Goal: Communication & Community: Answer question/provide support

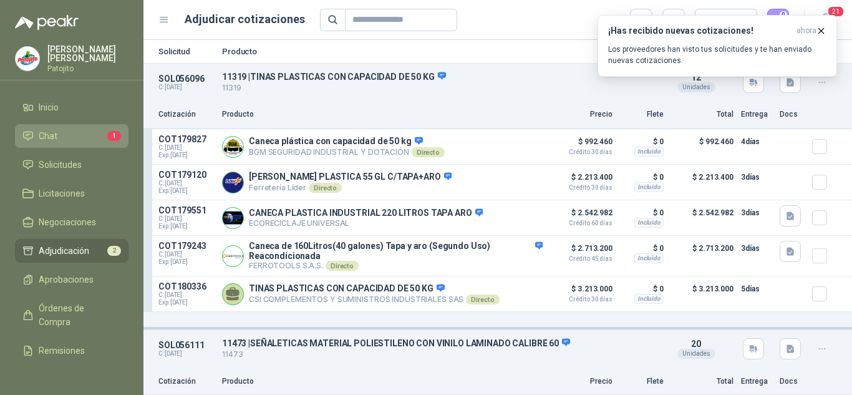
click at [56, 134] on span "Chat" at bounding box center [48, 136] width 19 height 14
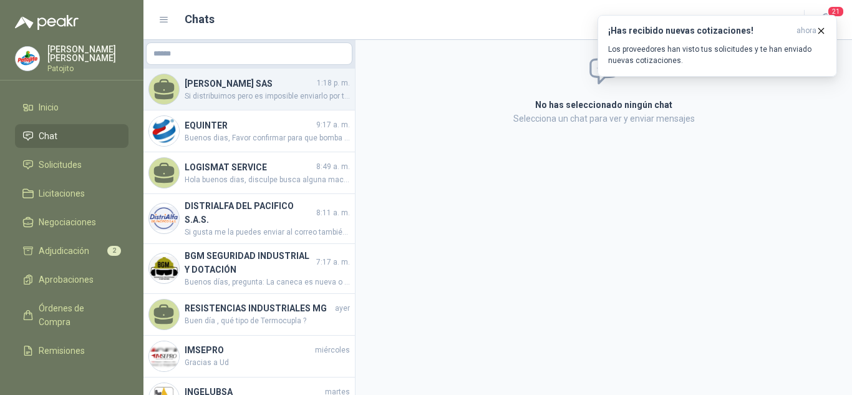
click at [260, 95] on span "Si distribuimos pero es imposible enviarlo por transportadora por ser un líquid…" at bounding box center [267, 96] width 165 height 12
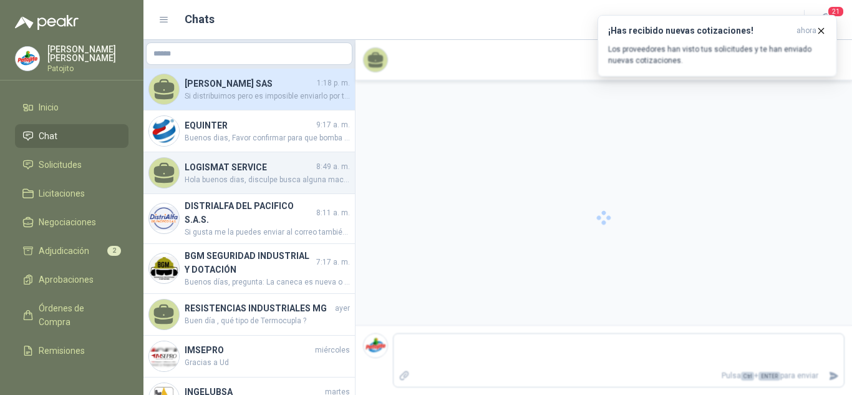
scroll to position [296, 0]
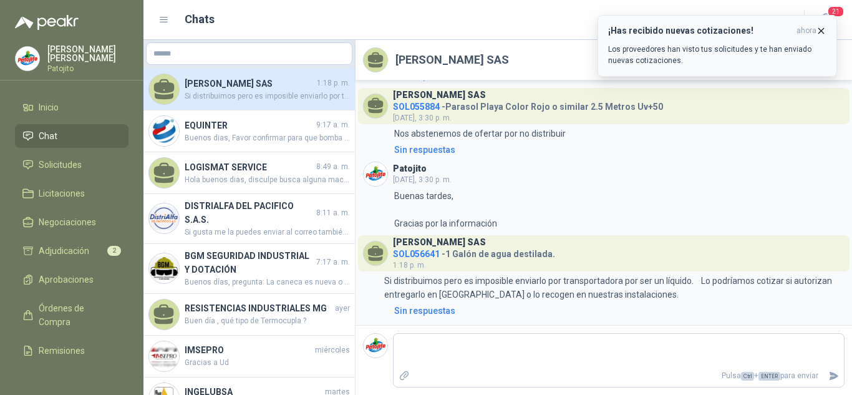
click at [822, 29] on icon "button" at bounding box center [821, 31] width 11 height 11
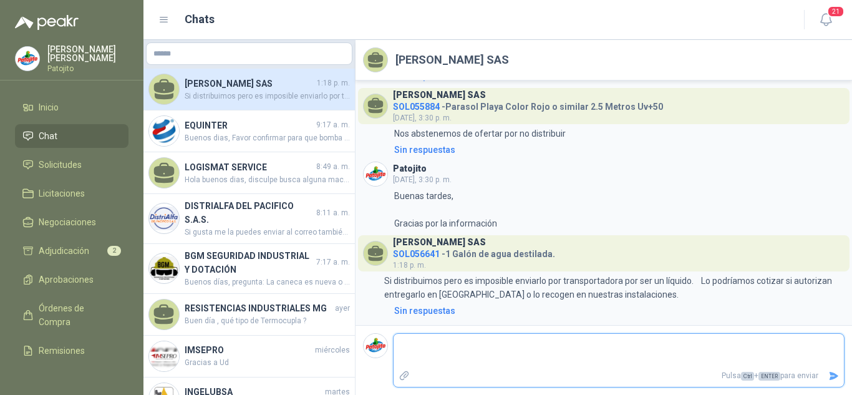
click at [469, 349] on textarea at bounding box center [619, 350] width 450 height 29
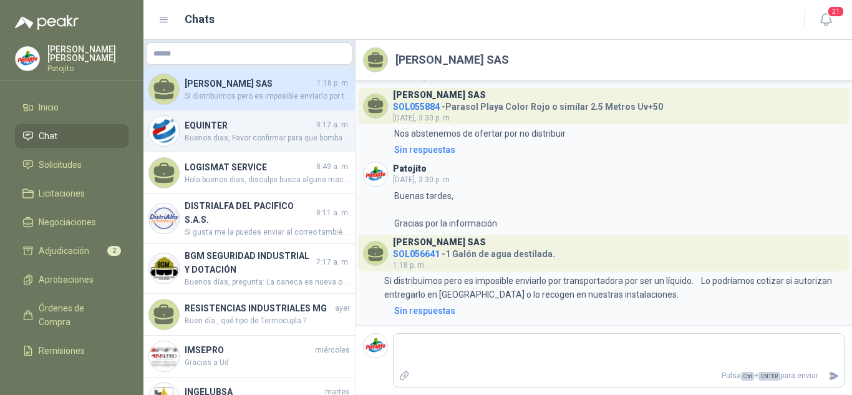
click at [236, 134] on span "Buenos dias, Favor confirmar para que bomba o equipos son estos repuestos y la …" at bounding box center [267, 138] width 165 height 12
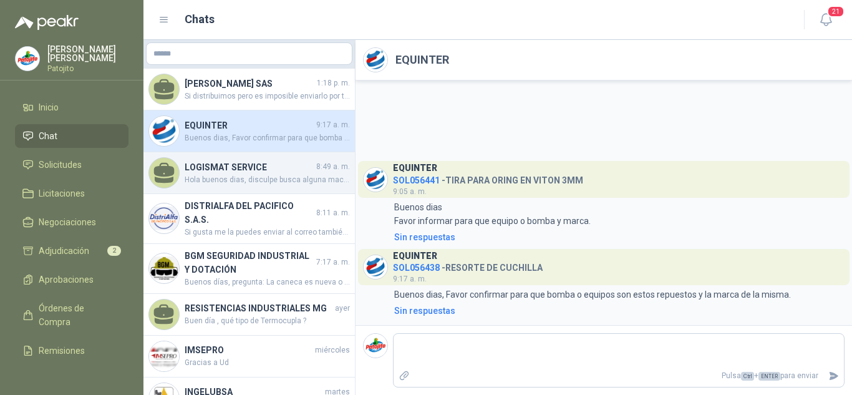
click at [215, 158] on div "LOGISMAT SERVICE 8:49 a. m. Hola buenos dias, disculpe busca alguna maca en esp…" at bounding box center [248, 173] width 211 height 42
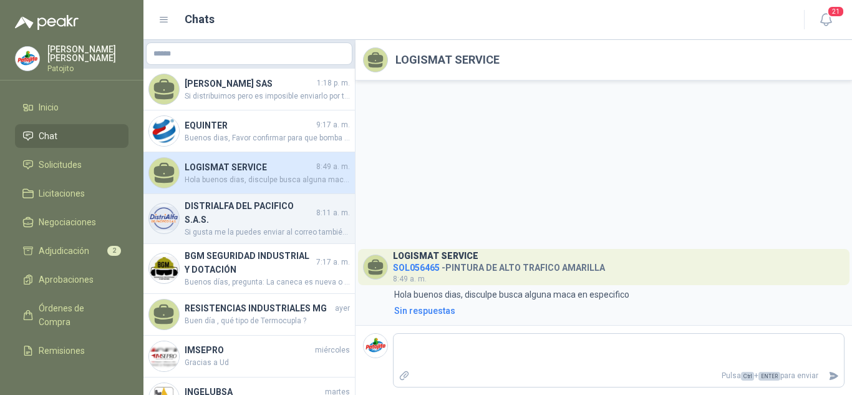
click at [261, 221] on h4 "DISTRIALFA DEL PACIFICO S.A.S." at bounding box center [249, 212] width 129 height 27
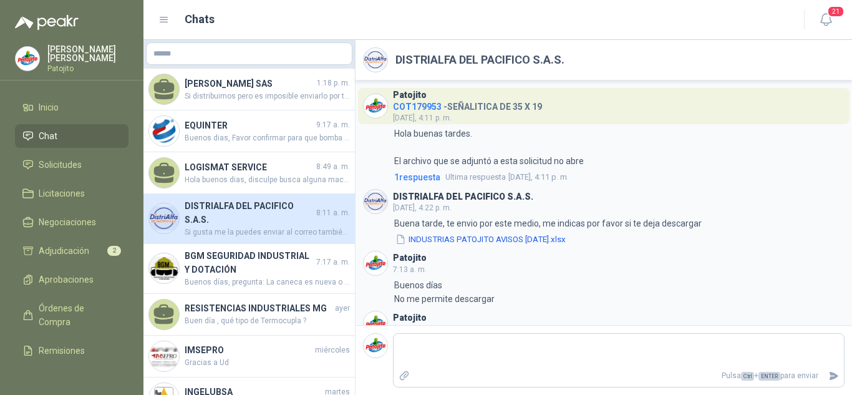
scroll to position [34, 0]
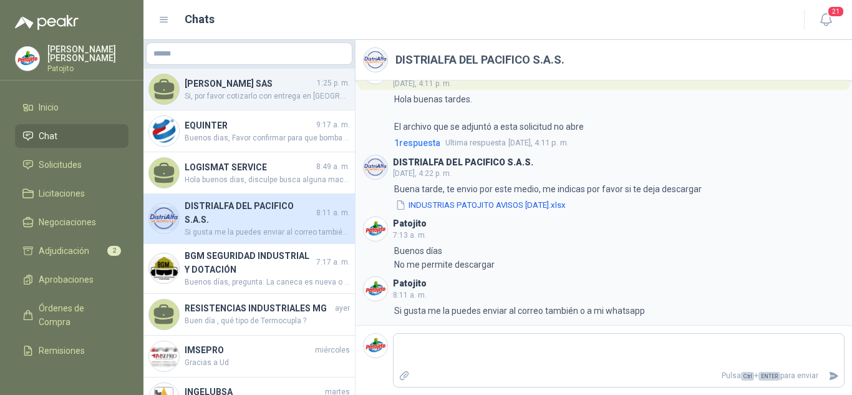
click at [232, 99] on span "Si, por favor cotizarlo con entrega en [GEOGRAPHIC_DATA]: [STREET_ADDRESS] Jard…" at bounding box center [267, 96] width 165 height 12
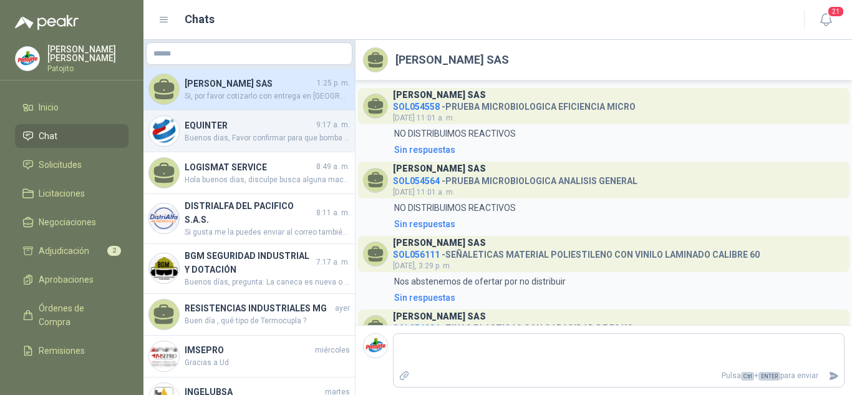
scroll to position [342, 0]
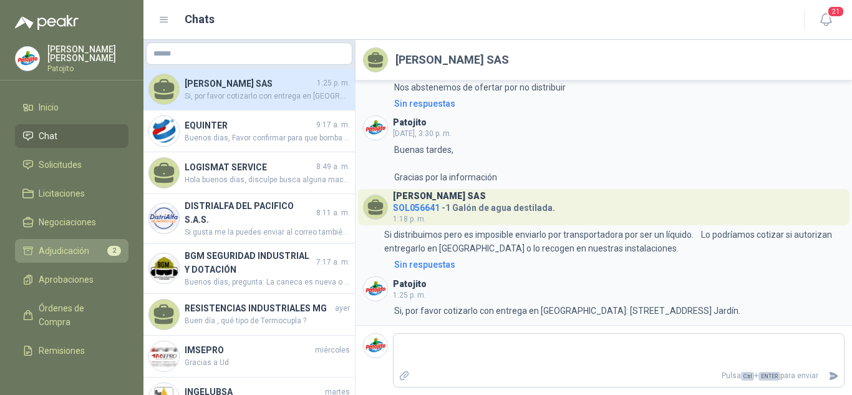
click at [72, 247] on span "Adjudicación" at bounding box center [64, 251] width 51 height 14
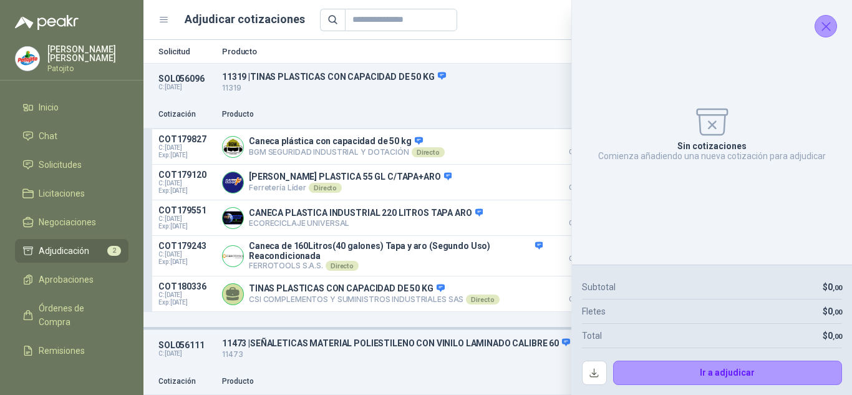
click at [822, 31] on icon "Cerrar" at bounding box center [827, 27] width 16 height 16
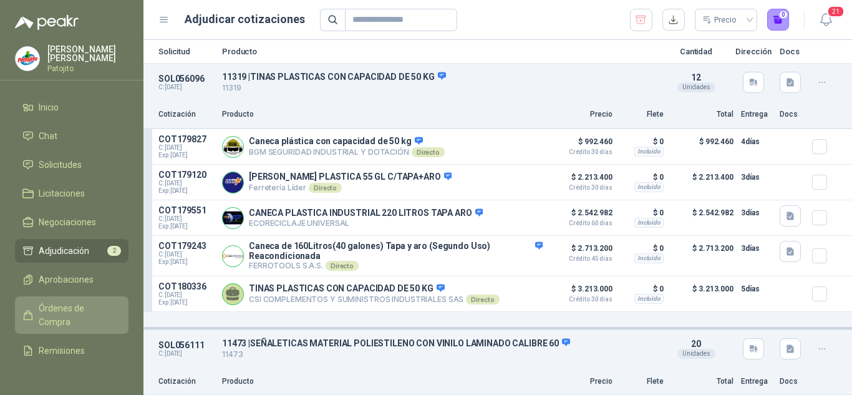
click at [72, 305] on span "Órdenes de Compra" at bounding box center [78, 314] width 78 height 27
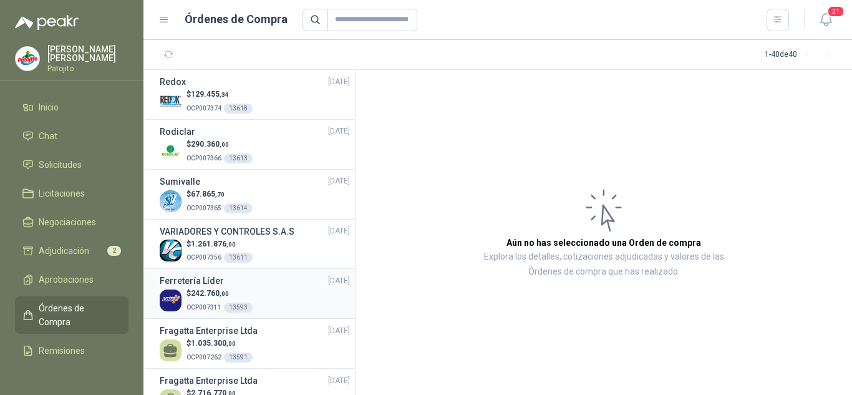
click at [255, 293] on div "$ 242.760 ,00 OCP007311 13593" at bounding box center [255, 301] width 190 height 26
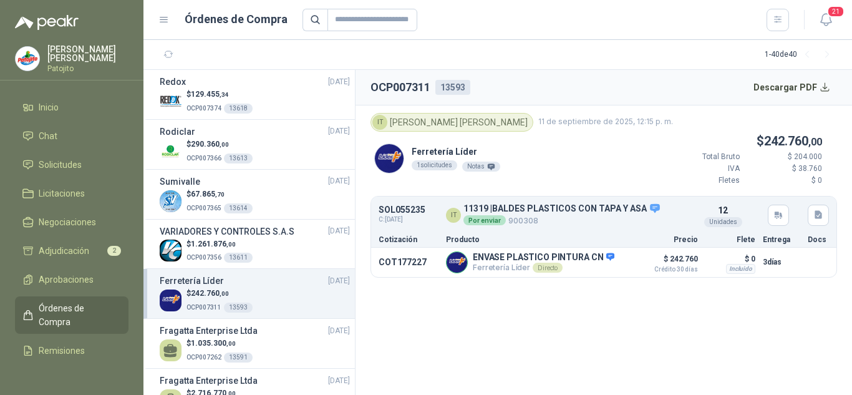
click at [394, 155] on img at bounding box center [389, 158] width 29 height 29
click at [629, 160] on div "Ferretería Líder 1 solicitudes Notas $ 242.760 ,00 Total Bruto $ 204.000 IVA $ …" at bounding box center [604, 164] width 467 height 65
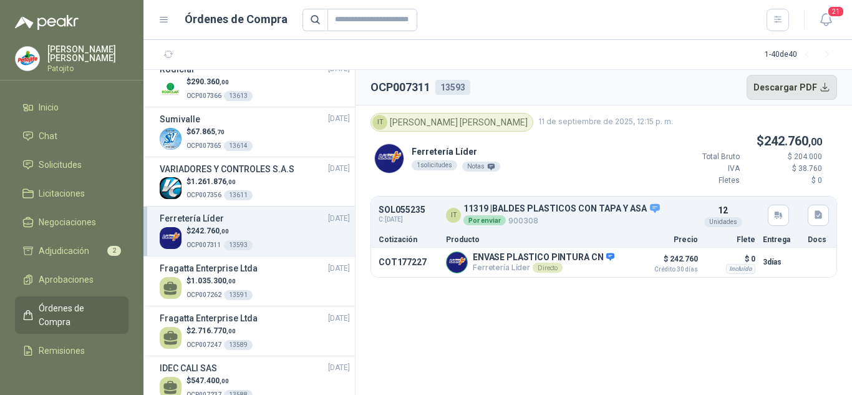
click at [791, 92] on button "Descargar PDF" at bounding box center [792, 87] width 91 height 25
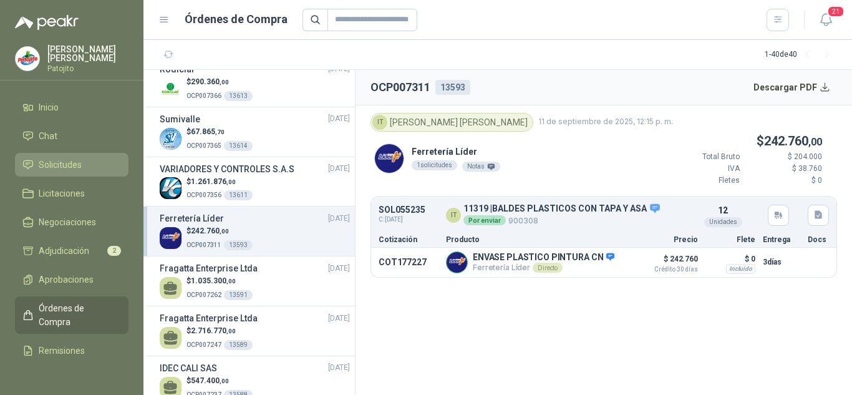
click at [77, 165] on span "Solicitudes" at bounding box center [60, 165] width 43 height 14
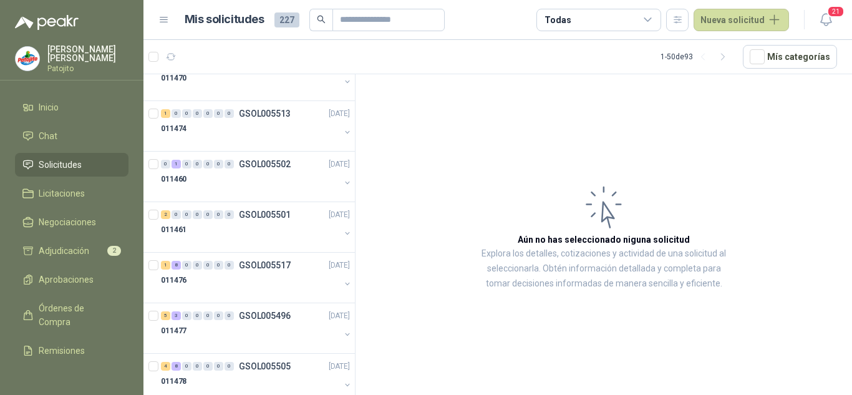
scroll to position [437, 0]
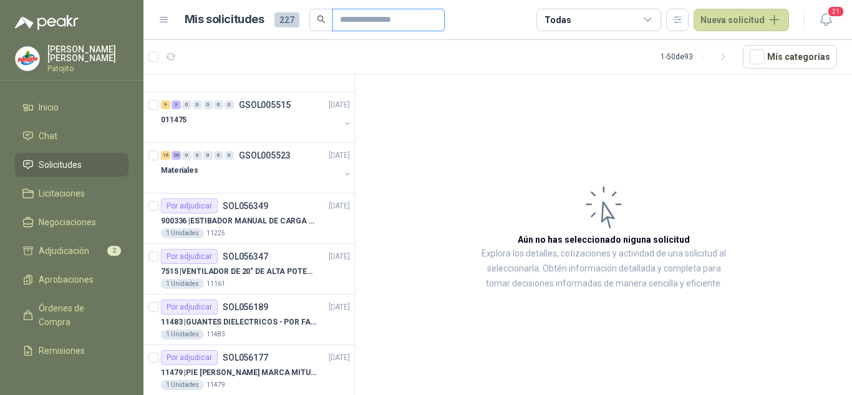
click at [356, 22] on input "text" at bounding box center [383, 19] width 87 height 21
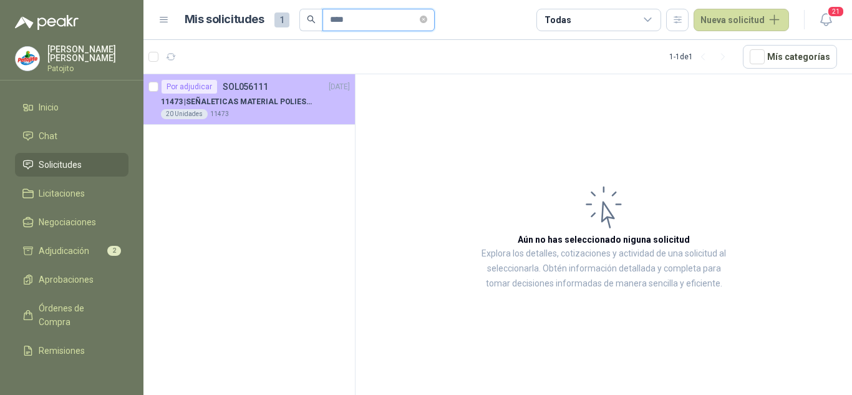
scroll to position [0, 0]
type input "****"
click at [302, 98] on p "11473 | SEÑALETICAS MATERIAL POLIESTILENO CON VINILO LAMINADO CALIBRE 60" at bounding box center [238, 102] width 155 height 12
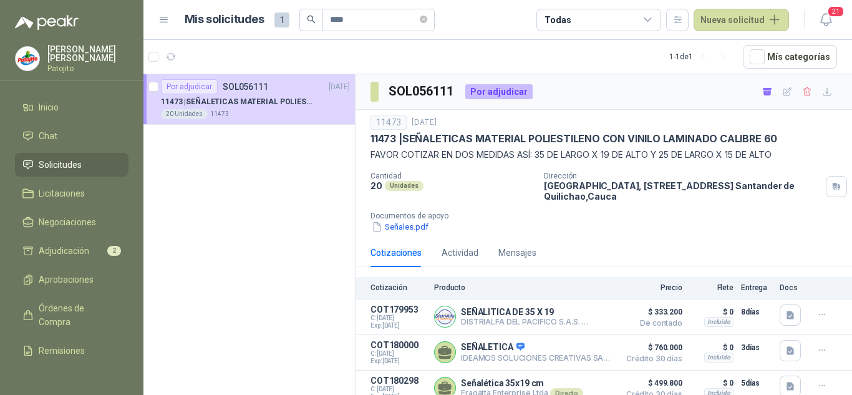
scroll to position [72, 0]
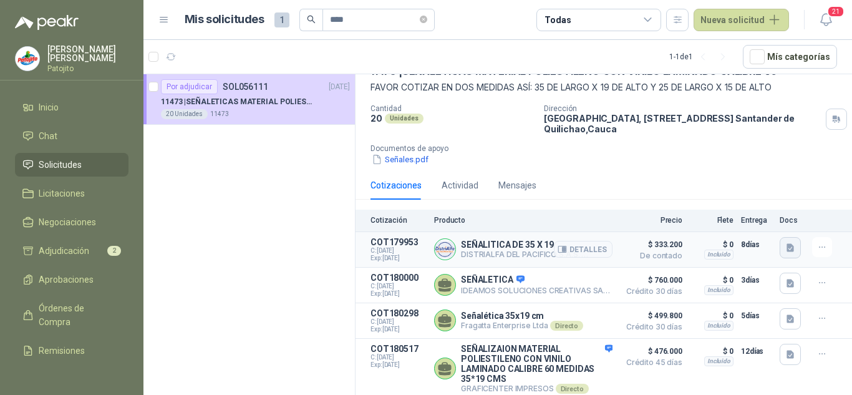
click at [787, 243] on icon "button" at bounding box center [790, 247] width 7 height 8
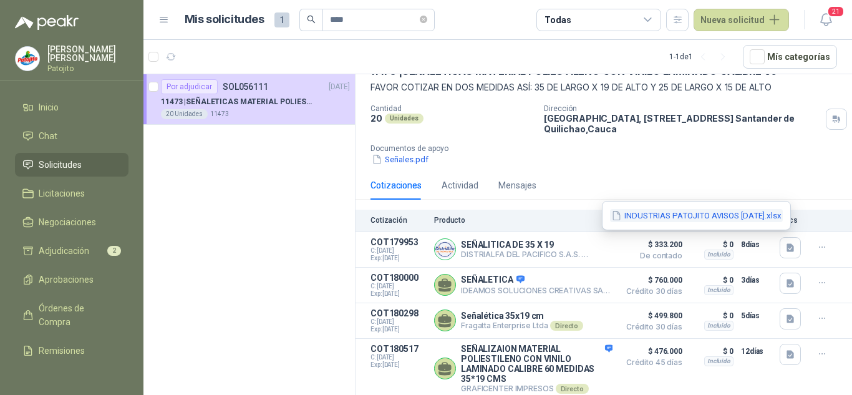
click at [677, 217] on button "INDUSTRIAS PATOJITO AVISOS [DATE].xlsx" at bounding box center [696, 215] width 173 height 13
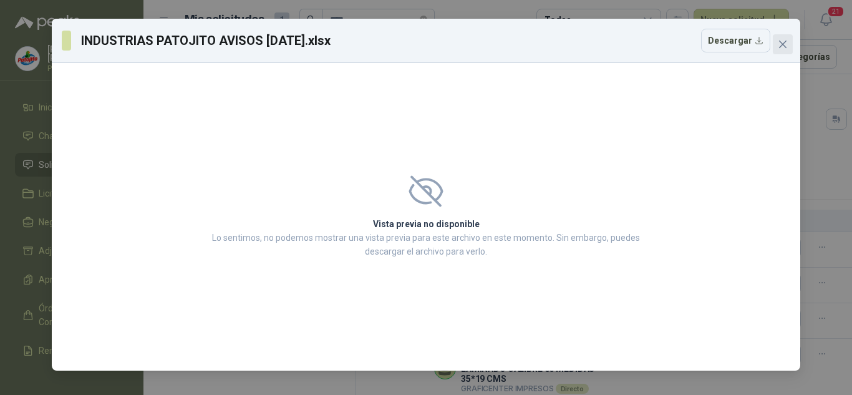
click at [775, 46] on span "Close" at bounding box center [783, 44] width 20 height 10
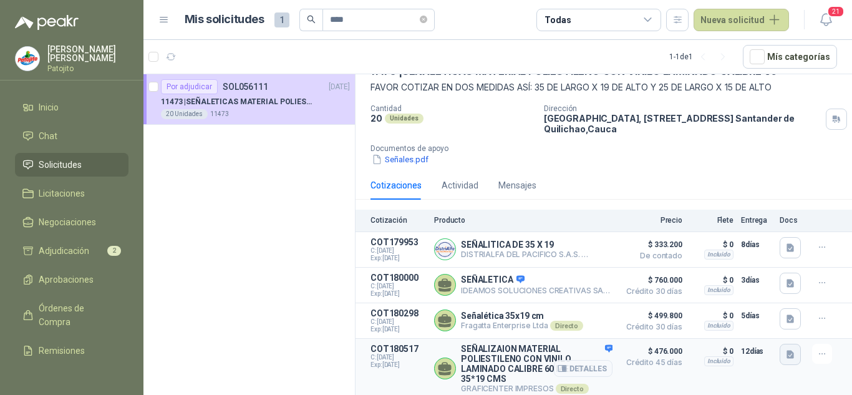
click at [785, 354] on icon "button" at bounding box center [790, 354] width 11 height 11
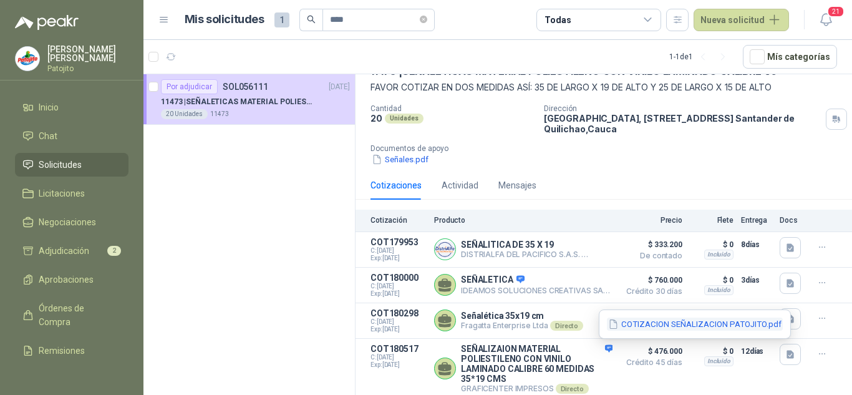
click at [671, 319] on button "COTIZACION SEÑALIZACION PATOJITO.pdf" at bounding box center [695, 324] width 176 height 13
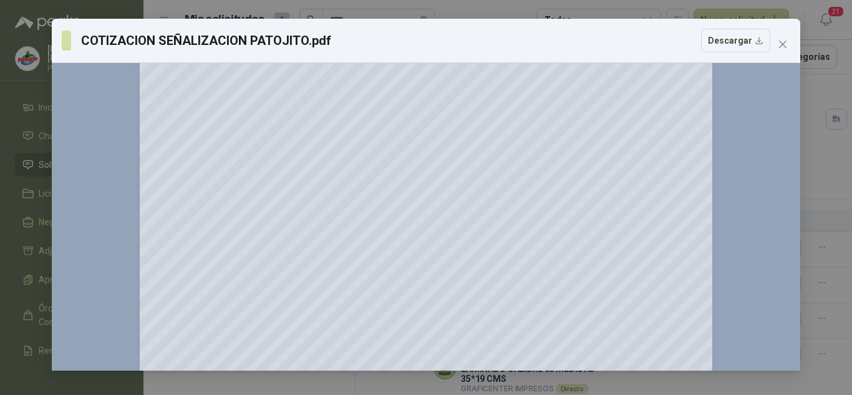
scroll to position [0, 0]
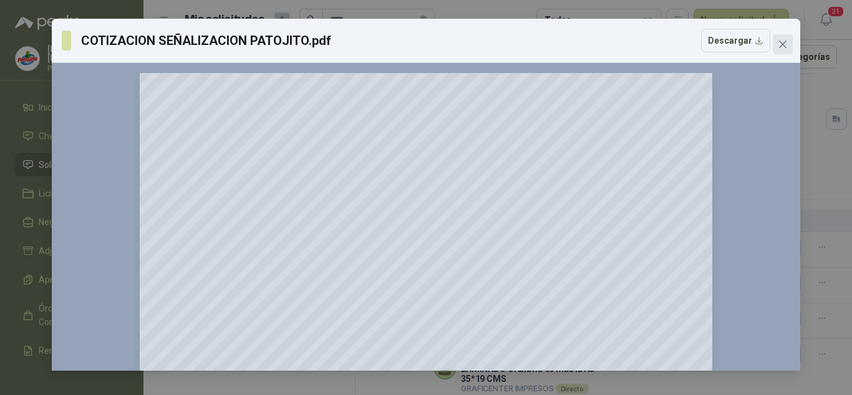
click at [778, 39] on button "Close" at bounding box center [783, 44] width 20 height 20
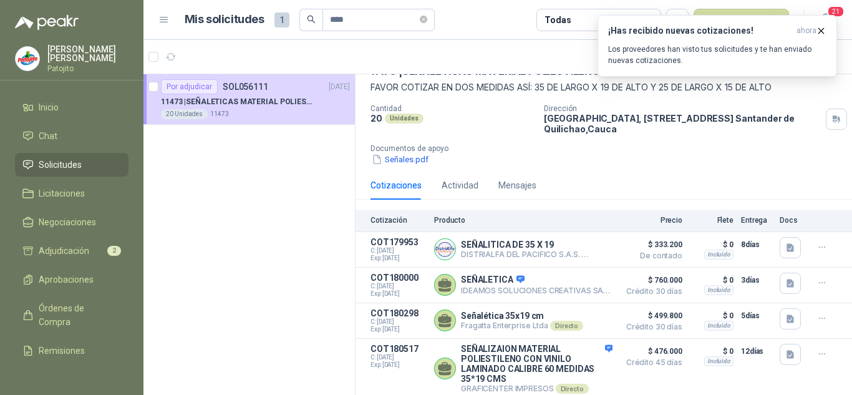
click at [62, 154] on link "Solicitudes" at bounding box center [72, 165] width 114 height 24
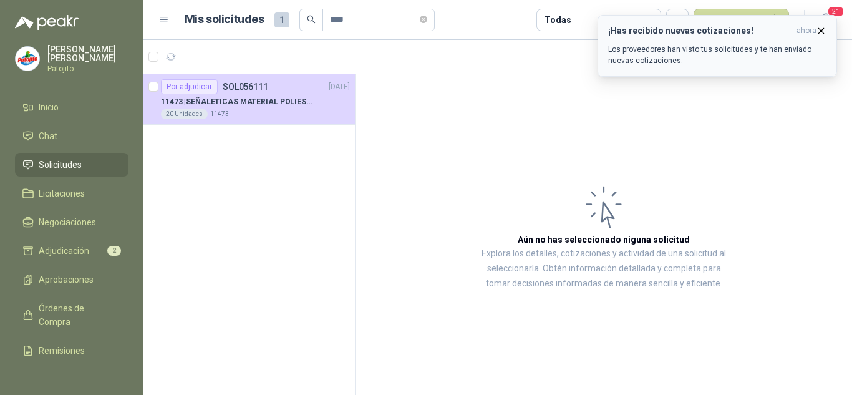
click at [761, 27] on h3 "¡Has recibido nuevas cotizaciones!" at bounding box center [699, 31] width 183 height 11
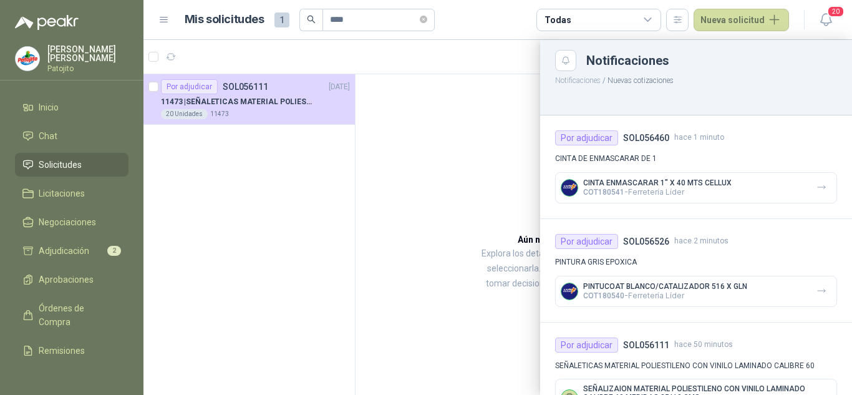
click at [443, 117] on div at bounding box center [497, 217] width 709 height 355
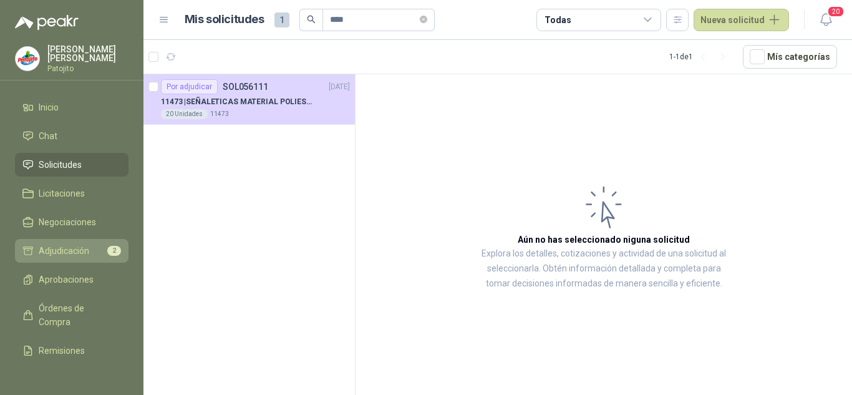
click at [64, 245] on span "Adjudicación" at bounding box center [64, 251] width 51 height 14
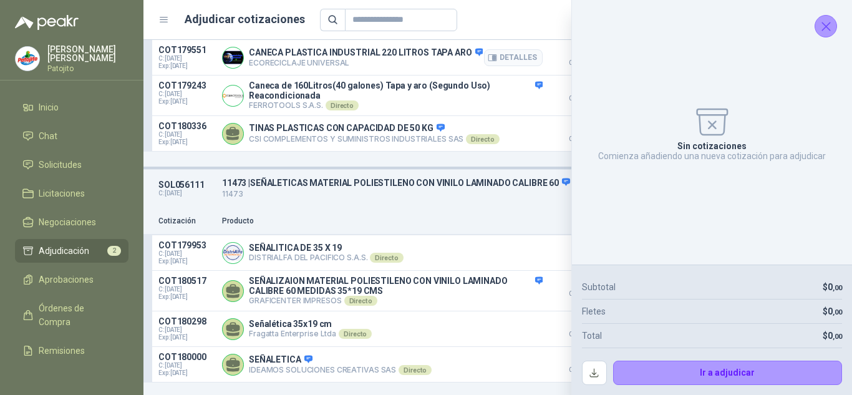
scroll to position [172, 0]
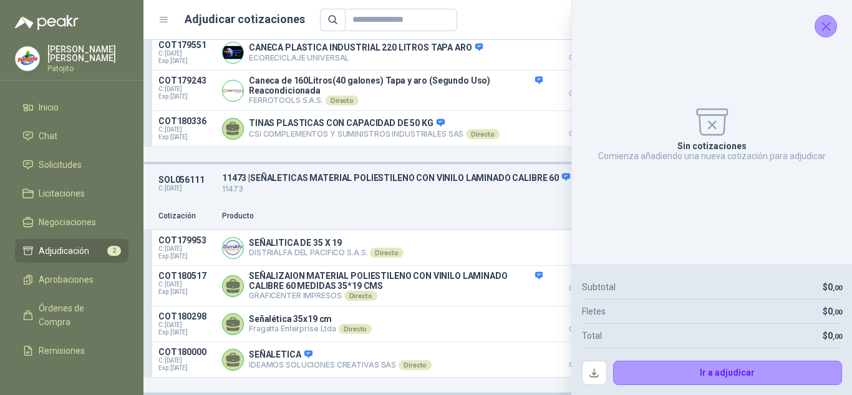
click at [827, 29] on icon "Cerrar" at bounding box center [827, 27] width 16 height 16
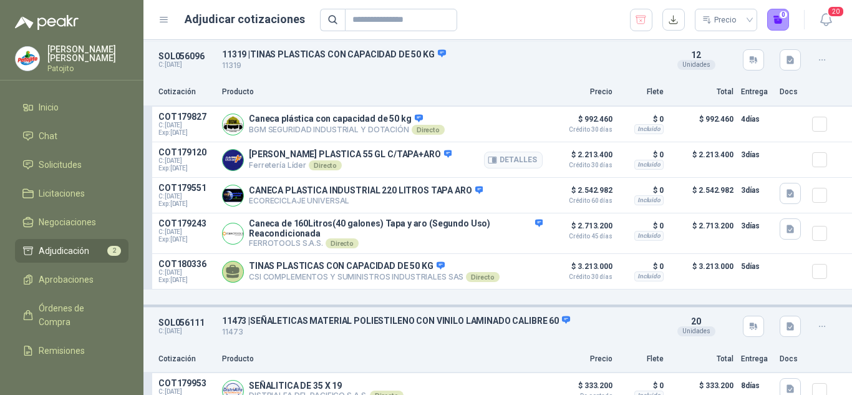
scroll to position [0, 0]
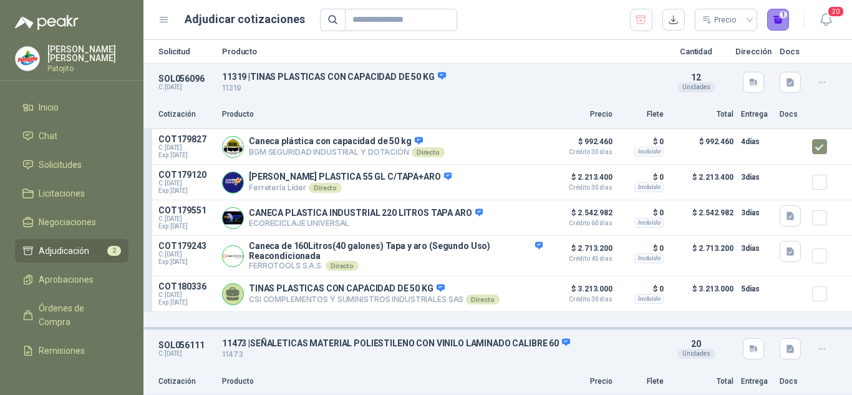
click at [770, 29] on button "1" at bounding box center [778, 20] width 22 height 22
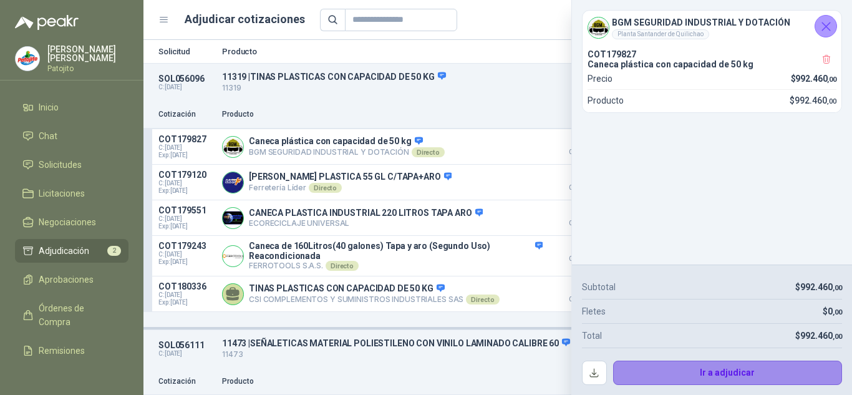
click at [689, 374] on button "Ir a adjudicar" at bounding box center [728, 373] width 230 height 25
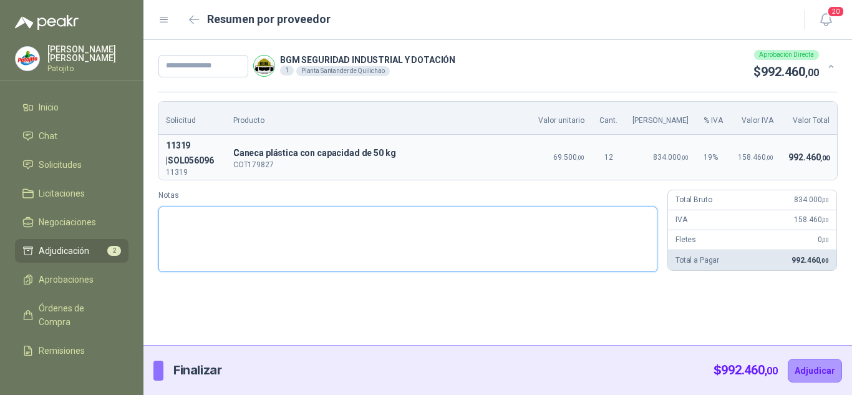
click at [419, 230] on textarea "Notas" at bounding box center [407, 240] width 499 height 66
type textarea "*"
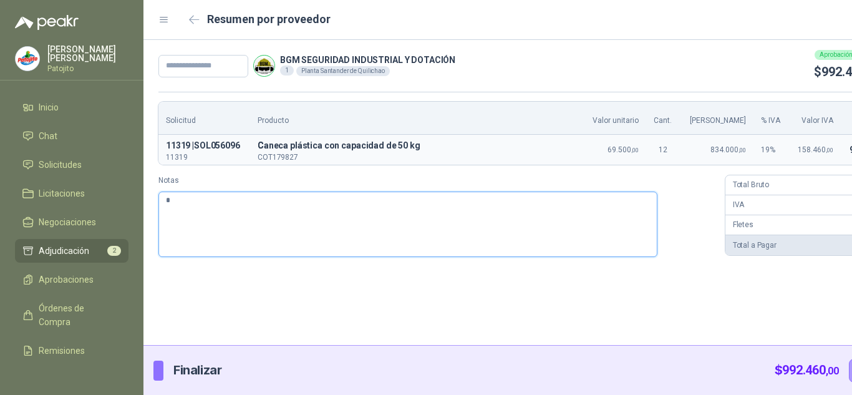
type textarea "**"
type textarea "***"
type textarea "****"
type textarea "*****"
type textarea "******"
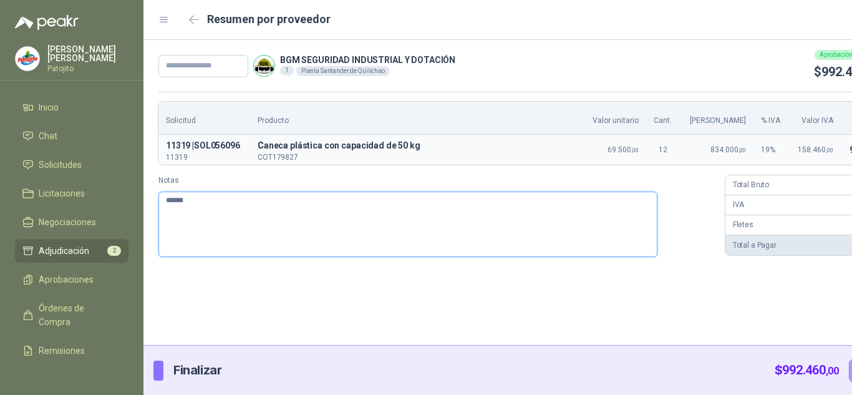
type textarea "******"
type textarea "********"
type textarea "*********"
type textarea "**********"
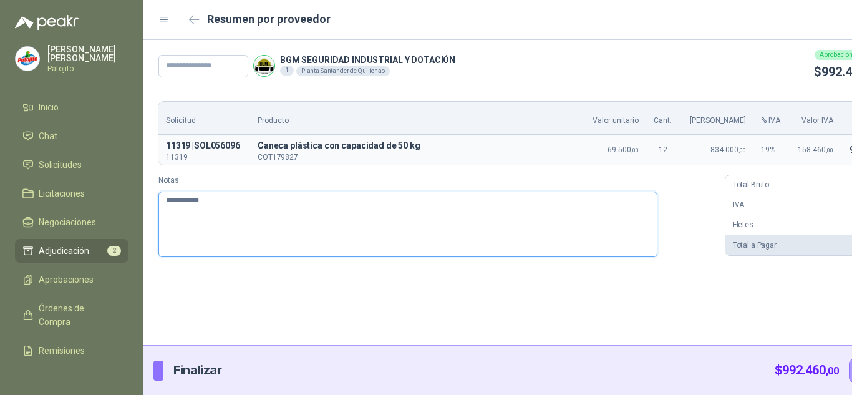
type textarea "**********"
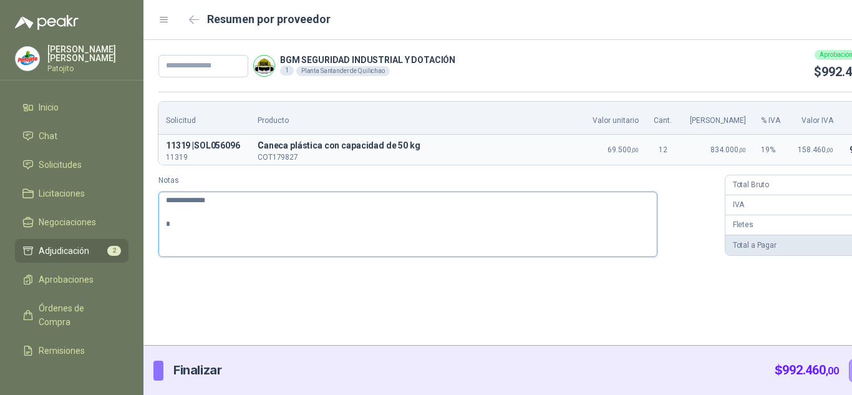
type textarea "**********"
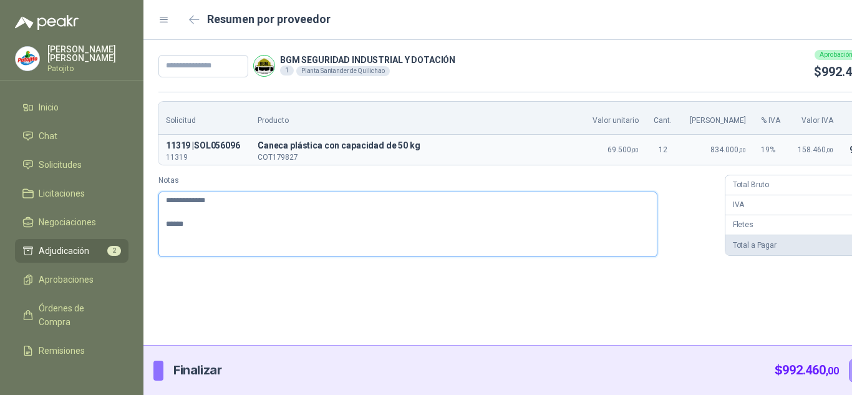
type textarea "**********"
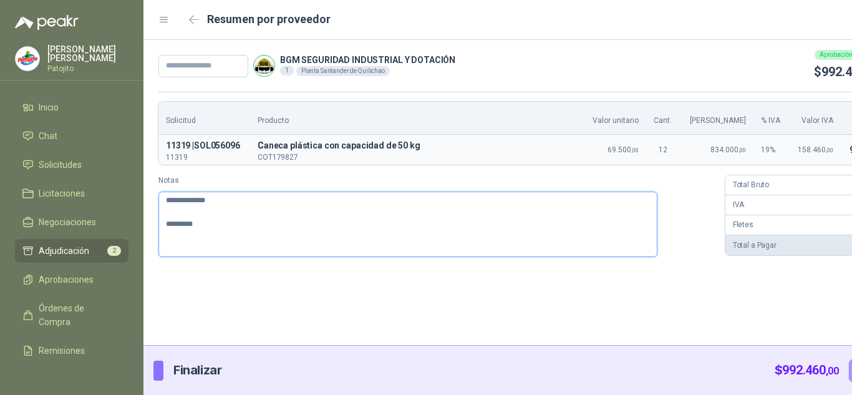
type textarea "**********"
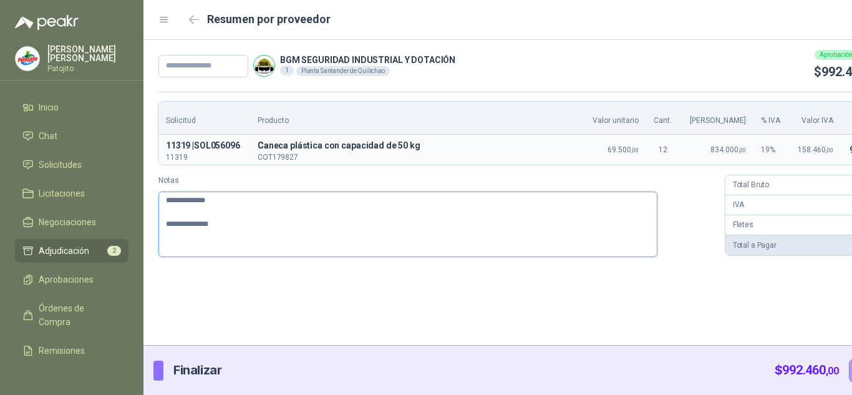
type textarea "**********"
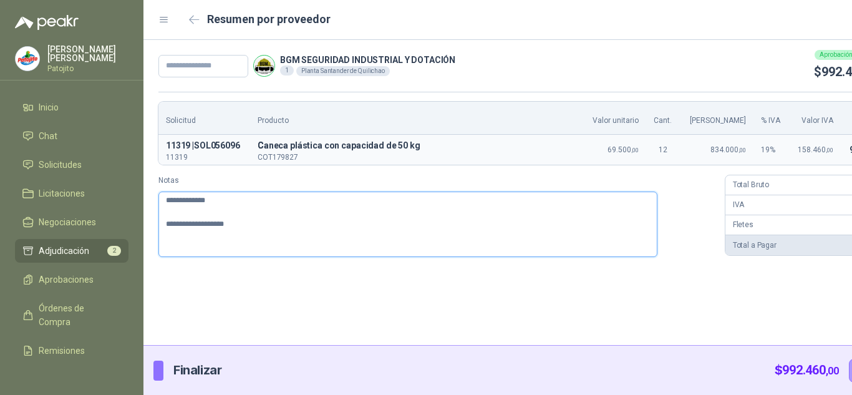
type textarea "**********"
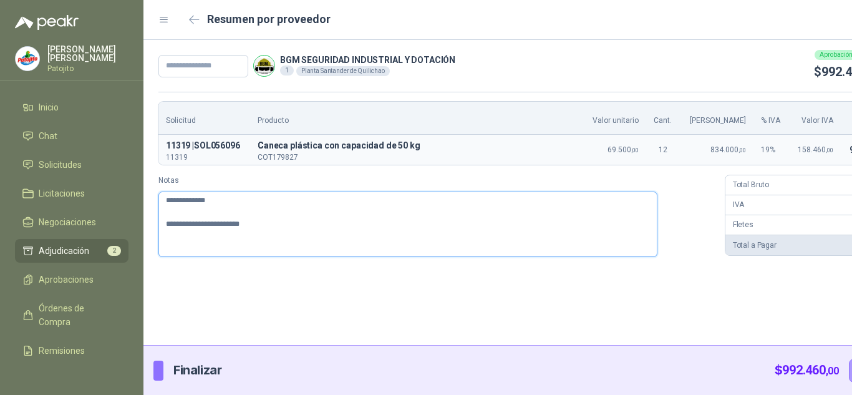
type textarea "**********"
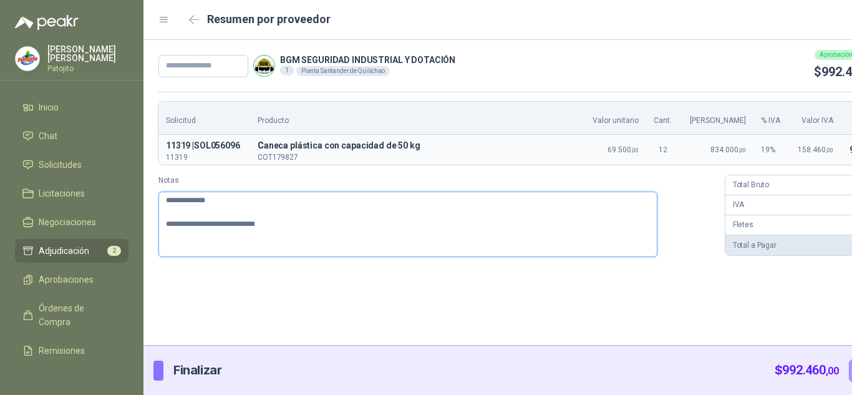
type textarea "**********"
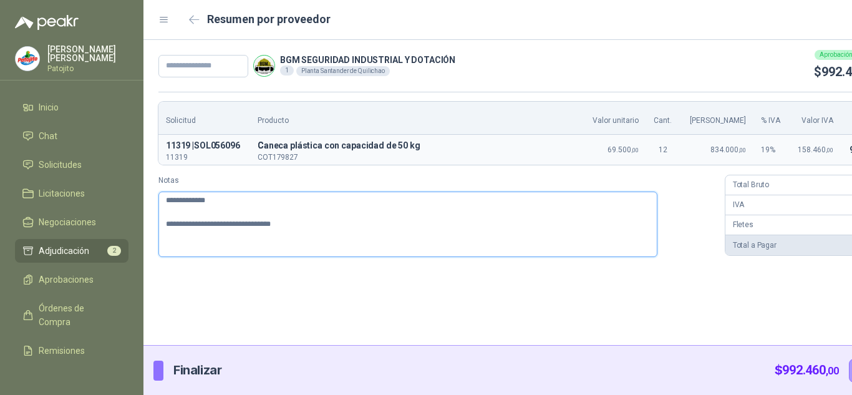
type textarea "**********"
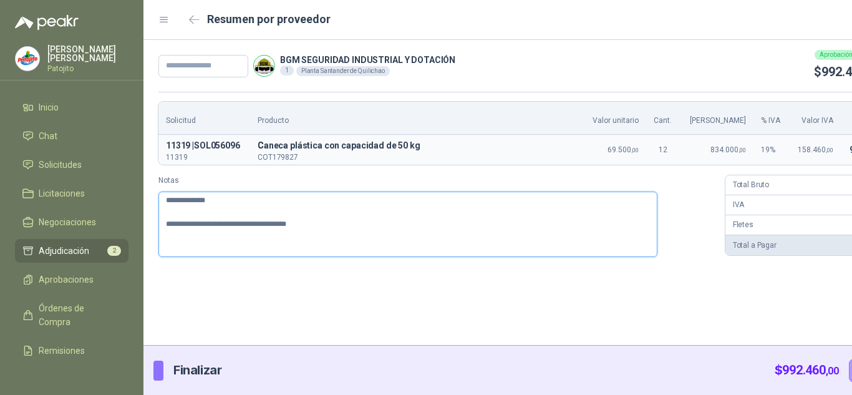
type textarea "**********"
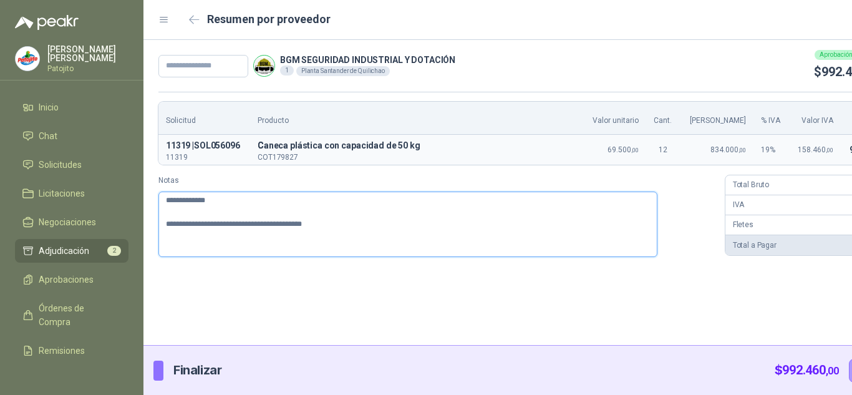
type textarea "**********"
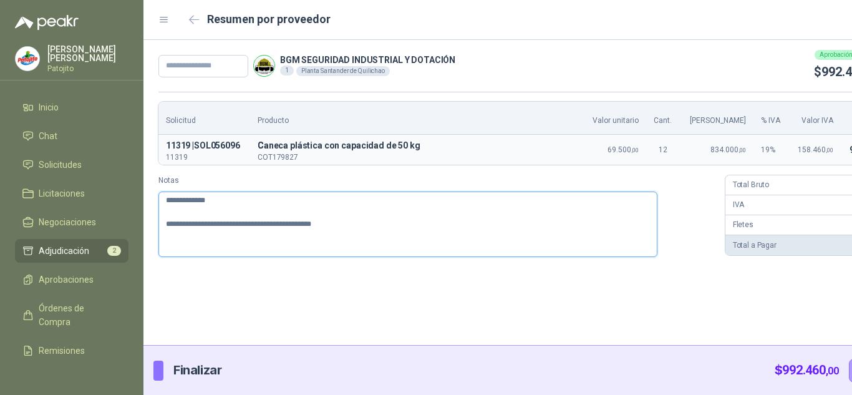
type textarea "**********"
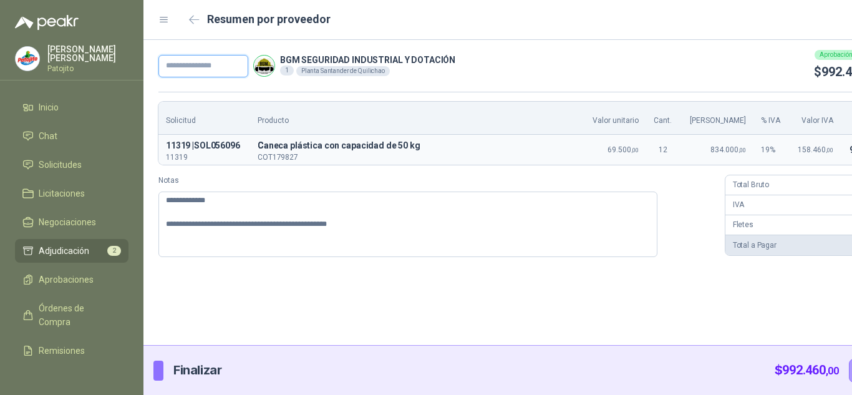
click at [188, 63] on input "text" at bounding box center [203, 66] width 90 height 22
paste input "******"
click at [172, 66] on input "******" at bounding box center [203, 66] width 90 height 22
type input "*****"
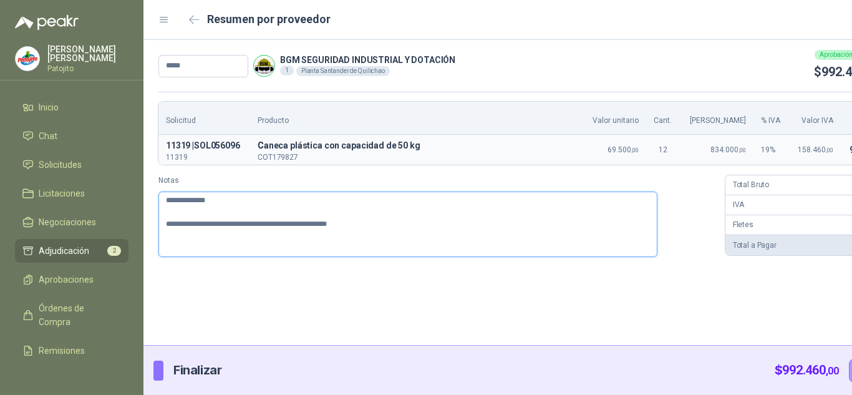
click at [364, 237] on textarea "**********" at bounding box center [407, 225] width 499 height 66
click at [293, 216] on textarea "**********" at bounding box center [407, 225] width 499 height 66
type textarea "**********"
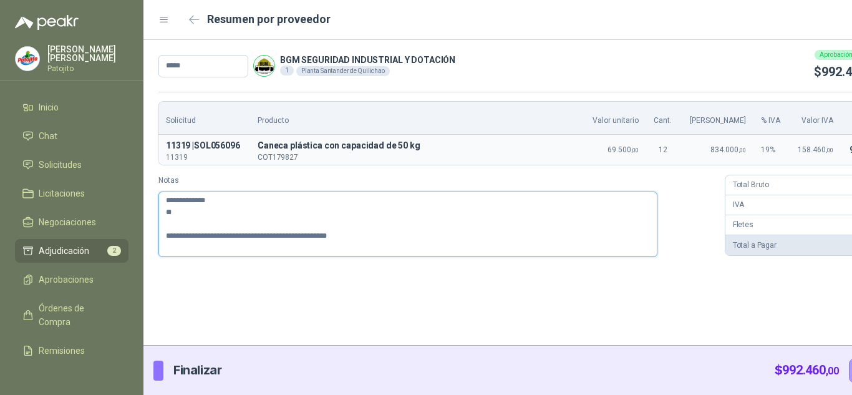
type textarea "**********"
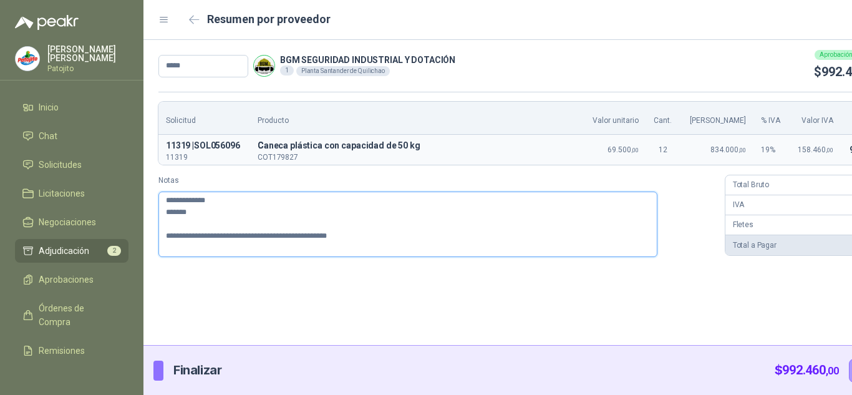
type textarea "**********"
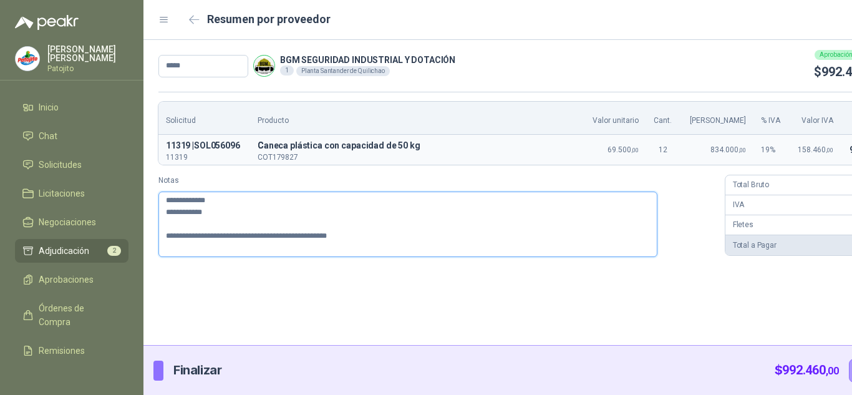
type textarea "**********"
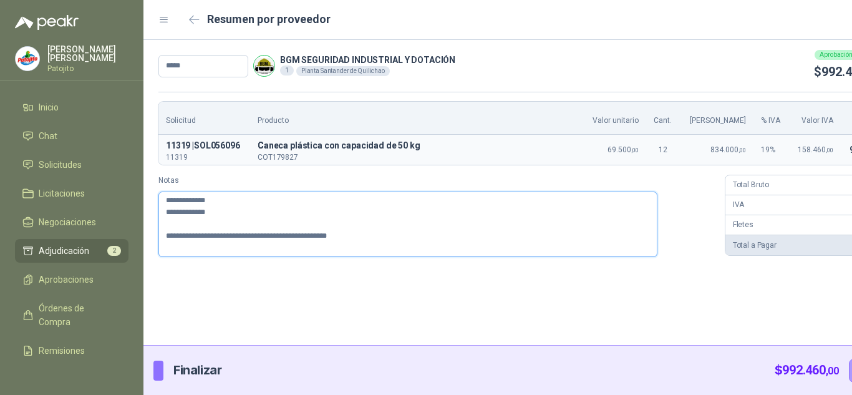
type textarea "**********"
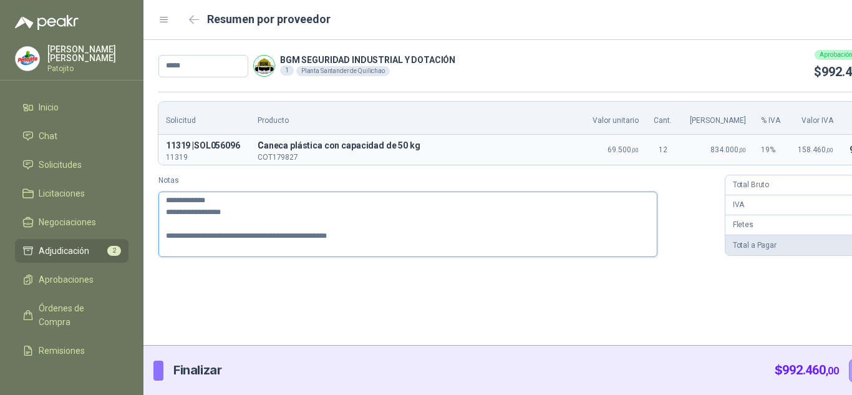
click at [423, 236] on textarea "**********" at bounding box center [407, 225] width 499 height 66
click at [409, 247] on textarea "**********" at bounding box center [407, 225] width 499 height 66
type textarea "**********"
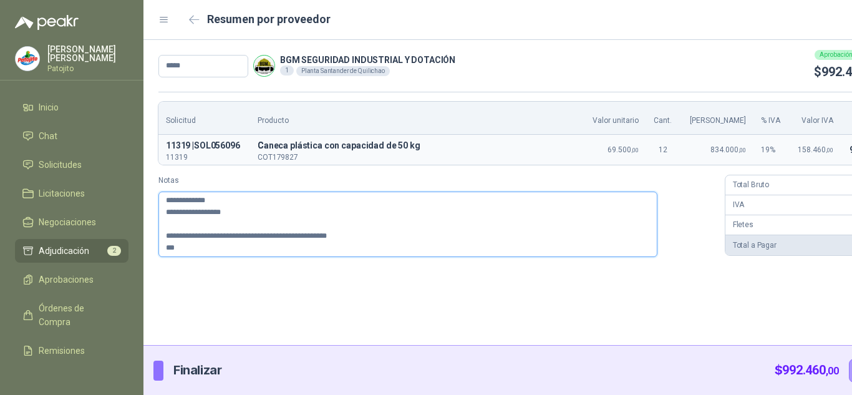
type textarea "**********"
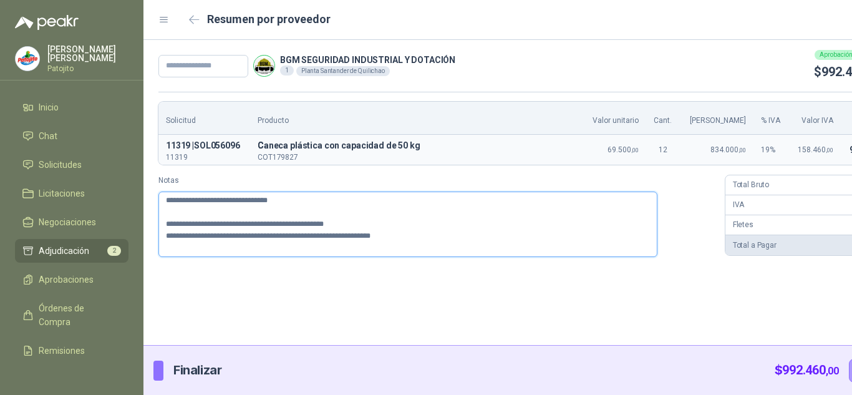
paste textarea "**********"
click at [389, 246] on textarea "**********" at bounding box center [407, 225] width 499 height 66
click at [582, 241] on textarea "**********" at bounding box center [407, 225] width 499 height 66
click at [529, 250] on textarea "**********" at bounding box center [407, 225] width 499 height 66
click at [348, 222] on textarea "**********" at bounding box center [407, 225] width 499 height 66
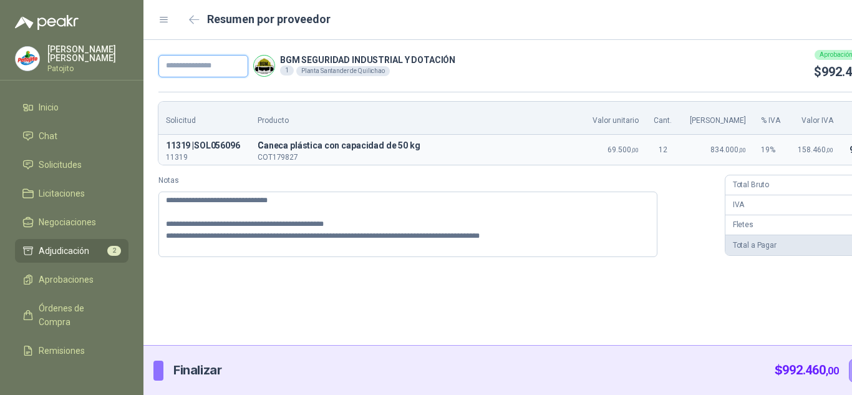
click at [243, 67] on input "text" at bounding box center [203, 66] width 90 height 22
paste input "**********"
click at [187, 68] on input "text" at bounding box center [206, 66] width 97 height 22
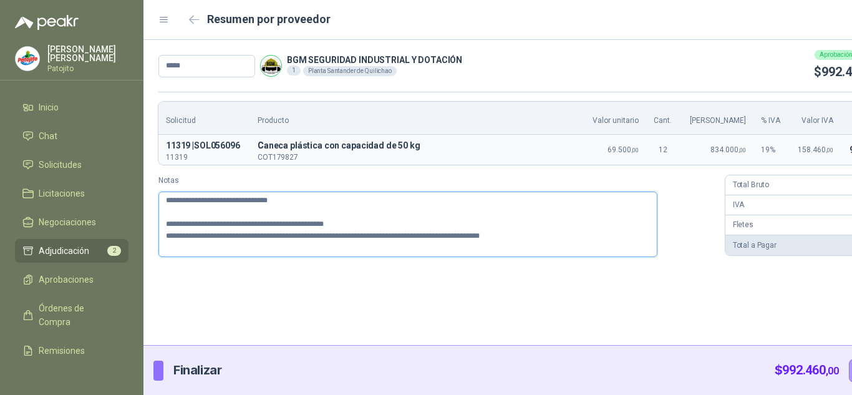
click at [371, 226] on textarea "**********" at bounding box center [407, 225] width 499 height 66
click at [369, 233] on textarea "**********" at bounding box center [407, 225] width 499 height 66
click at [345, 238] on textarea "**********" at bounding box center [407, 225] width 499 height 66
click at [272, 251] on textarea "**********" at bounding box center [407, 225] width 499 height 66
click at [522, 248] on textarea "**********" at bounding box center [407, 225] width 499 height 66
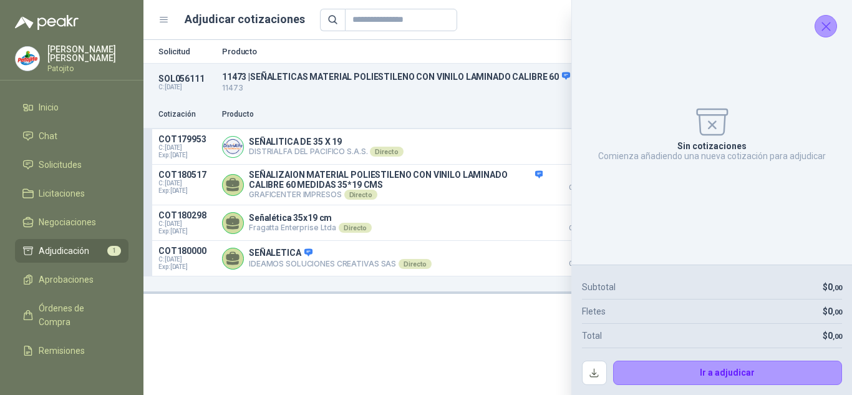
click at [822, 23] on icon "Cerrar" at bounding box center [827, 27] width 16 height 16
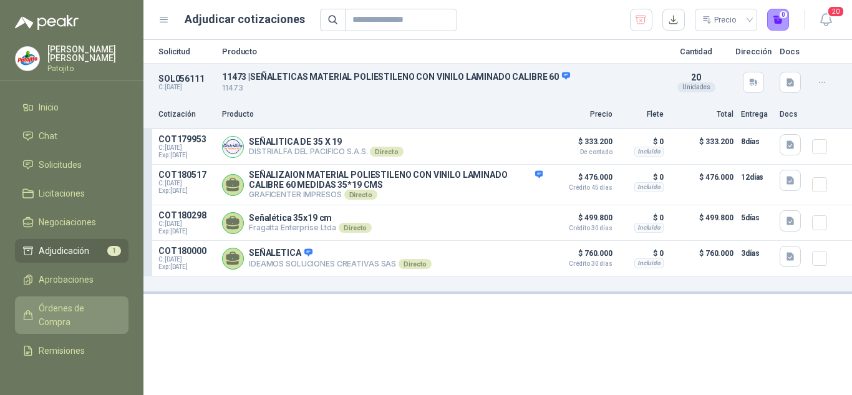
click at [82, 302] on span "Órdenes de Compra" at bounding box center [78, 314] width 78 height 27
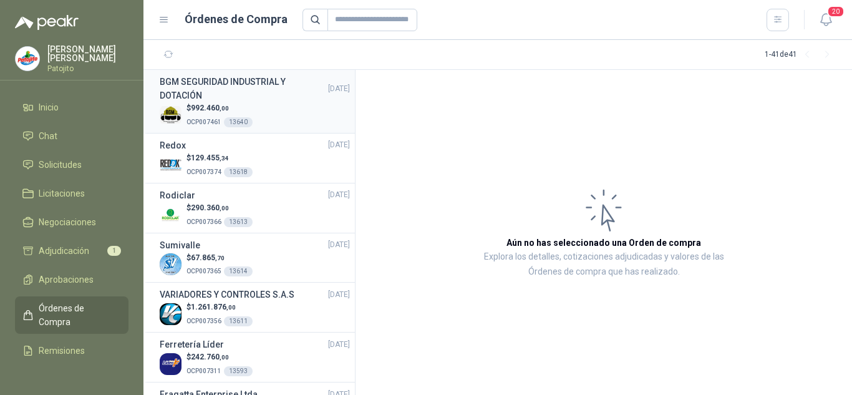
click at [279, 115] on div "$ 992.460 ,00 OCP007461 13640" at bounding box center [255, 115] width 190 height 26
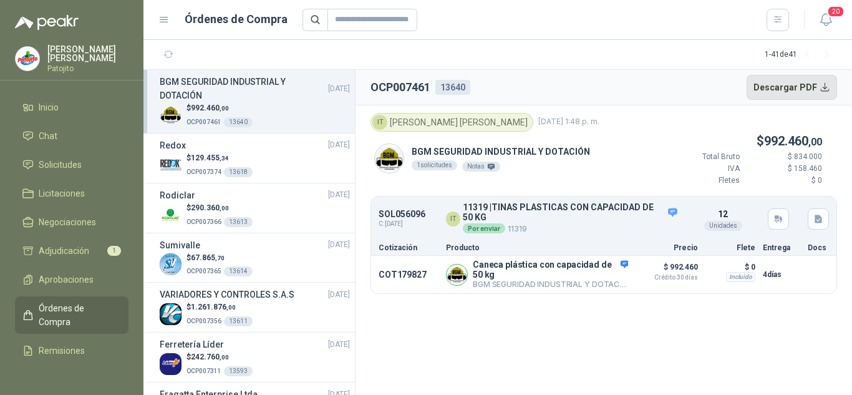
click at [819, 82] on button "Descargar PDF" at bounding box center [792, 87] width 91 height 25
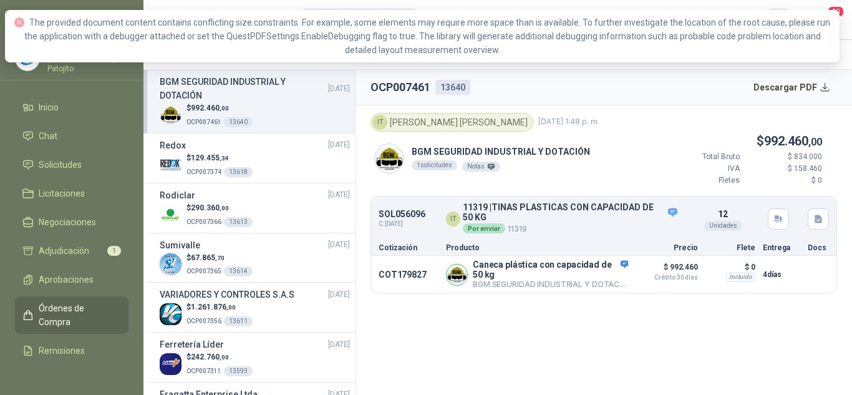
click at [735, 79] on header "OCP007461 13640 Descargar PDF" at bounding box center [604, 88] width 497 height 36
click at [820, 91] on button "Descargar PDF" at bounding box center [792, 87] width 91 height 25
drag, startPoint x: 791, startPoint y: 73, endPoint x: 785, endPoint y: 72, distance: 6.3
click at [791, 73] on header "OCP007461 13640 Descargar PDF" at bounding box center [604, 88] width 497 height 36
click at [178, 198] on h3 "Rodiclar" at bounding box center [178, 195] width 36 height 14
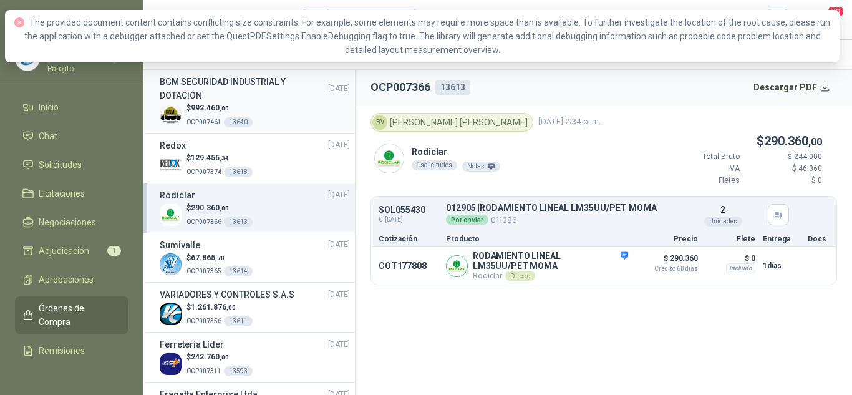
click at [247, 107] on p "$ 992.460 ,00" at bounding box center [220, 108] width 66 height 12
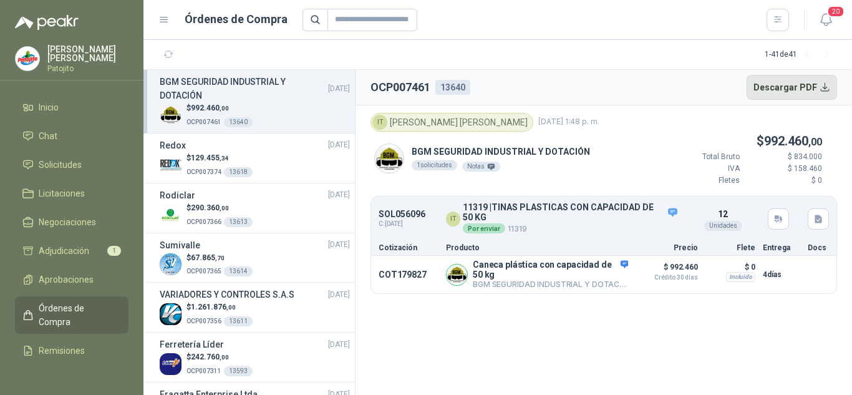
click at [825, 87] on button "Descargar PDF" at bounding box center [792, 87] width 91 height 25
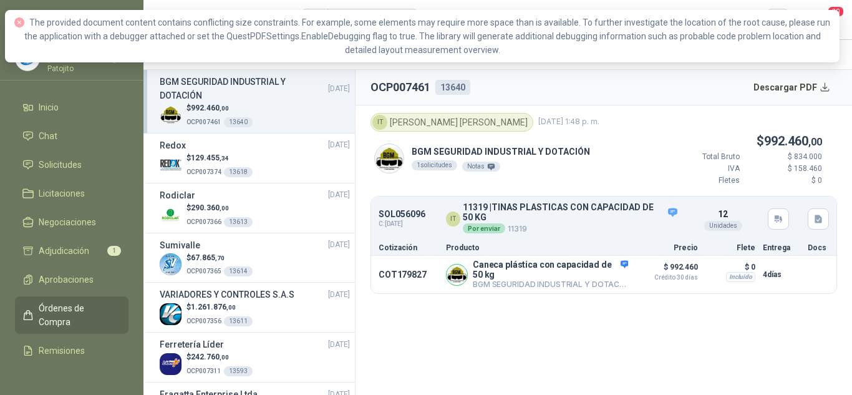
click at [508, 129] on div "IT [PERSON_NAME]" at bounding box center [452, 122] width 163 height 19
click at [294, 166] on div "$ 129.455 ,34 OCP007374 13618" at bounding box center [255, 165] width 190 height 26
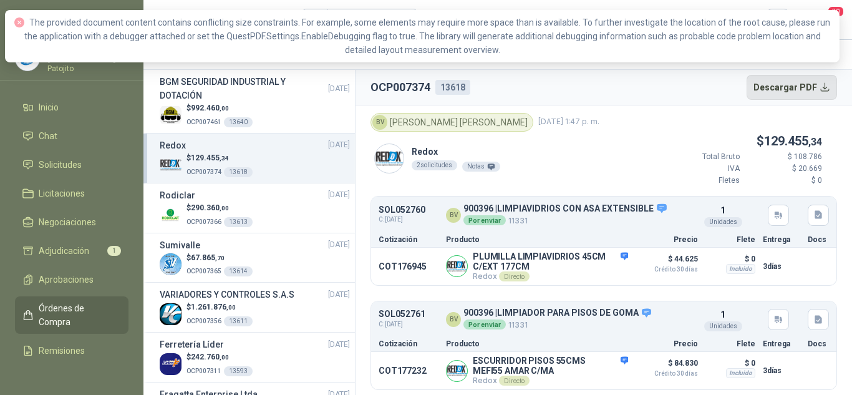
click at [820, 80] on button "Descargar PDF" at bounding box center [792, 87] width 91 height 25
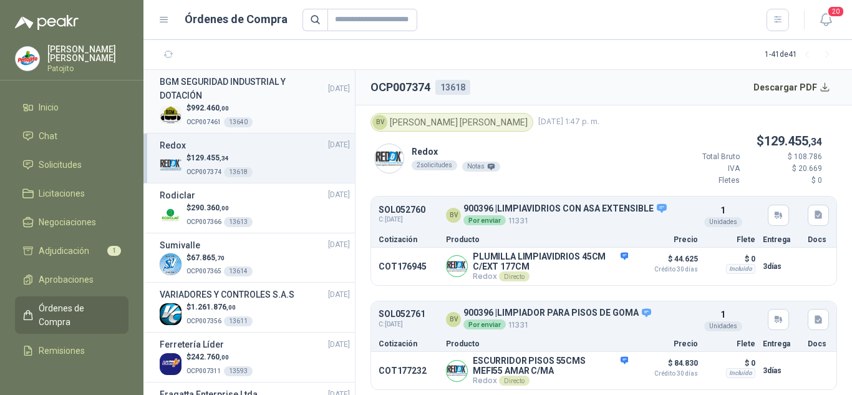
click at [279, 105] on div "$ 992.460 ,00 OCP007461 13640" at bounding box center [255, 115] width 190 height 26
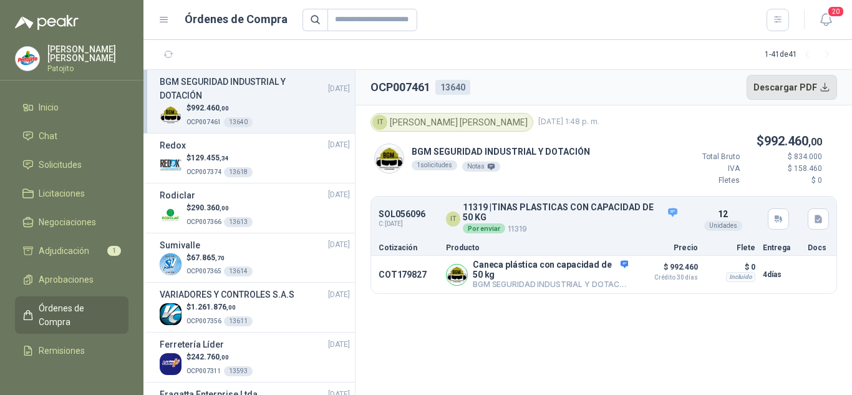
click at [782, 94] on button "Descargar PDF" at bounding box center [792, 87] width 91 height 25
click at [495, 220] on p "11319 | TINAS PLASTICAS CON CAPACIDAD DE 50 KG" at bounding box center [571, 212] width 216 height 19
click at [537, 268] on p "Caneca plástica con capacidad de 50 kg" at bounding box center [550, 270] width 155 height 20
click at [807, 223] on article "SOL056096 C: [DATE] IT 11319 | TINAS PLASTICAS CON CAPACIDAD DE 50 KG Por envia…" at bounding box center [603, 219] width 465 height 40
click at [824, 216] on icon "button" at bounding box center [819, 219] width 11 height 11
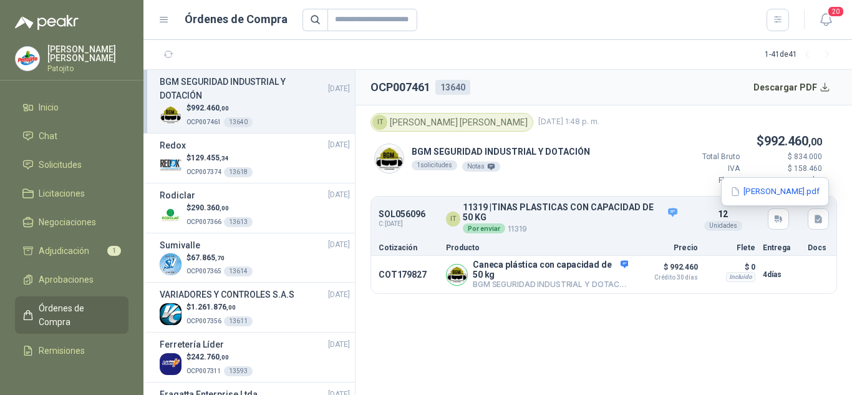
click at [794, 203] on div "[PERSON_NAME].pdf" at bounding box center [775, 191] width 108 height 29
click at [799, 193] on button "[PERSON_NAME].pdf" at bounding box center [775, 191] width 92 height 13
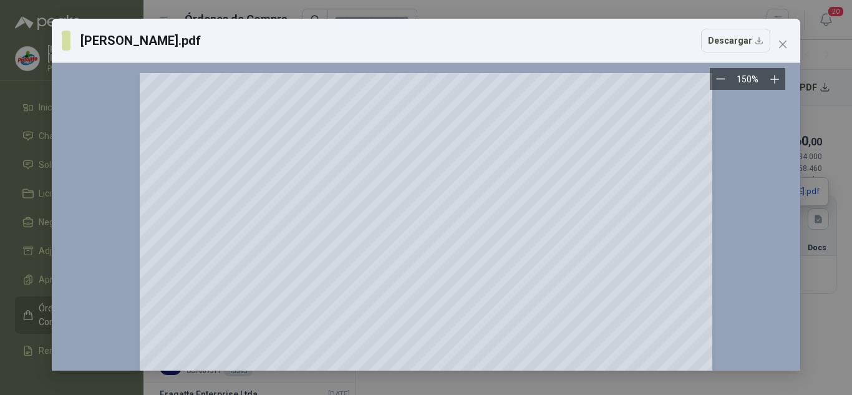
scroll to position [187, 0]
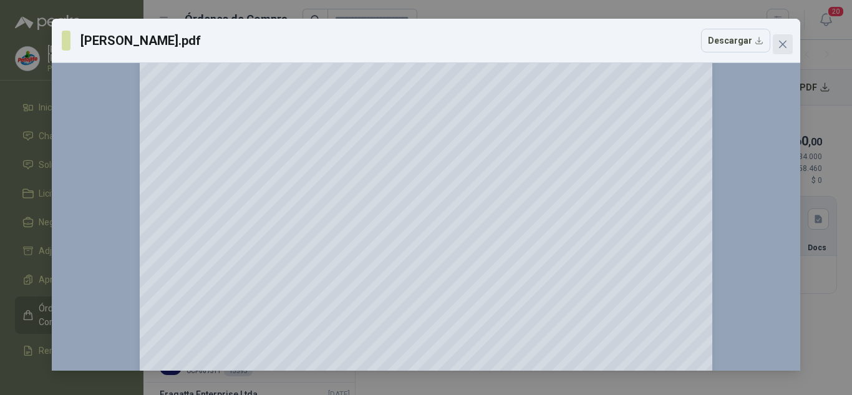
click at [785, 42] on icon "close" at bounding box center [782, 44] width 7 height 7
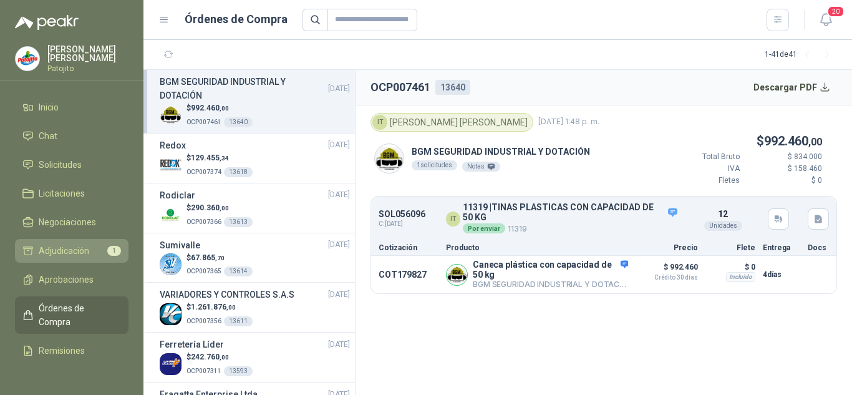
click at [89, 251] on li "Adjudicación 1" at bounding box center [71, 251] width 99 height 14
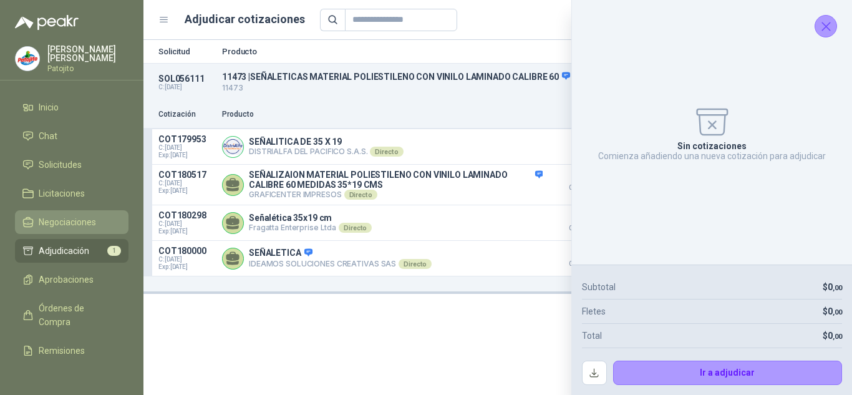
click at [82, 222] on span "Negociaciones" at bounding box center [67, 222] width 57 height 14
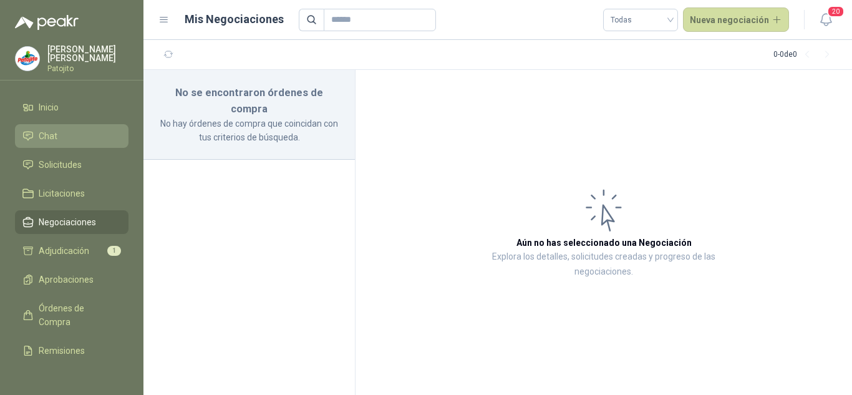
click at [84, 135] on li "Chat" at bounding box center [71, 136] width 99 height 14
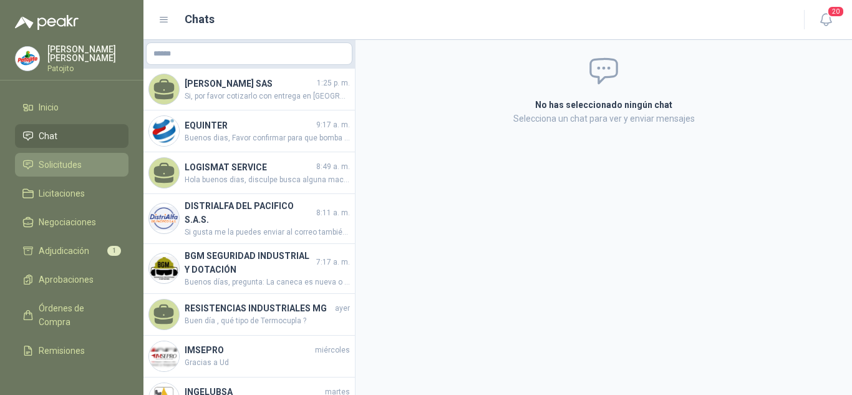
click at [79, 158] on span "Solicitudes" at bounding box center [60, 165] width 43 height 14
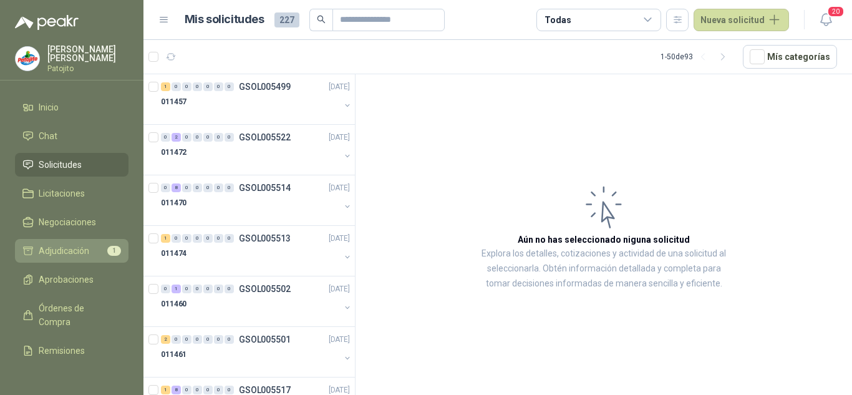
click at [75, 257] on span "Adjudicación" at bounding box center [64, 251] width 51 height 14
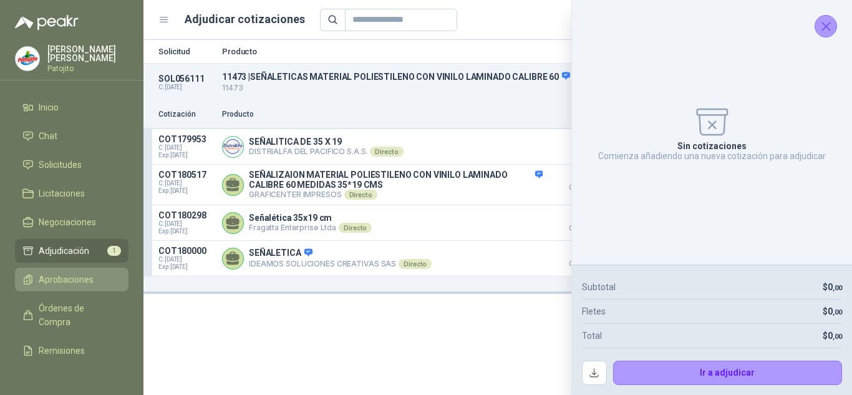
click at [52, 287] on link "Aprobaciones" at bounding box center [72, 280] width 114 height 24
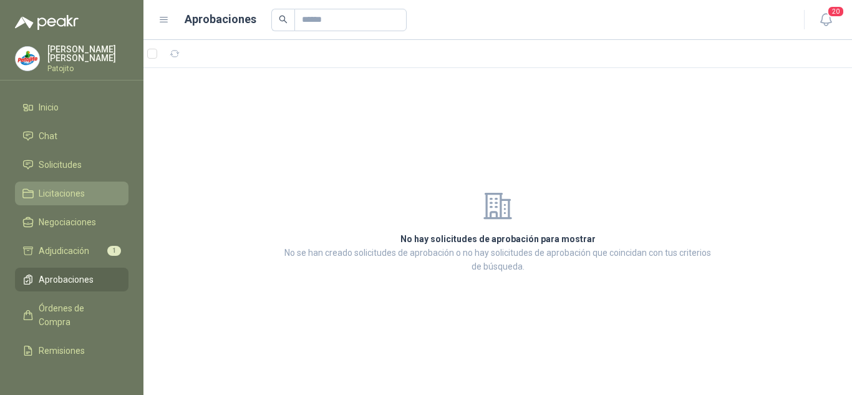
click at [56, 193] on span "Licitaciones" at bounding box center [62, 194] width 46 height 14
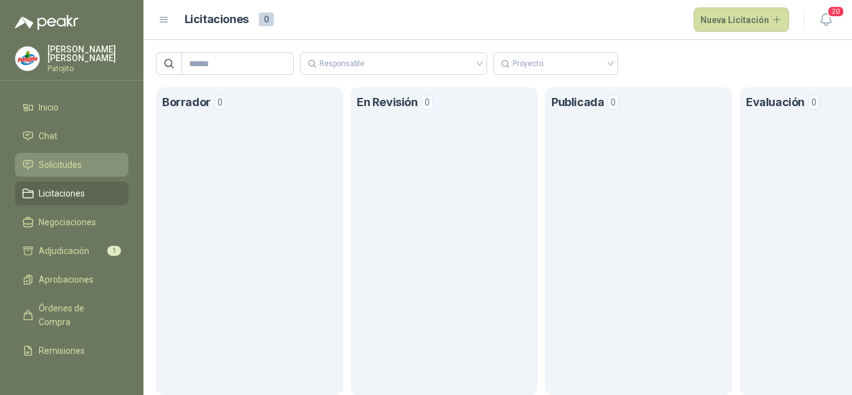
click at [69, 173] on link "Solicitudes" at bounding box center [72, 165] width 114 height 24
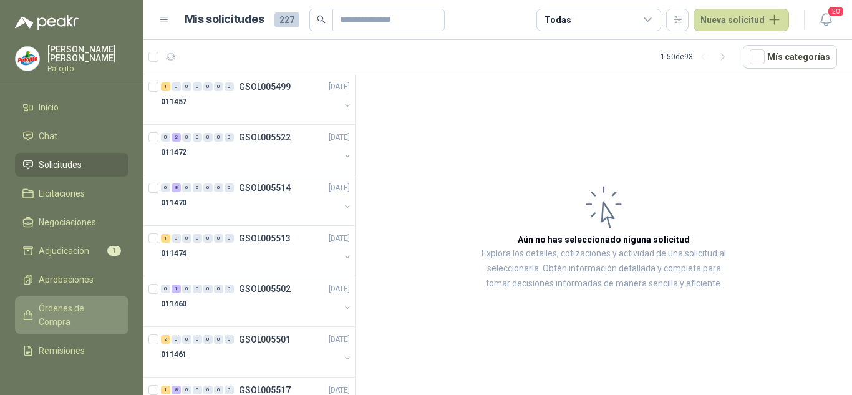
click at [63, 306] on span "Órdenes de Compra" at bounding box center [78, 314] width 78 height 27
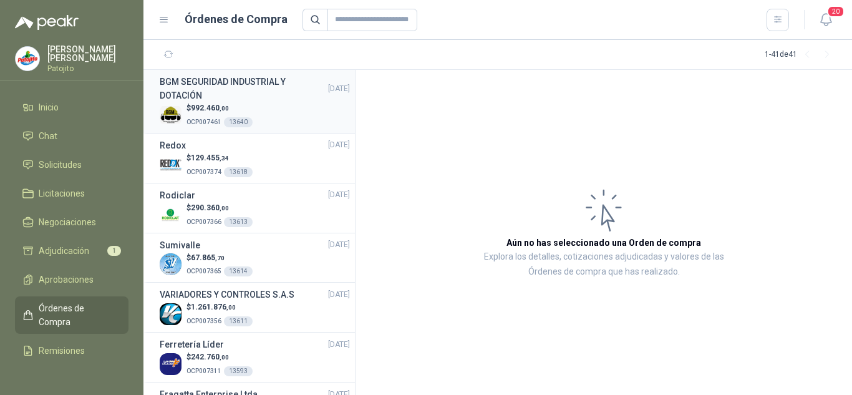
click at [285, 103] on div "$ 992.460 ,00 OCP007461 13640" at bounding box center [255, 115] width 190 height 26
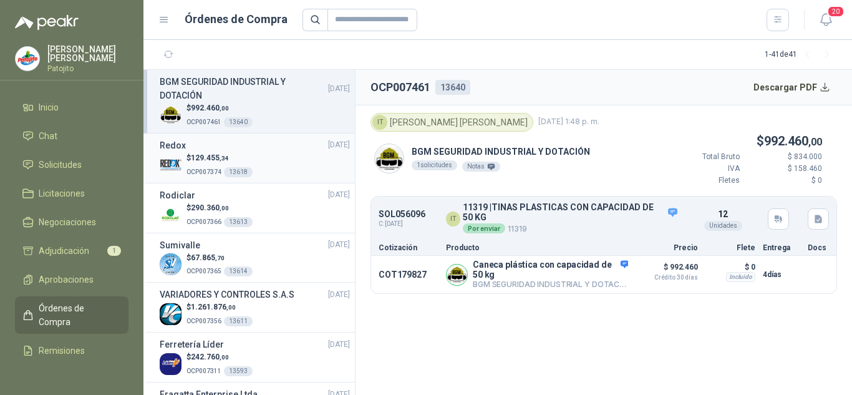
click at [271, 173] on div "$ 129.455 ,34 OCP007374 13618" at bounding box center [255, 165] width 190 height 26
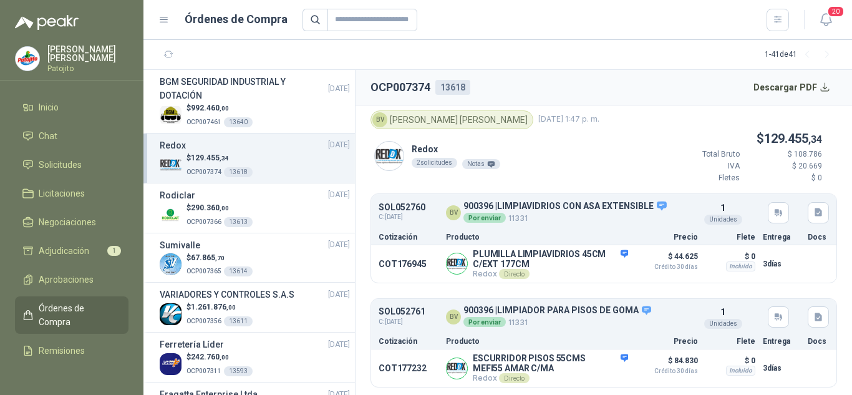
scroll to position [5, 0]
click at [304, 103] on div "$ 992.460 ,00 OCP007461 13640" at bounding box center [255, 115] width 190 height 26
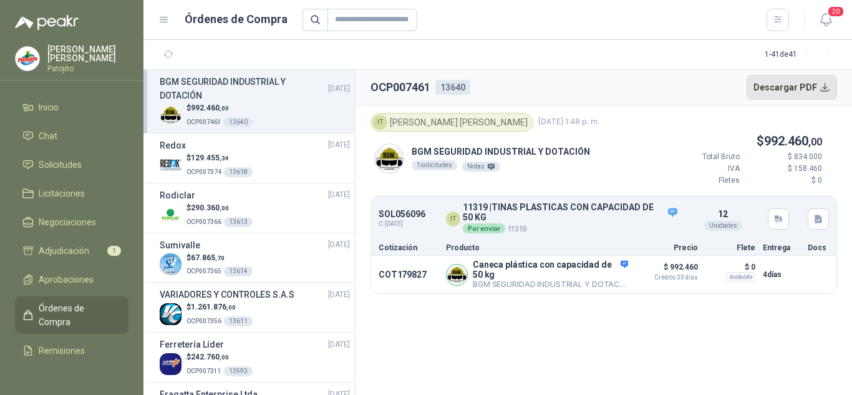
click at [814, 90] on button "Descargar PDF" at bounding box center [792, 87] width 91 height 25
click at [792, 87] on button "Descargar PDF" at bounding box center [792, 87] width 91 height 25
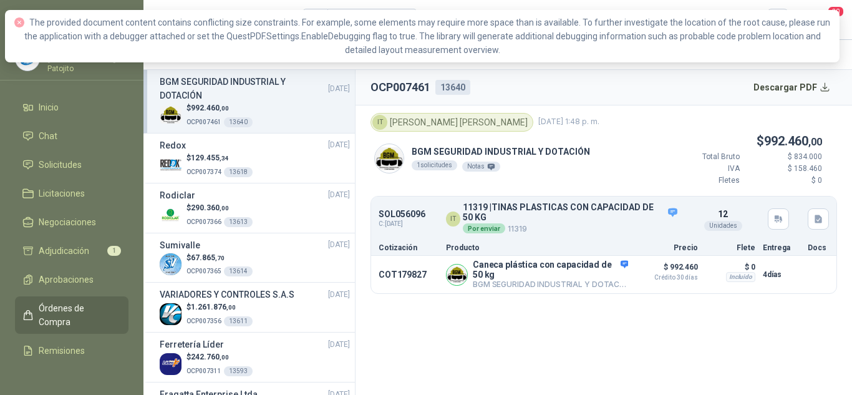
click at [570, 71] on header "OCP007461 13640 Descargar PDF" at bounding box center [604, 88] width 497 height 36
click at [15, 23] on icon "close-circle" at bounding box center [19, 22] width 10 height 10
click at [666, 160] on p "Total Bruto" at bounding box center [702, 157] width 75 height 12
click at [192, 162] on p "$ 129.455 ,34" at bounding box center [220, 158] width 66 height 12
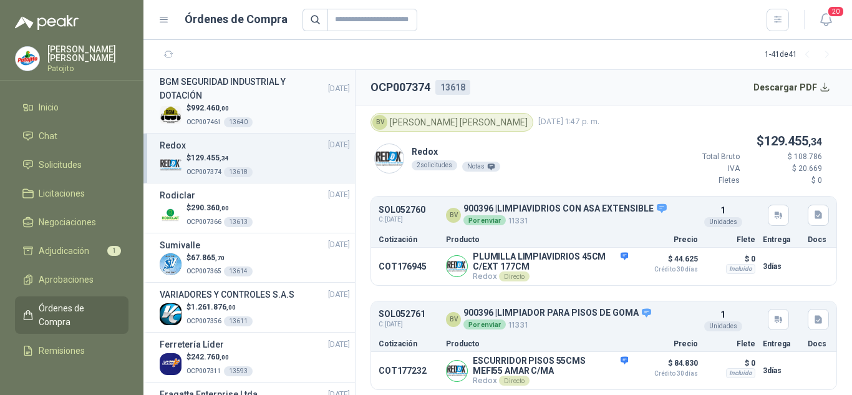
click at [243, 96] on h3 "BGM SEGURIDAD INDUSTRIAL Y DOTACIÓN" at bounding box center [244, 88] width 168 height 27
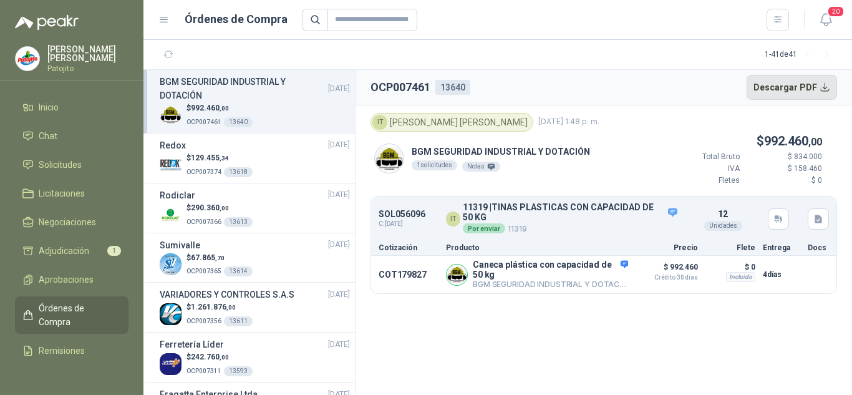
click at [809, 88] on button "Descargar PDF" at bounding box center [792, 87] width 91 height 25
click at [248, 115] on p "OCP007461 13640" at bounding box center [220, 121] width 66 height 14
click at [821, 91] on button "Descargar PDF" at bounding box center [792, 87] width 91 height 25
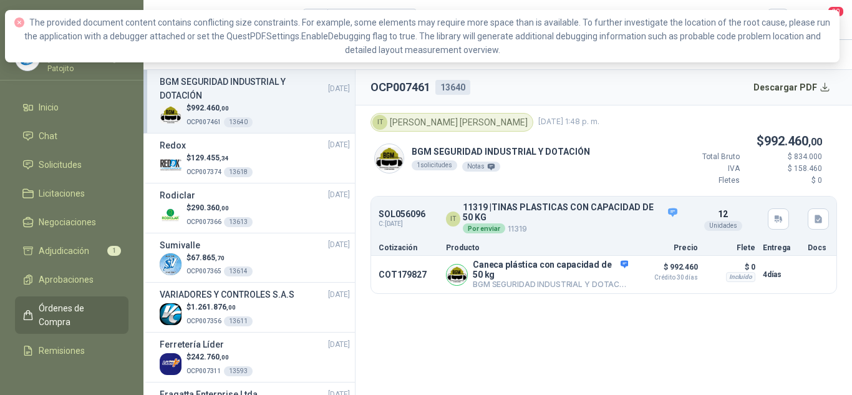
click at [716, 74] on header "OCP007461 13640 Descargar PDF" at bounding box center [604, 88] width 497 height 36
click at [193, 264] on p "OCP007365 13614" at bounding box center [220, 270] width 66 height 14
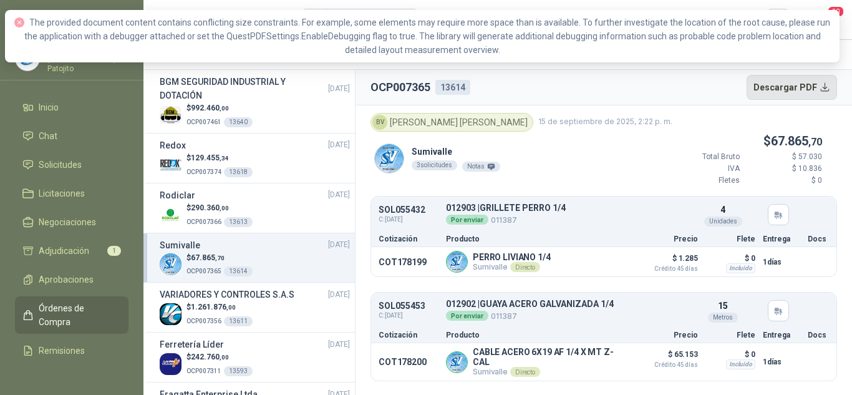
click at [787, 87] on button "Descargar PDF" at bounding box center [792, 87] width 91 height 25
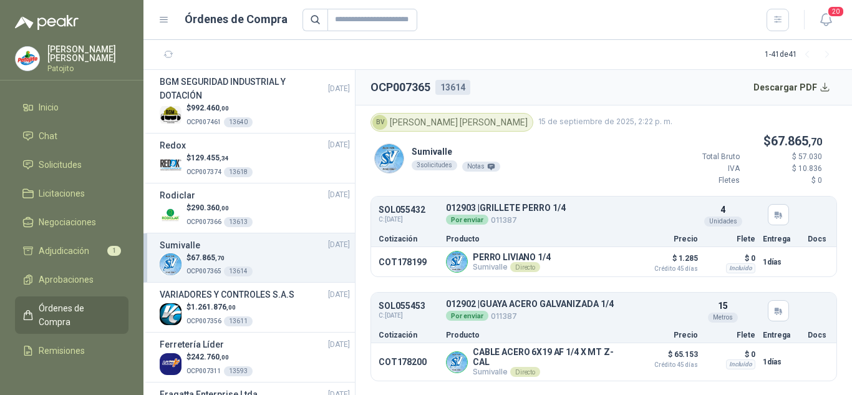
click at [466, 26] on div at bounding box center [546, 20] width 487 height 22
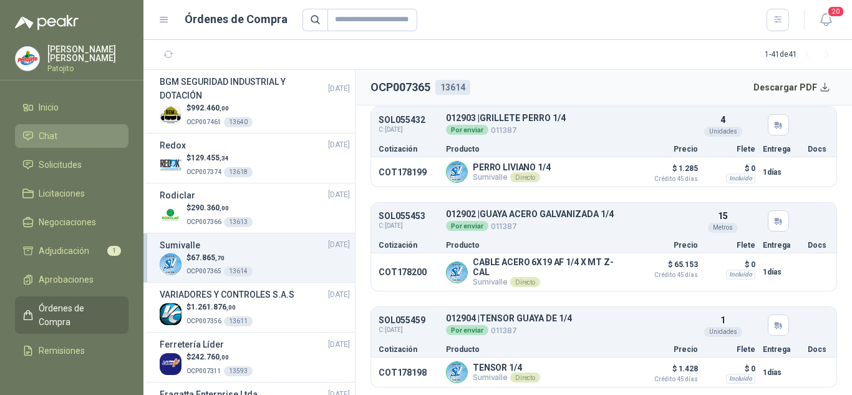
click at [46, 130] on span "Chat" at bounding box center [48, 136] width 19 height 14
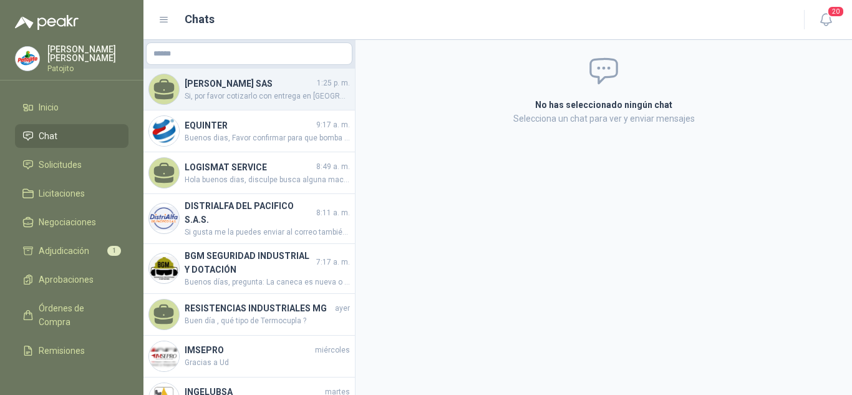
click at [243, 100] on span "Si, por favor cotizarlo con entrega en [GEOGRAPHIC_DATA]: [STREET_ADDRESS] Jard…" at bounding box center [267, 96] width 165 height 12
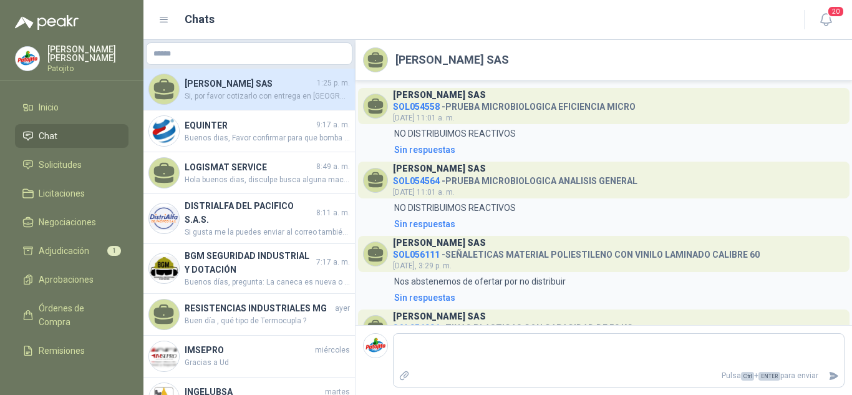
scroll to position [342, 0]
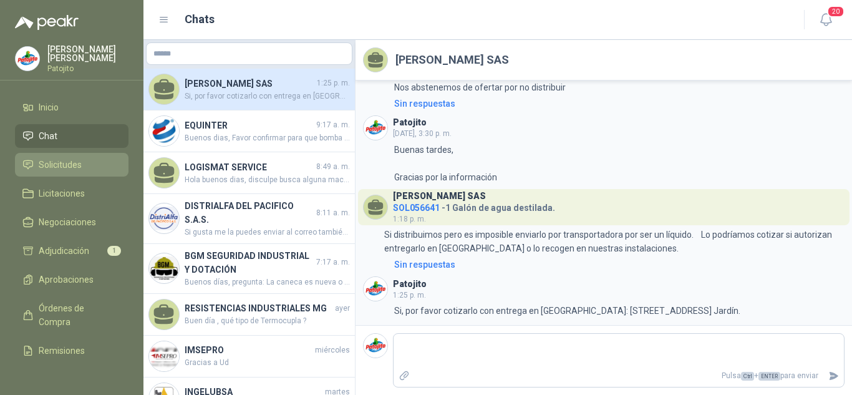
click at [31, 168] on icon at bounding box center [27, 164] width 11 height 11
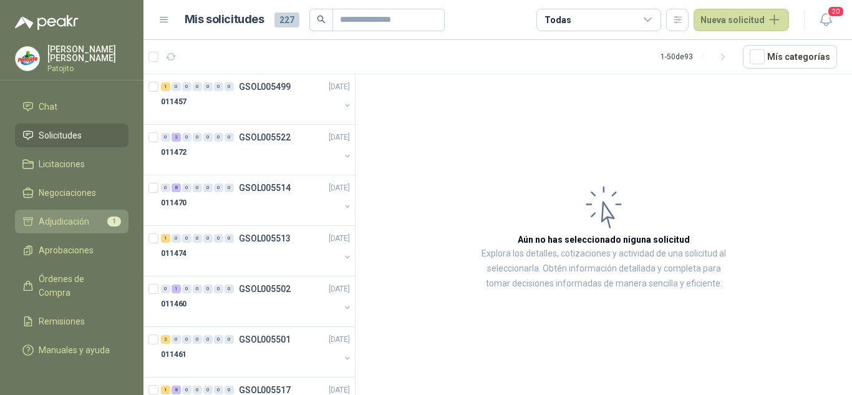
scroll to position [45, 0]
click at [366, 25] on input "text" at bounding box center [383, 19] width 87 height 21
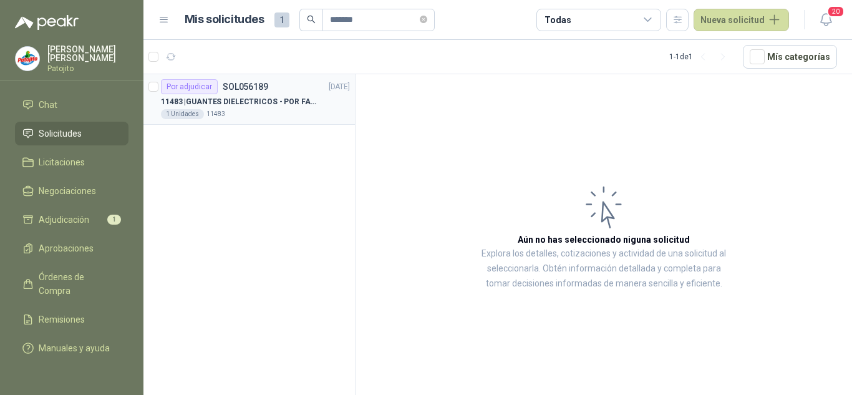
click at [284, 92] on div "Por adjudicar SOL056189 [DATE]" at bounding box center [255, 86] width 189 height 15
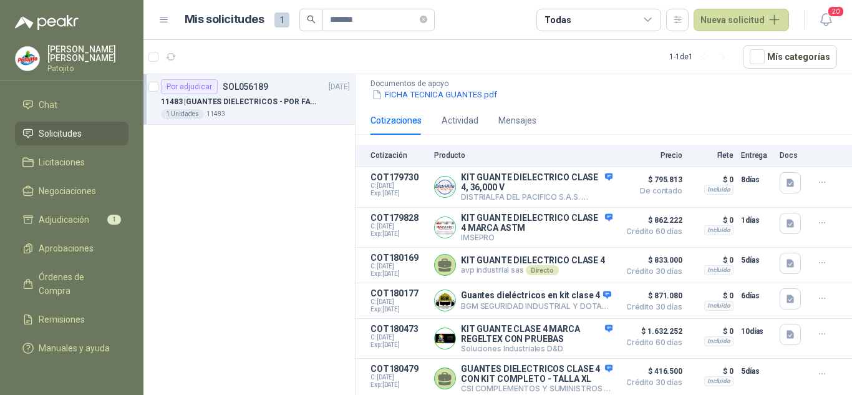
scroll to position [155, 0]
click at [787, 330] on icon "button" at bounding box center [790, 334] width 7 height 8
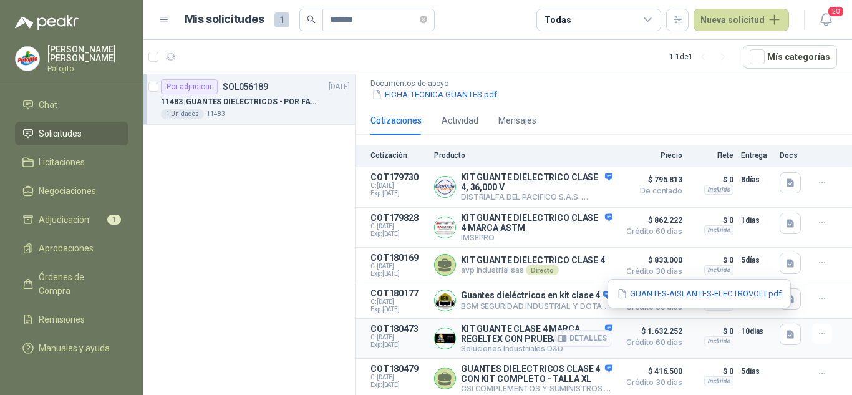
click at [714, 324] on p "$ 0" at bounding box center [712, 331] width 44 height 15
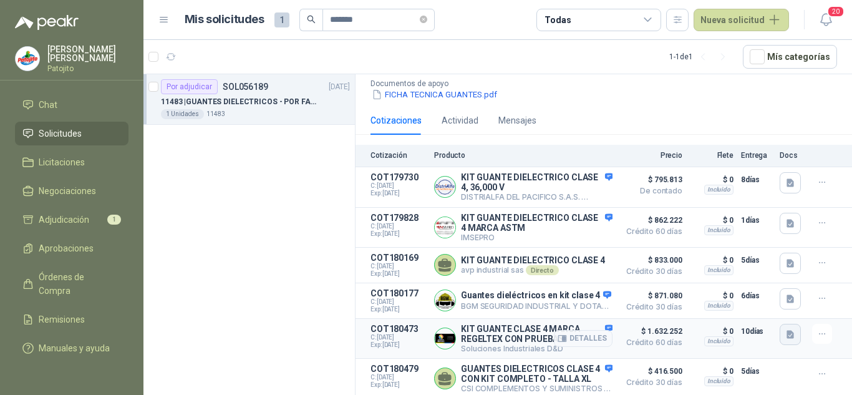
click at [785, 329] on icon "button" at bounding box center [790, 334] width 11 height 11
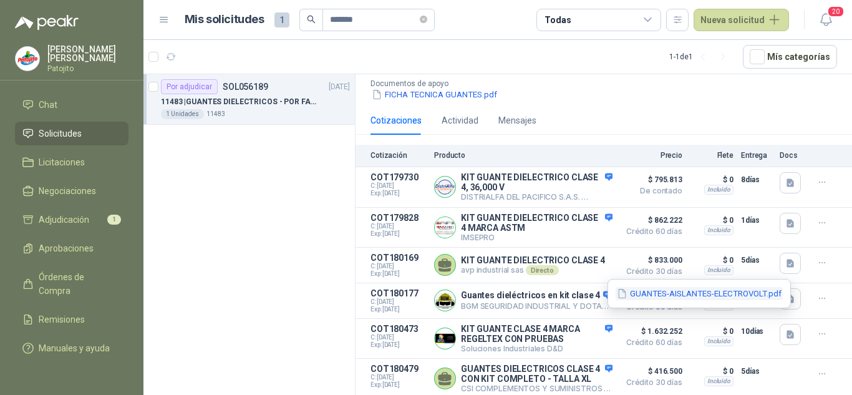
click at [729, 296] on button "GUANTES-AISLANTES-ELECTROVOLT.pdf" at bounding box center [699, 293] width 167 height 13
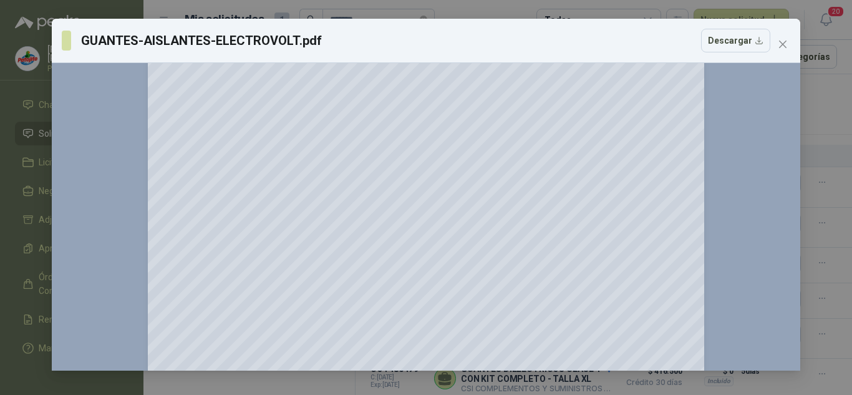
scroll to position [2582, 0]
click at [780, 41] on icon "close" at bounding box center [782, 44] width 7 height 7
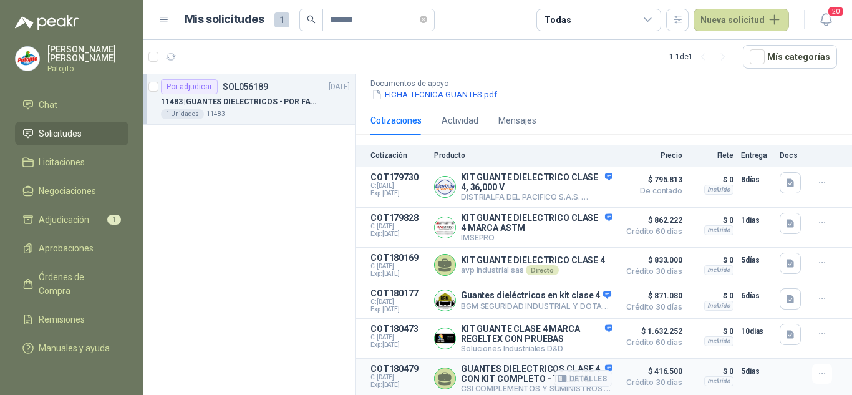
click at [506, 366] on p "GUANTES DIELECTRICOS CLASE 4 CON KIT COMPLETO - TALLA XL" at bounding box center [537, 374] width 152 height 20
click at [506, 377] on p "GUANTES DIELECTRICOS CLASE 4 CON KIT COMPLETO - TALLA XL" at bounding box center [537, 374] width 152 height 20
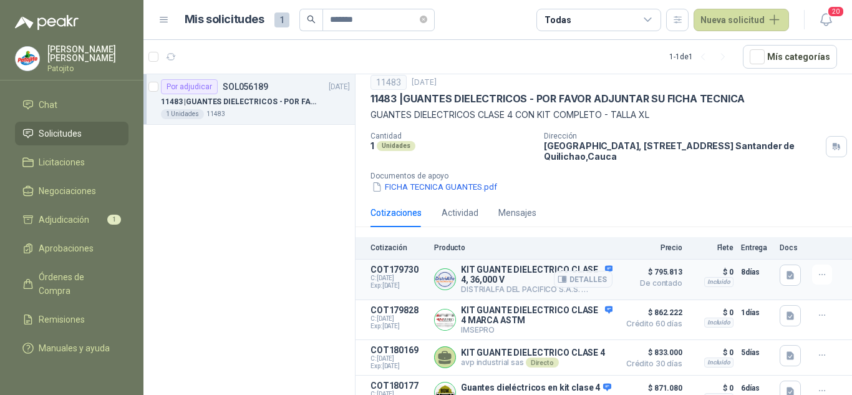
scroll to position [0, 0]
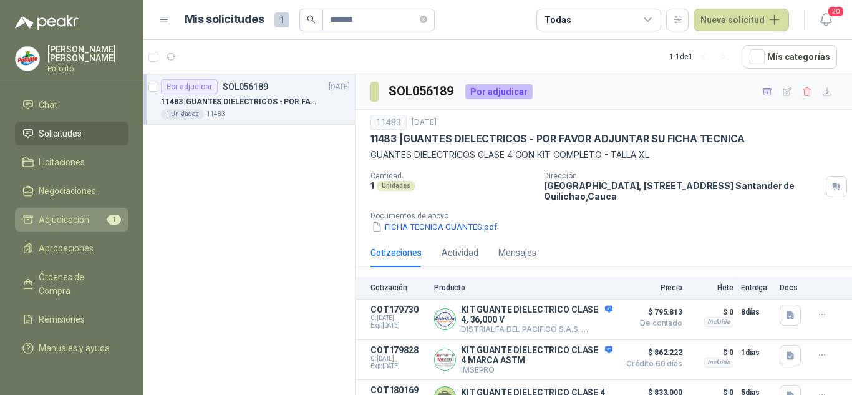
click at [48, 213] on span "Adjudicación" at bounding box center [64, 220] width 51 height 14
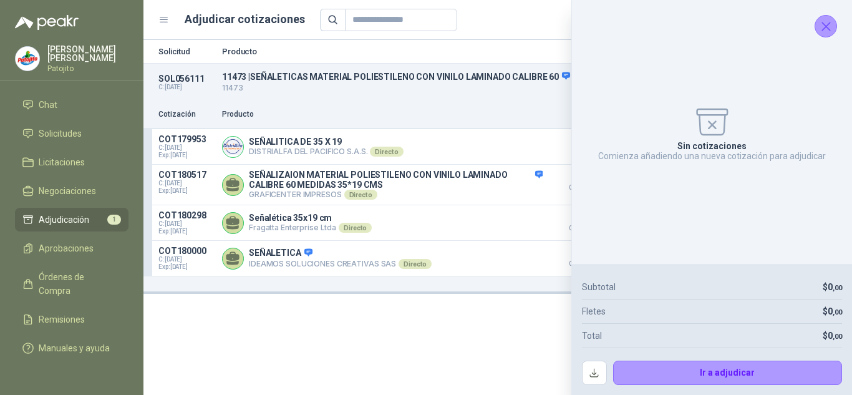
click at [834, 21] on icon "Cerrar" at bounding box center [827, 27] width 16 height 16
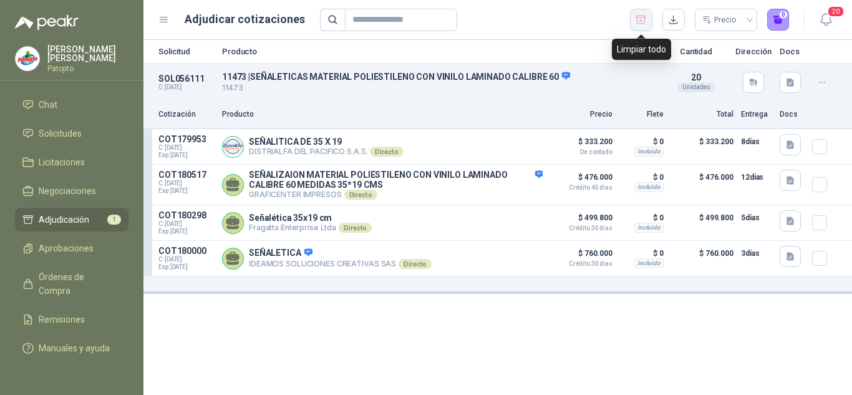
click at [639, 21] on icon "button" at bounding box center [641, 20] width 12 height 12
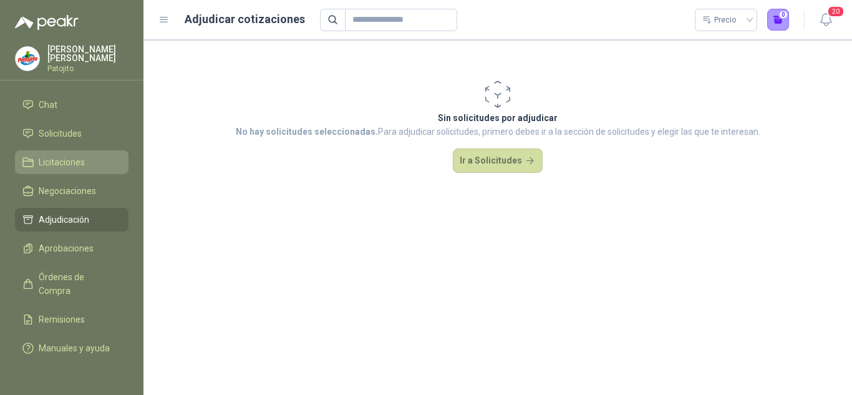
click at [70, 155] on span "Licitaciones" at bounding box center [62, 162] width 46 height 14
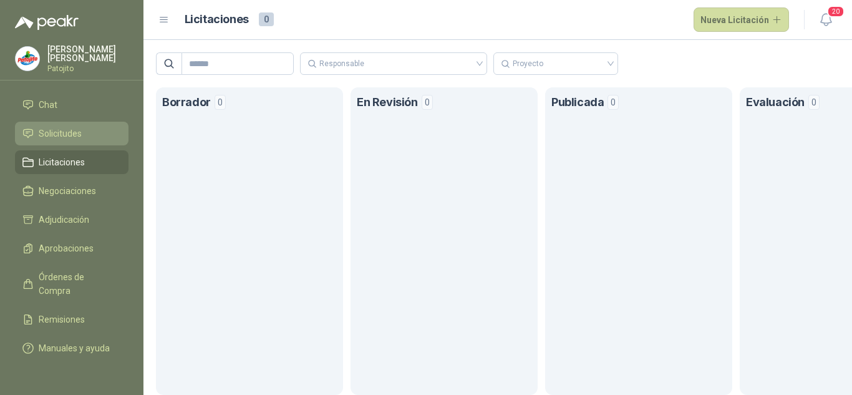
click at [79, 122] on link "Solicitudes" at bounding box center [72, 134] width 114 height 24
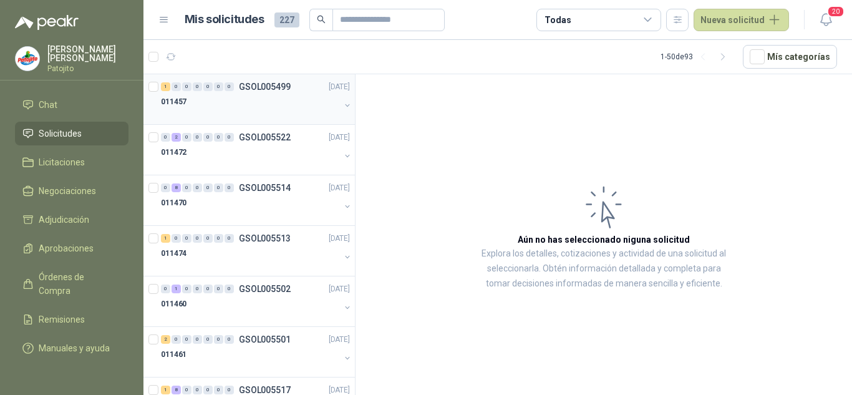
click at [243, 112] on div at bounding box center [250, 114] width 179 height 10
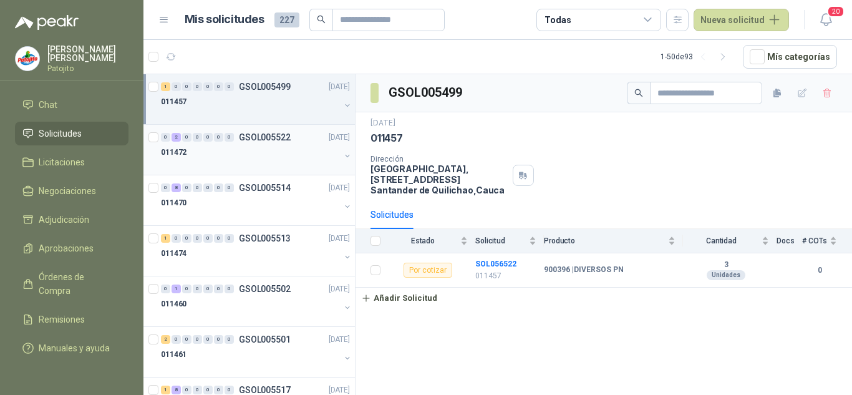
click at [236, 149] on div "011472" at bounding box center [250, 152] width 179 height 15
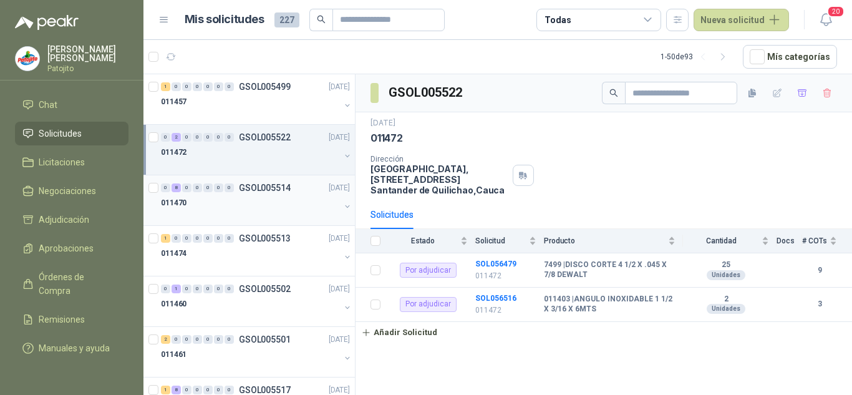
click at [231, 193] on div "0 8 0 0 0 0 0 GSOL005514 [DATE]" at bounding box center [257, 187] width 192 height 15
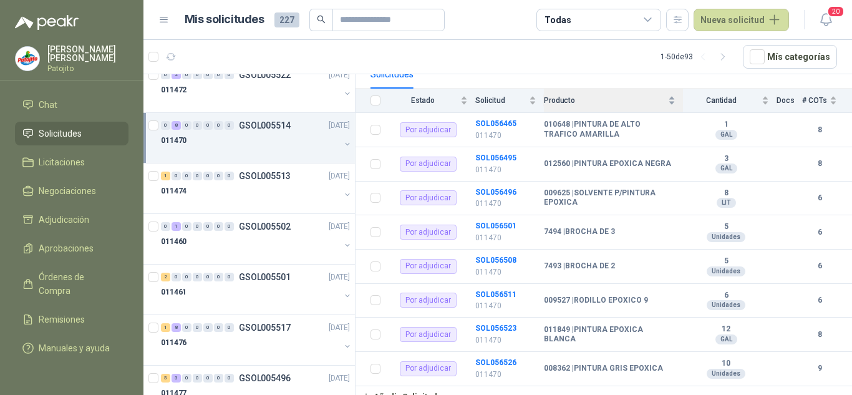
scroll to position [148, 0]
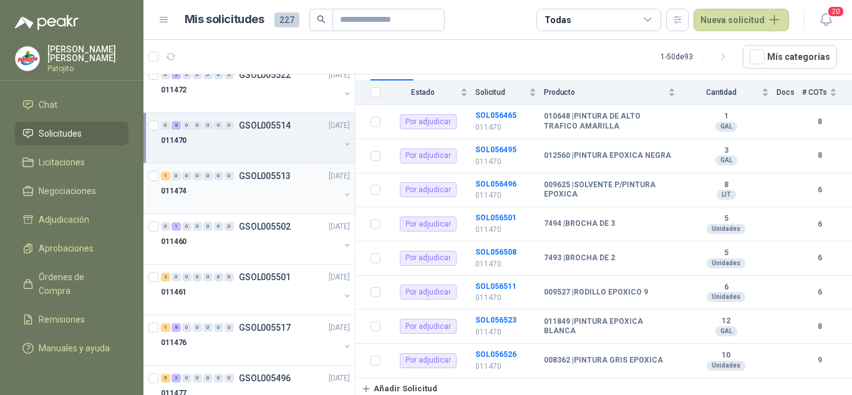
click at [232, 197] on div "011474" at bounding box center [250, 190] width 179 height 15
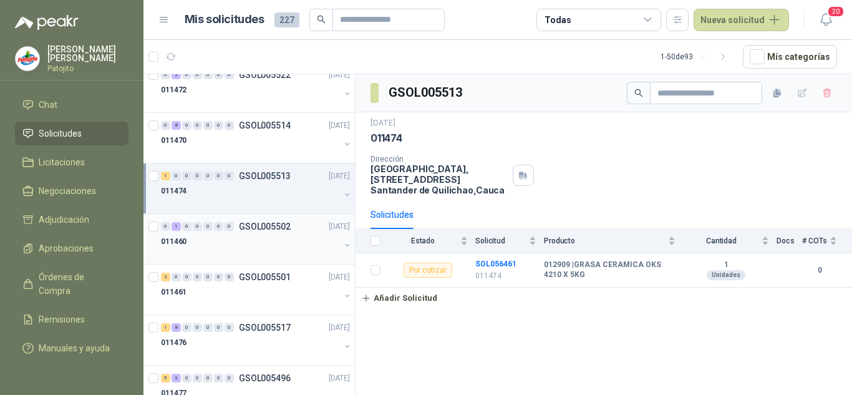
click at [260, 236] on div "011460" at bounding box center [250, 241] width 179 height 15
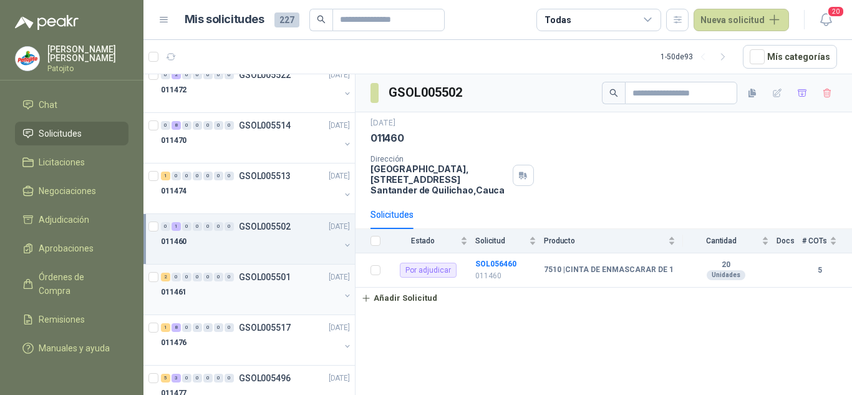
click at [260, 292] on div "011461" at bounding box center [250, 291] width 179 height 15
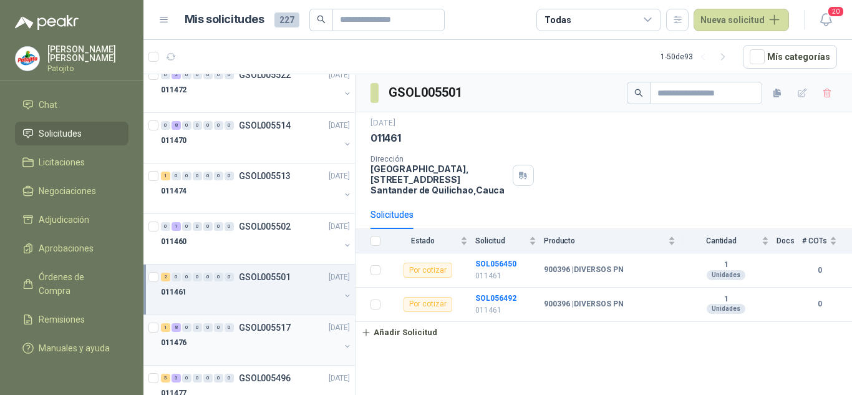
click at [257, 332] on p "GSOL005517" at bounding box center [265, 327] width 52 height 9
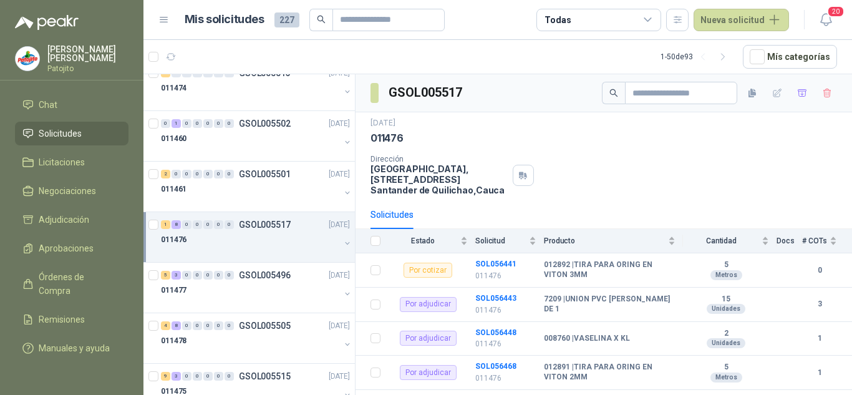
scroll to position [187, 0]
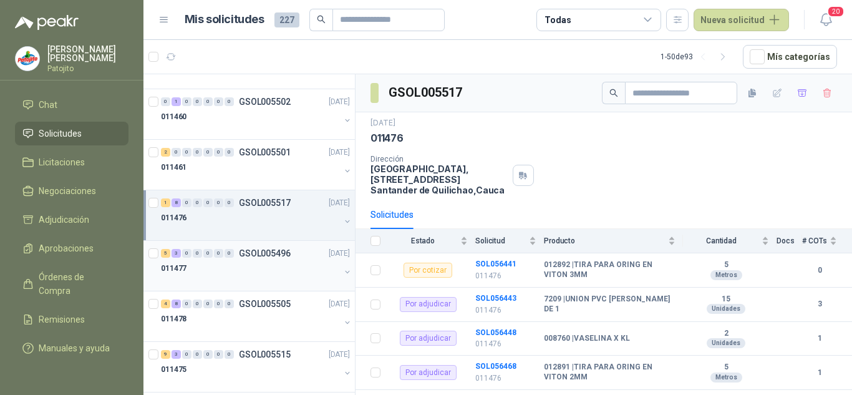
click at [260, 267] on div "011477" at bounding box center [250, 268] width 179 height 15
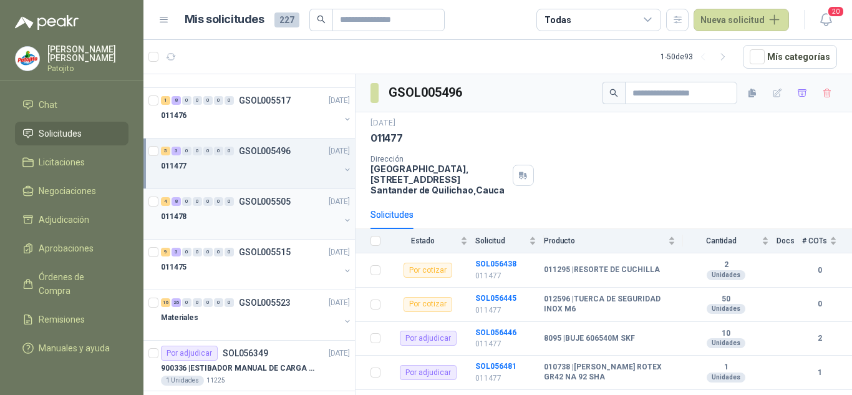
scroll to position [312, 0]
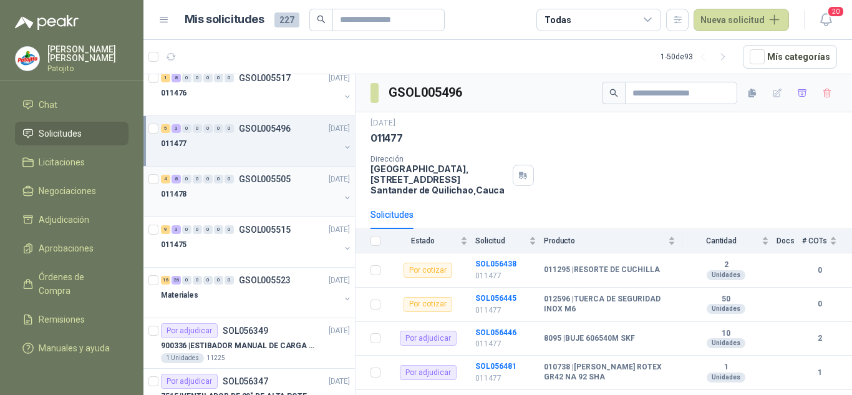
click at [248, 202] on div at bounding box center [250, 207] width 179 height 10
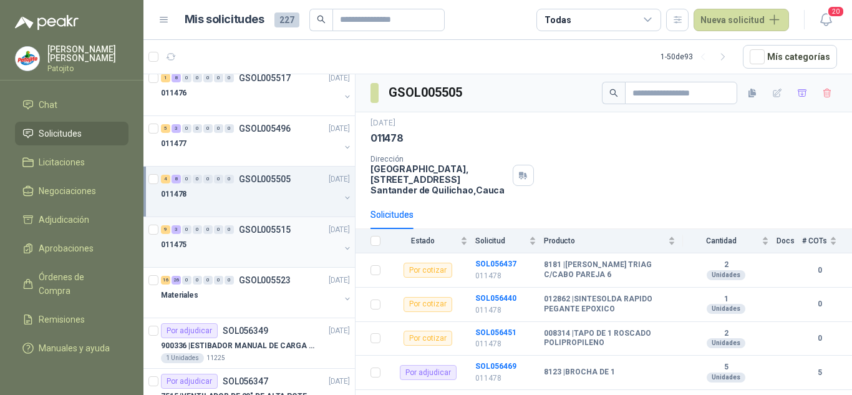
click at [252, 253] on div at bounding box center [250, 257] width 179 height 10
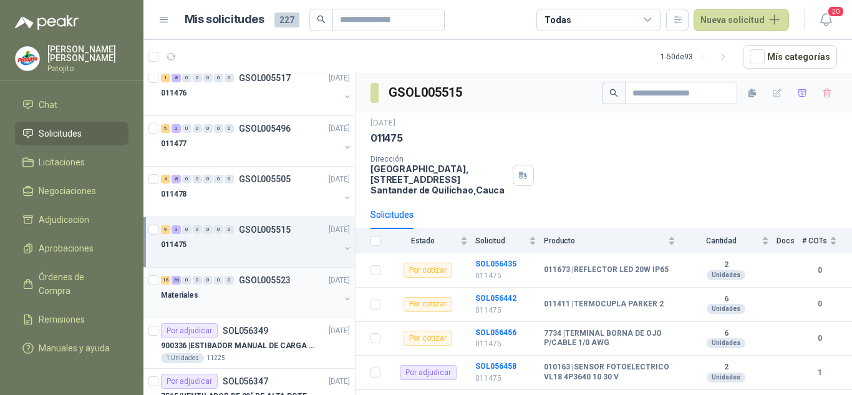
click at [271, 290] on div "Materiales" at bounding box center [250, 295] width 179 height 15
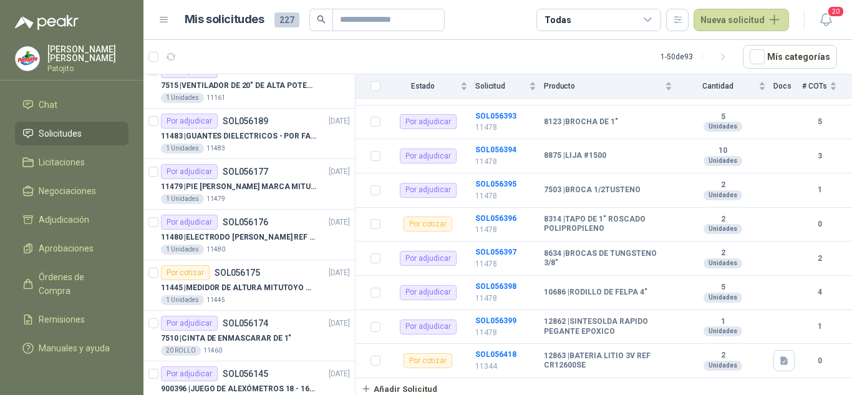
scroll to position [624, 0]
click at [275, 284] on p "11445 | MEDIDOR DE ALTURA MITUTOYO QM-Height 518-245" at bounding box center [238, 287] width 155 height 12
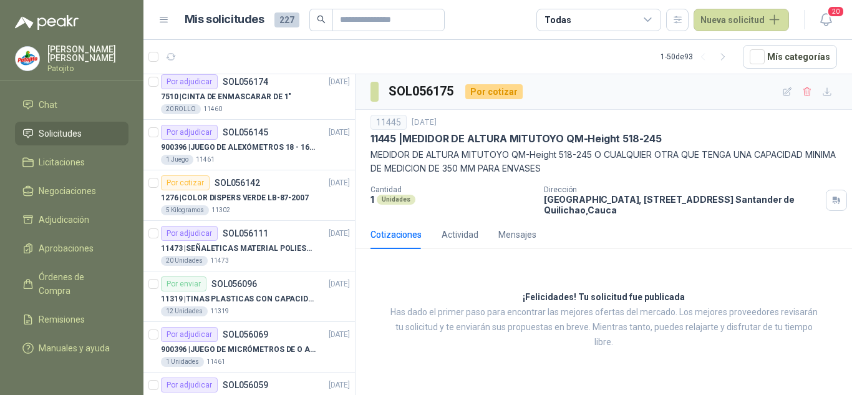
scroll to position [873, 0]
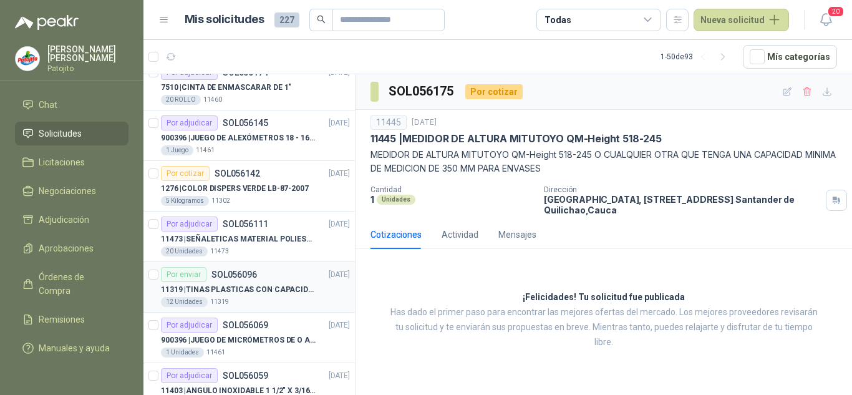
click at [288, 281] on div "Por enviar SOL056096 [DATE]" at bounding box center [255, 274] width 189 height 15
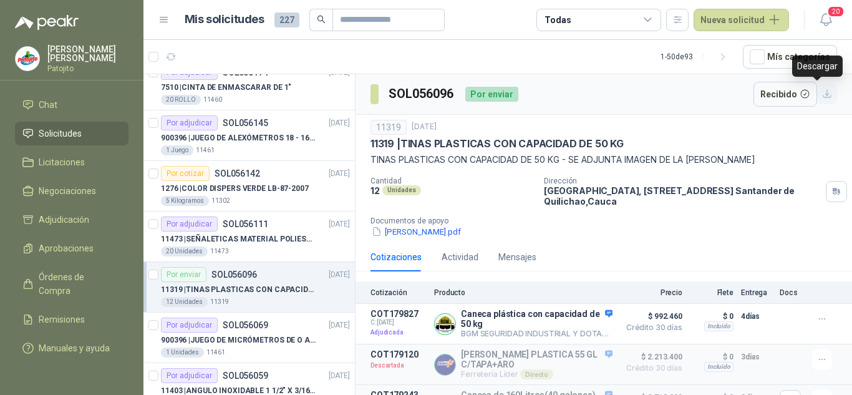
click at [822, 93] on icon "button" at bounding box center [827, 94] width 11 height 11
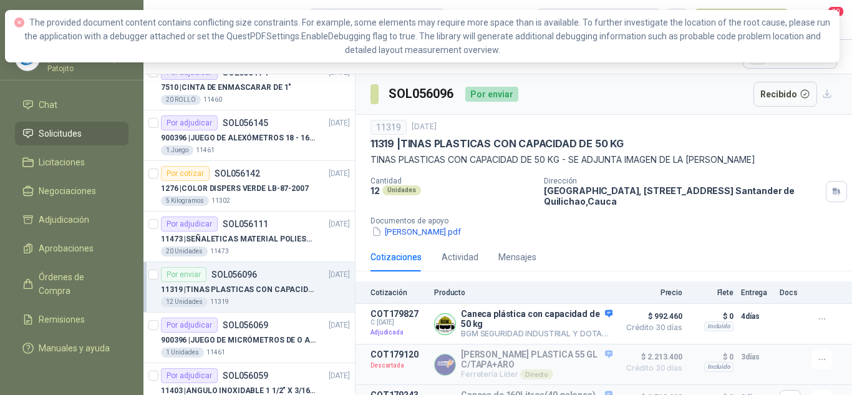
click at [681, 200] on p "[GEOGRAPHIC_DATA], [STREET_ADDRESS]" at bounding box center [682, 195] width 277 height 21
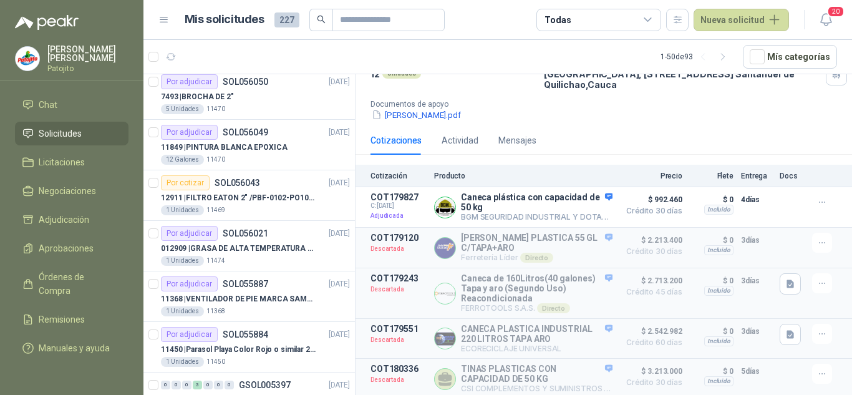
scroll to position [1684, 0]
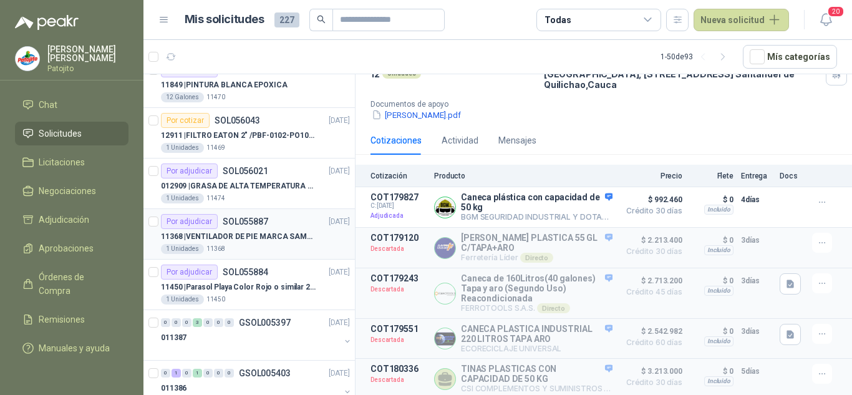
click at [275, 233] on p "11368 | VENTILADOR DE PIE MARCA SAMURAI" at bounding box center [238, 237] width 155 height 12
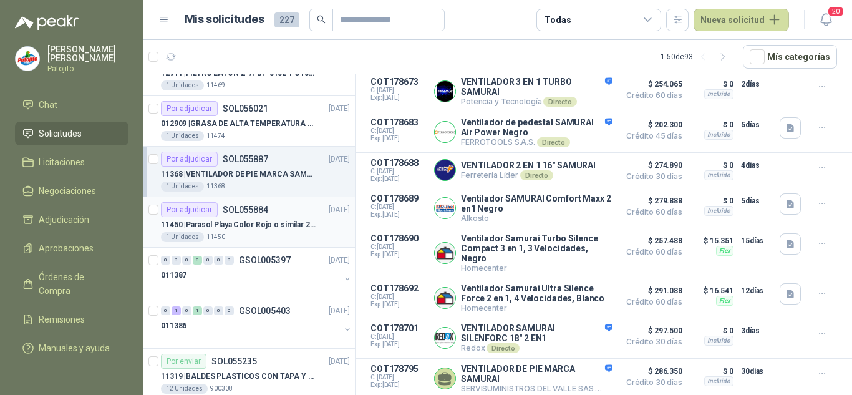
scroll to position [1872, 0]
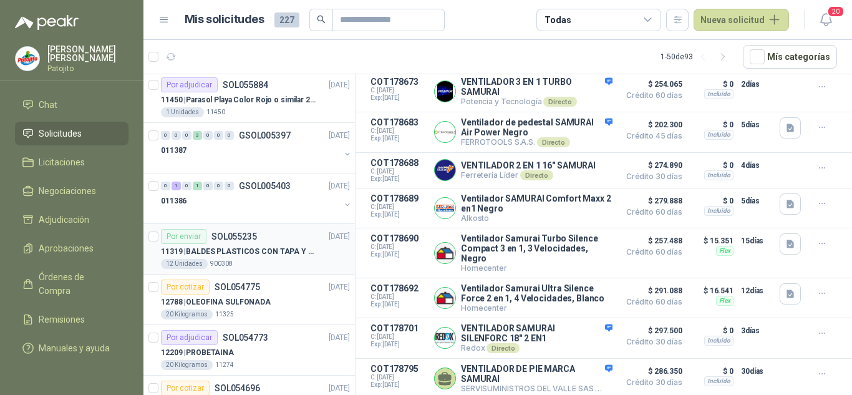
click at [288, 261] on div "12 Unidades 900308" at bounding box center [255, 264] width 189 height 10
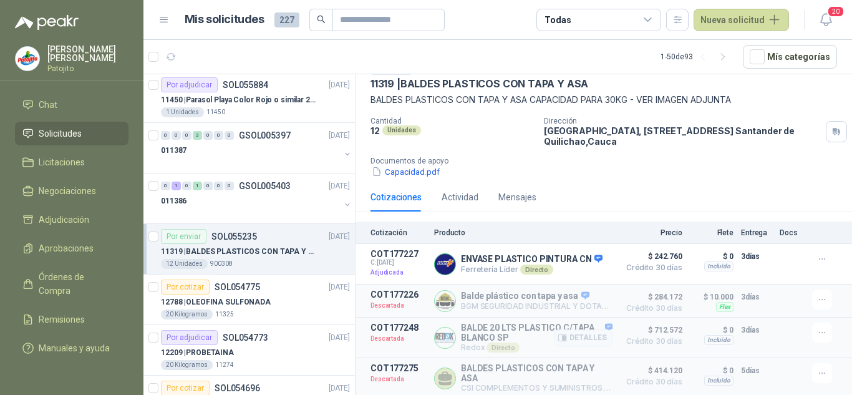
scroll to position [125, 0]
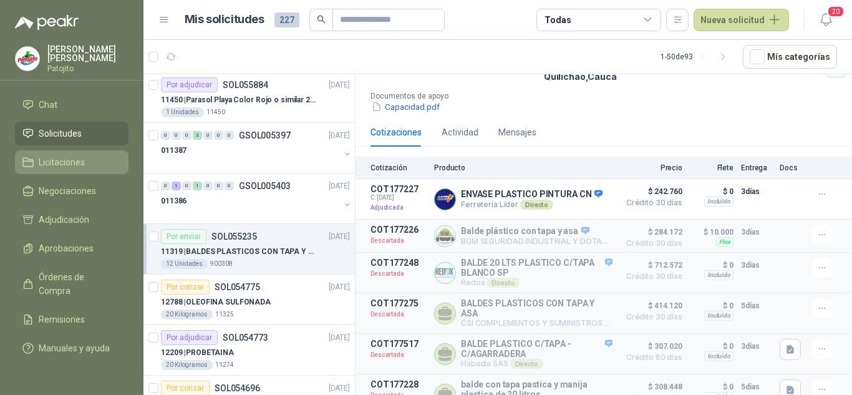
click at [73, 155] on span "Licitaciones" at bounding box center [62, 162] width 46 height 14
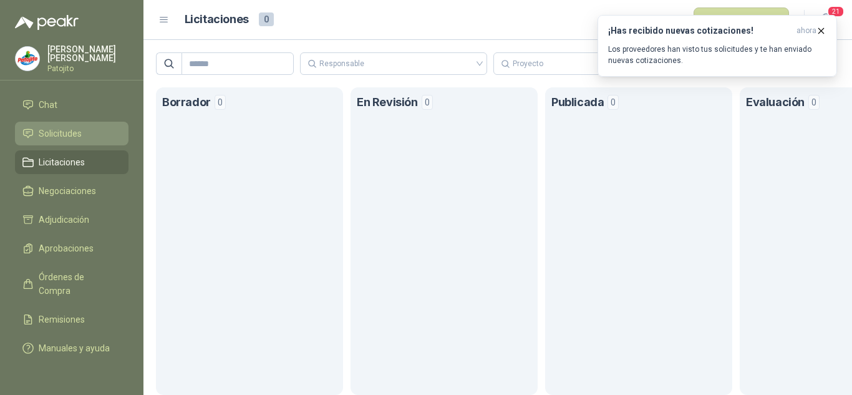
click at [72, 127] on span "Solicitudes" at bounding box center [60, 134] width 43 height 14
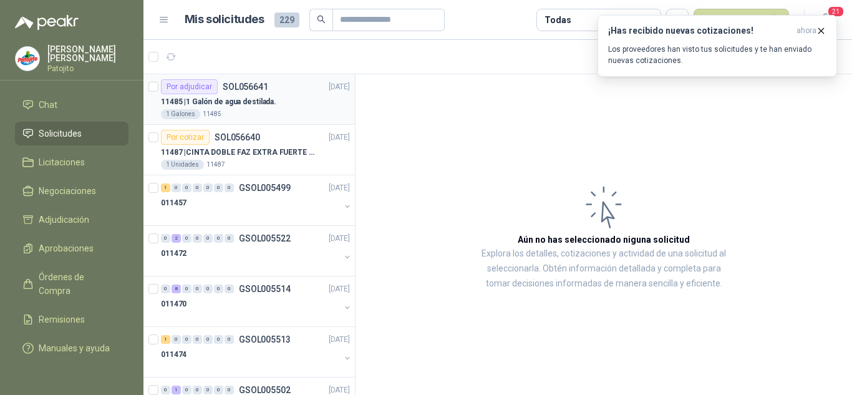
click at [270, 107] on p "11485 | 1 Galón de agua destilada." at bounding box center [218, 102] width 115 height 12
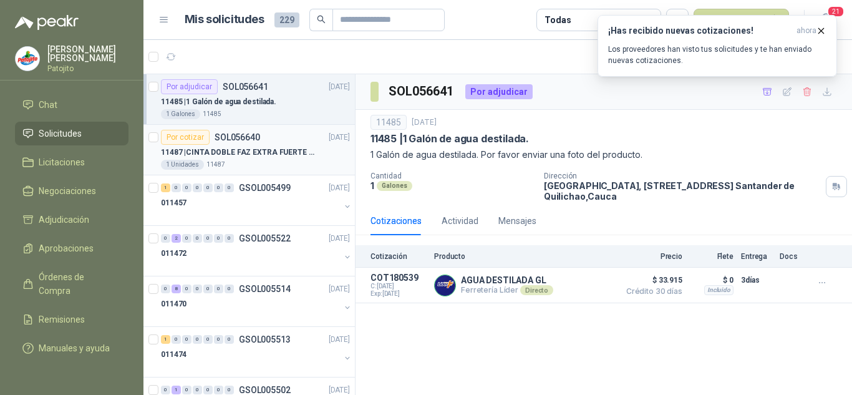
click at [247, 147] on p "11487 | CINTA DOBLE FAZ EXTRA FUERTE MARCA:3M" at bounding box center [238, 153] width 155 height 12
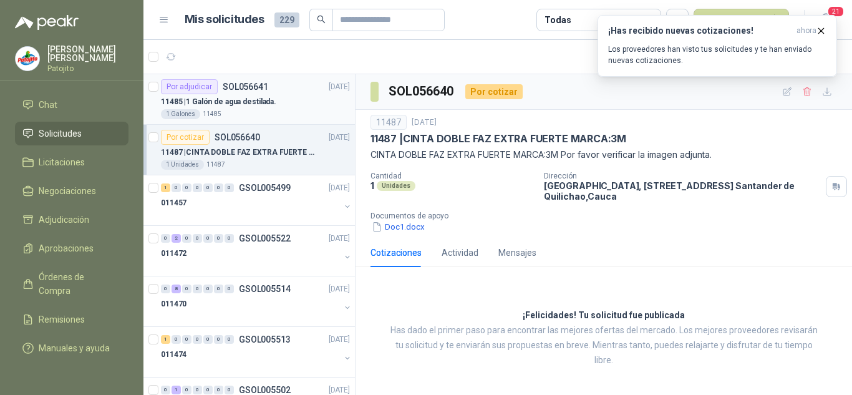
click at [273, 106] on p "11485 | 1 Galón de agua destilada." at bounding box center [218, 102] width 115 height 12
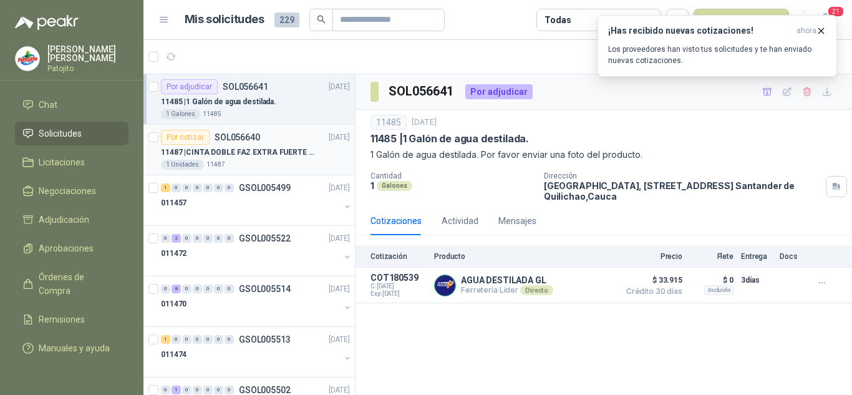
click at [304, 150] on p "11487 | CINTA DOBLE FAZ EXTRA FUERTE MARCA:3M" at bounding box center [238, 153] width 155 height 12
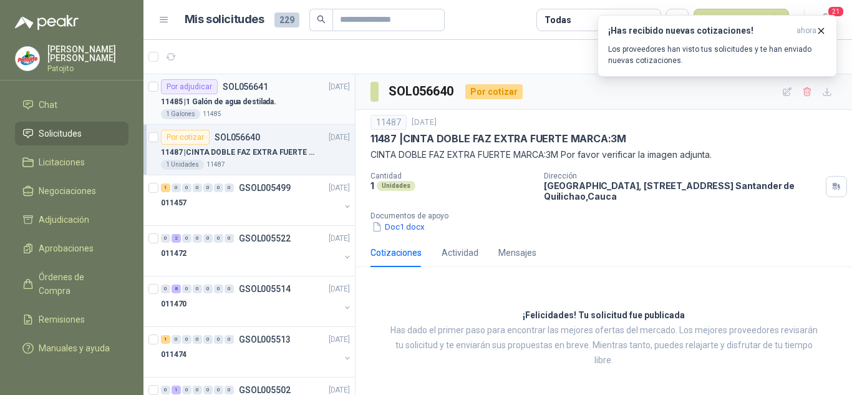
click at [282, 110] on div "1 Galones 11485" at bounding box center [255, 114] width 189 height 10
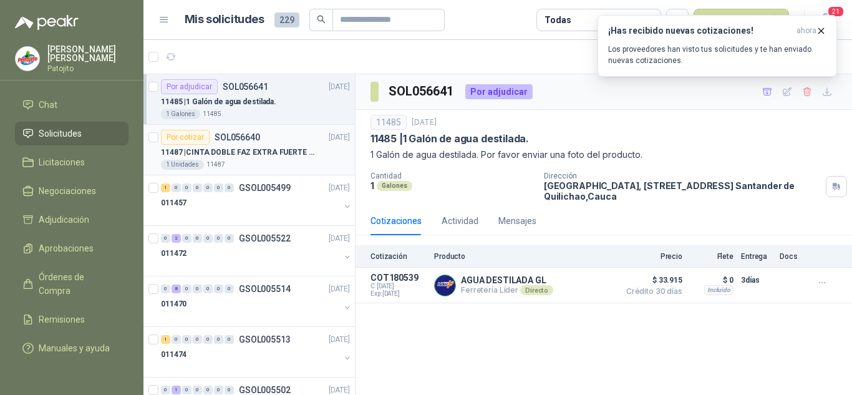
click at [289, 158] on p "11487 | CINTA DOBLE FAZ EXTRA FUERTE MARCA:3M" at bounding box center [238, 153] width 155 height 12
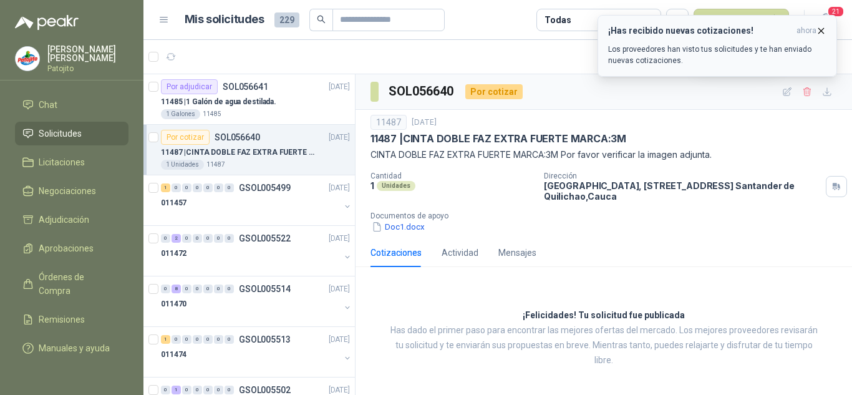
click at [815, 29] on span "ahora" at bounding box center [807, 31] width 20 height 11
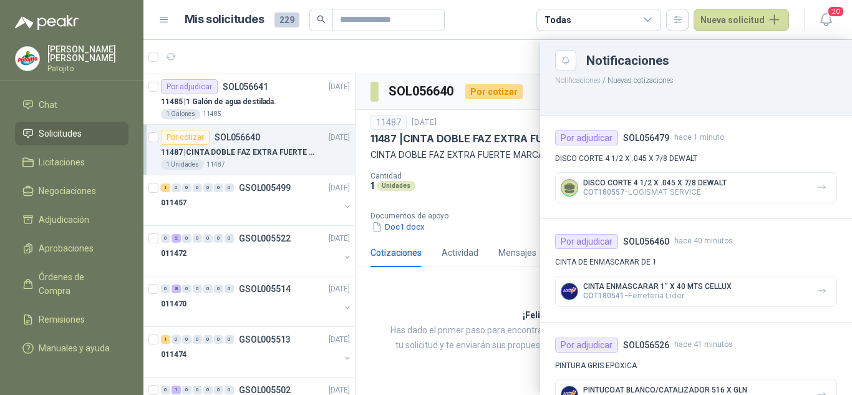
click at [475, 52] on div at bounding box center [497, 217] width 709 height 355
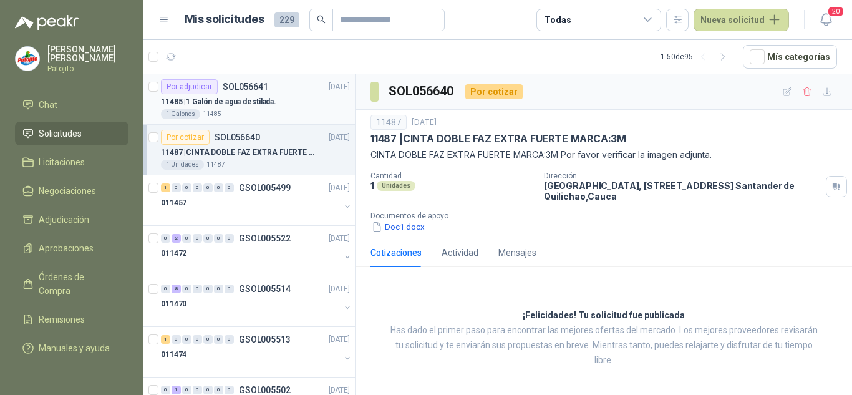
click at [261, 104] on p "11485 | 1 Galón de agua destilada." at bounding box center [218, 102] width 115 height 12
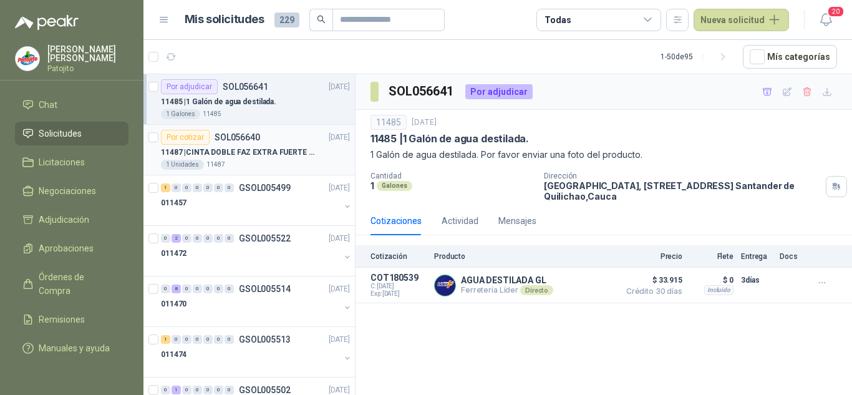
click at [271, 155] on p "11487 | CINTA DOBLE FAZ EXTRA FUERTE MARCA:3M" at bounding box center [238, 153] width 155 height 12
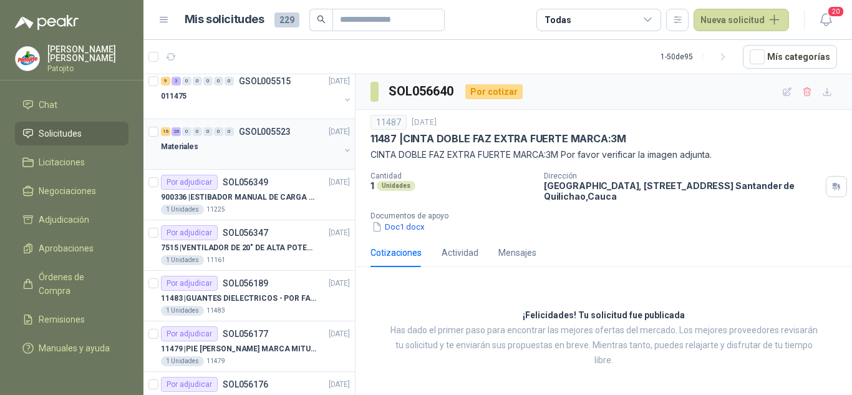
scroll to position [499, 0]
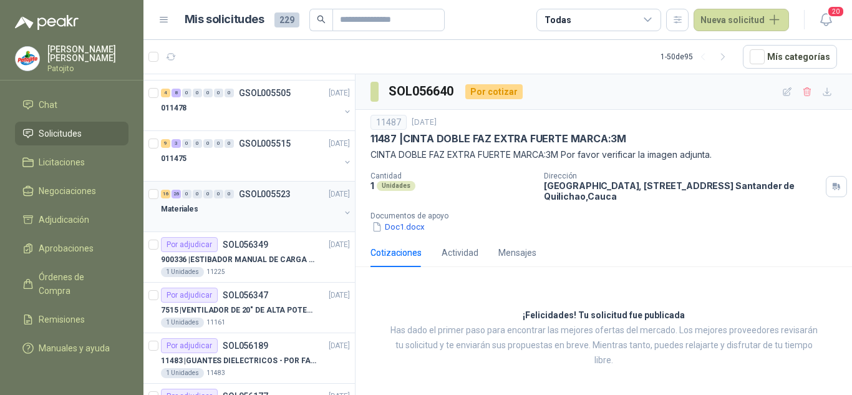
click at [271, 209] on div "Materiales" at bounding box center [250, 209] width 179 height 15
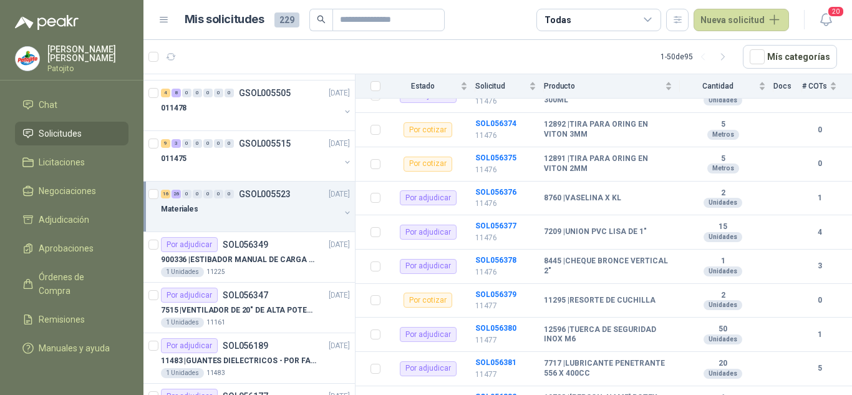
scroll to position [437, 0]
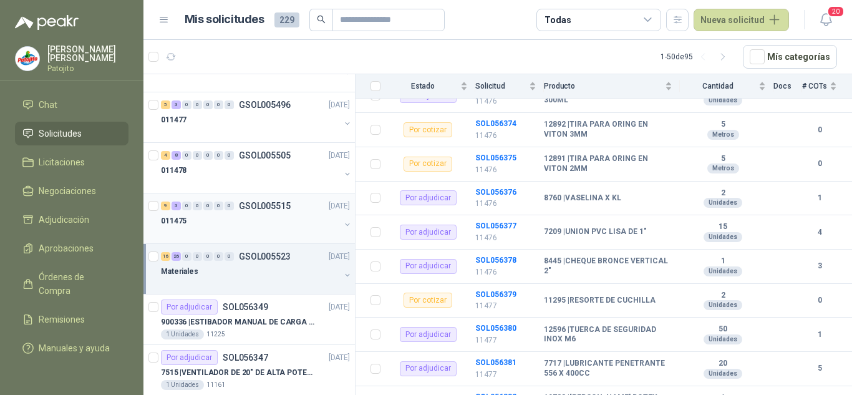
click at [262, 221] on div "011475" at bounding box center [250, 220] width 179 height 15
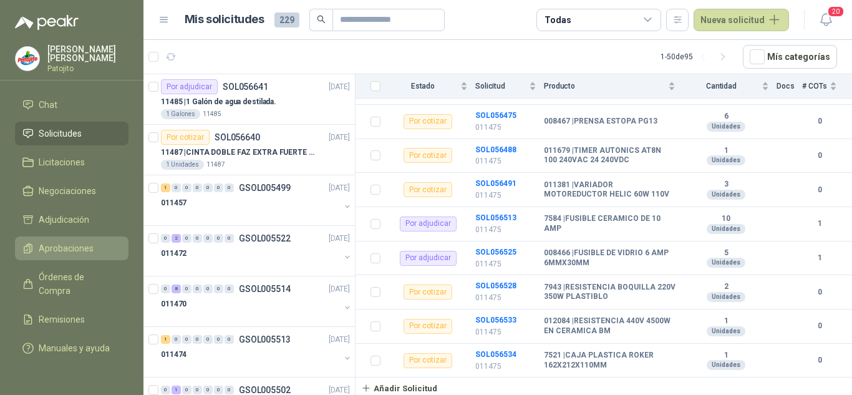
click at [75, 241] on span "Aprobaciones" at bounding box center [66, 248] width 55 height 14
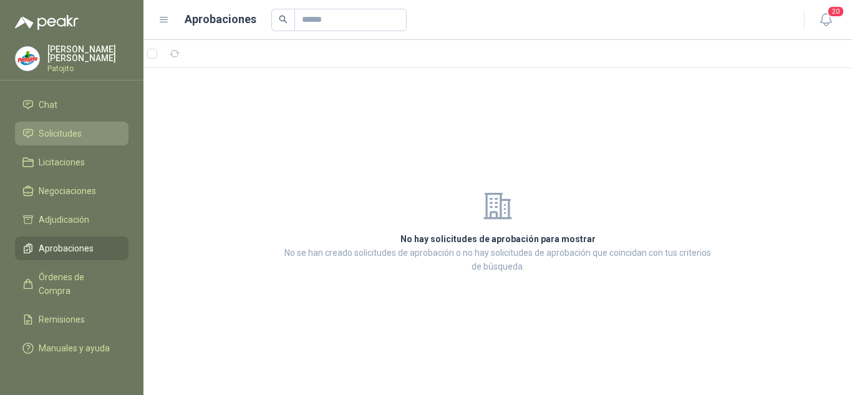
click at [61, 127] on span "Solicitudes" at bounding box center [60, 134] width 43 height 14
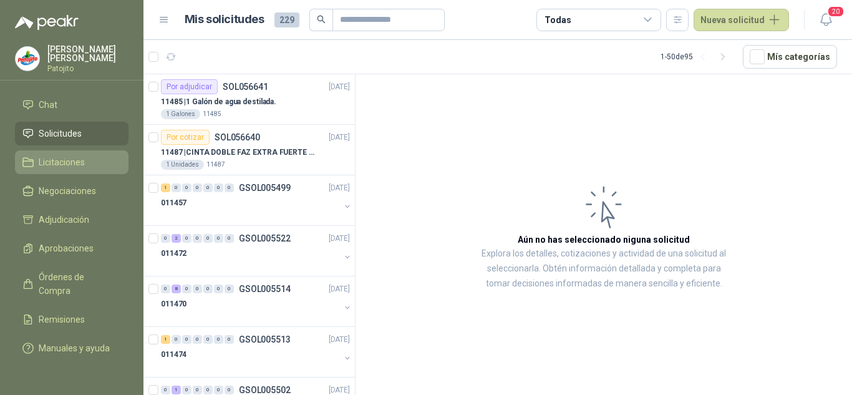
click at [75, 155] on span "Licitaciones" at bounding box center [62, 162] width 46 height 14
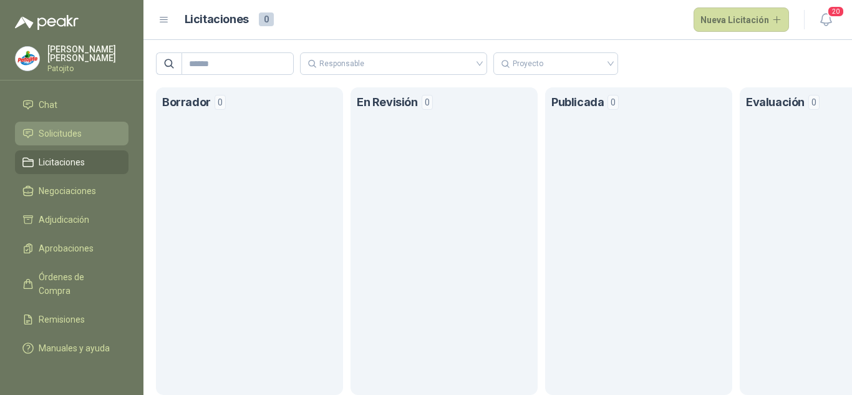
click at [70, 127] on span "Solicitudes" at bounding box center [60, 134] width 43 height 14
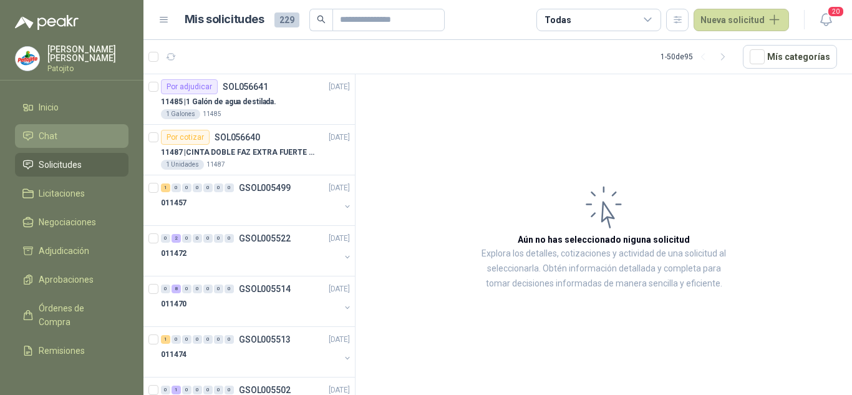
click at [52, 135] on span "Chat" at bounding box center [48, 136] width 19 height 14
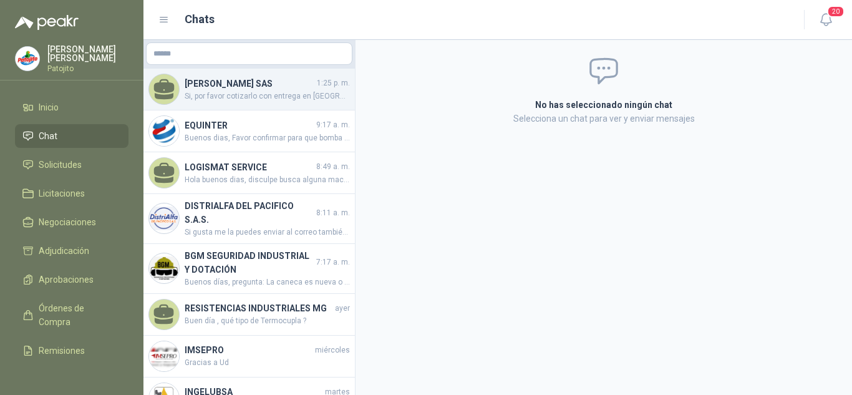
click at [247, 92] on span "Si, por favor cotizarlo con entrega en [GEOGRAPHIC_DATA]: [STREET_ADDRESS] Jard…" at bounding box center [267, 96] width 165 height 12
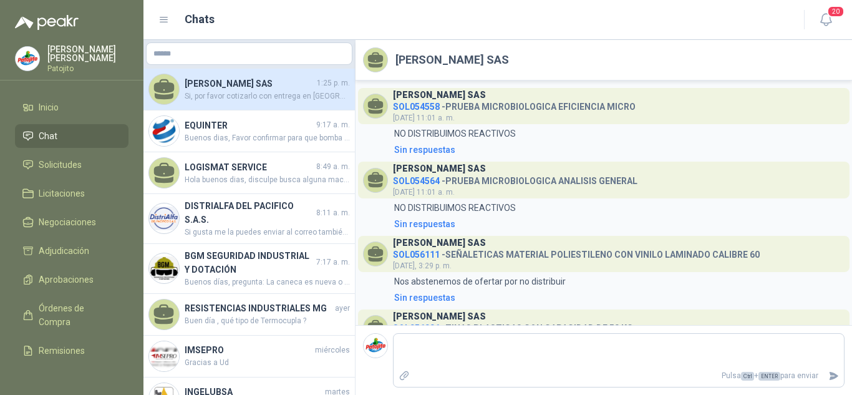
scroll to position [342, 0]
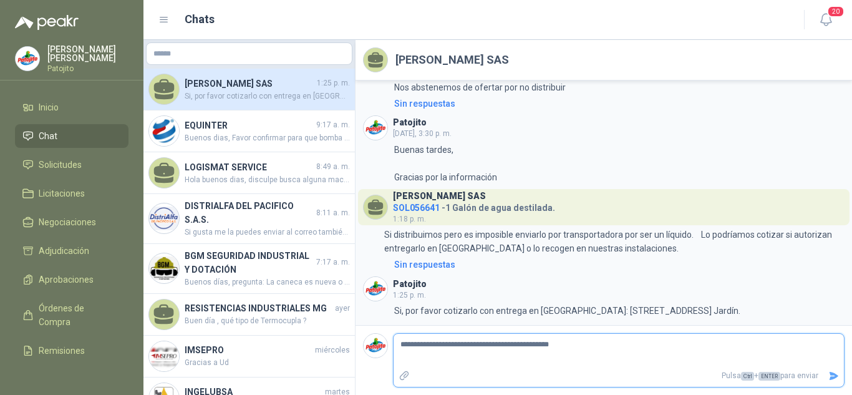
click at [833, 372] on icon "Enviar" at bounding box center [834, 376] width 11 height 11
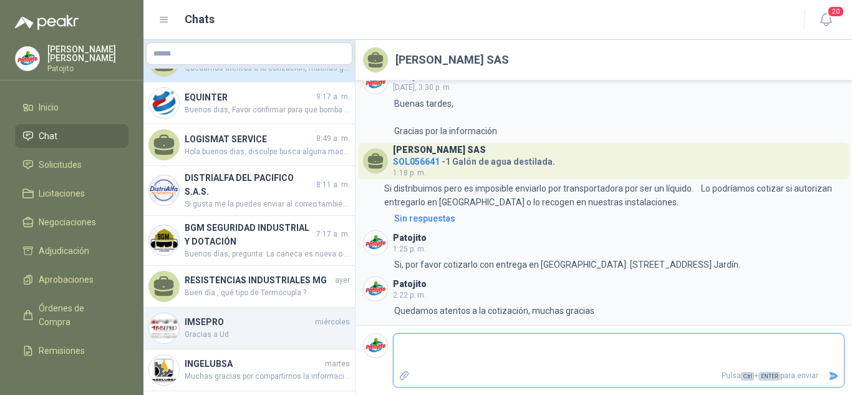
scroll to position [0, 0]
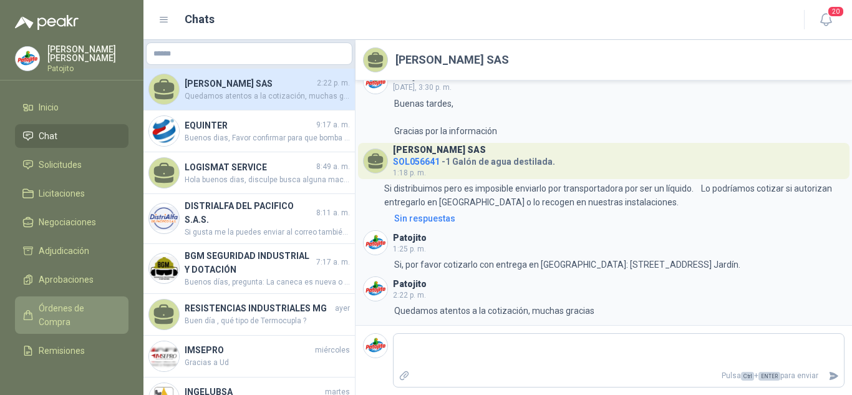
click at [70, 298] on link "Órdenes de Compra" at bounding box center [72, 314] width 114 height 37
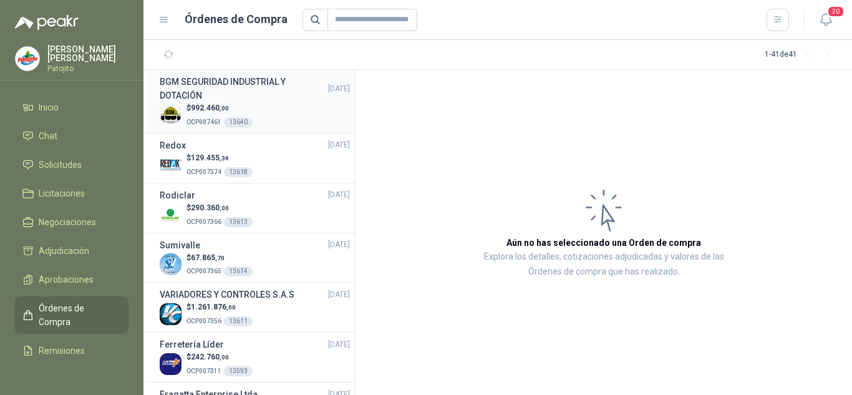
click at [209, 113] on p "$ 992.460 ,00" at bounding box center [220, 108] width 66 height 12
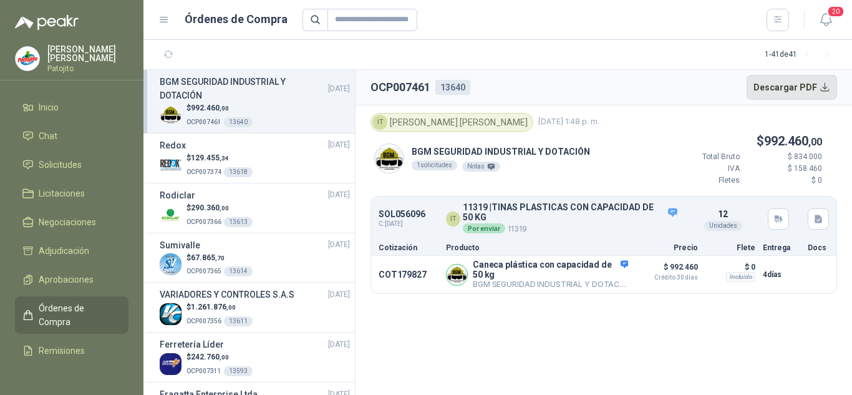
click at [812, 79] on button "Descargar PDF" at bounding box center [792, 87] width 91 height 25
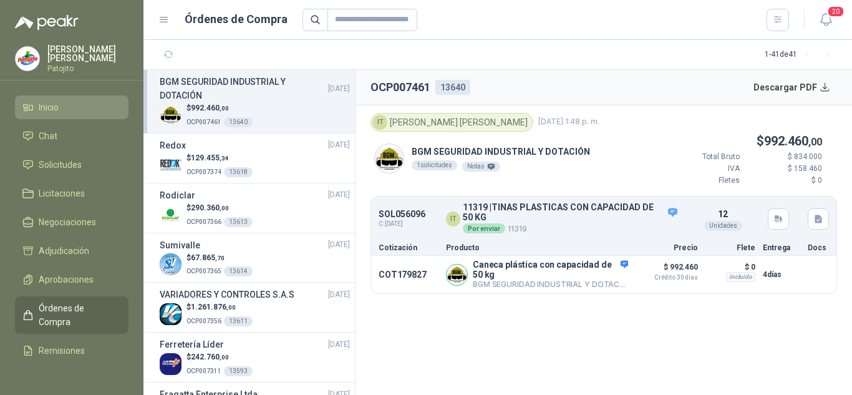
click at [47, 112] on span "Inicio" at bounding box center [49, 107] width 20 height 14
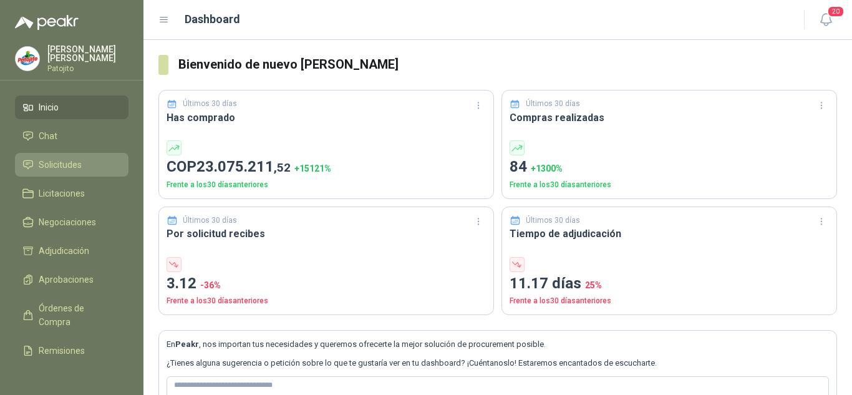
click at [64, 162] on span "Solicitudes" at bounding box center [60, 165] width 43 height 14
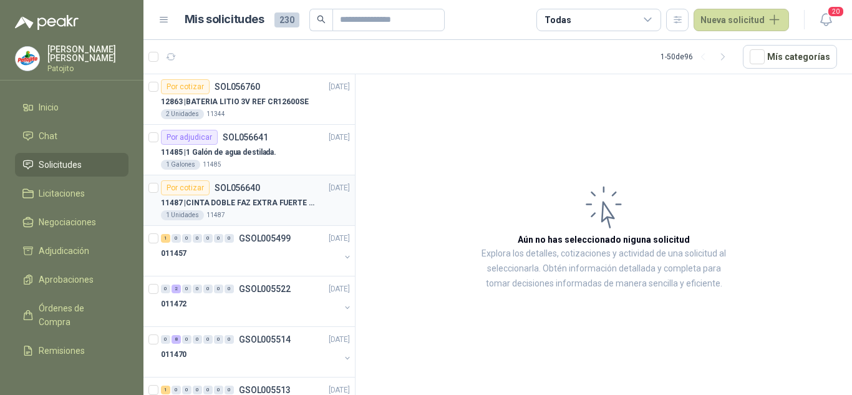
click at [240, 197] on p "11487 | CINTA DOBLE FAZ EXTRA FUERTE MARCA:3M" at bounding box center [238, 203] width 155 height 12
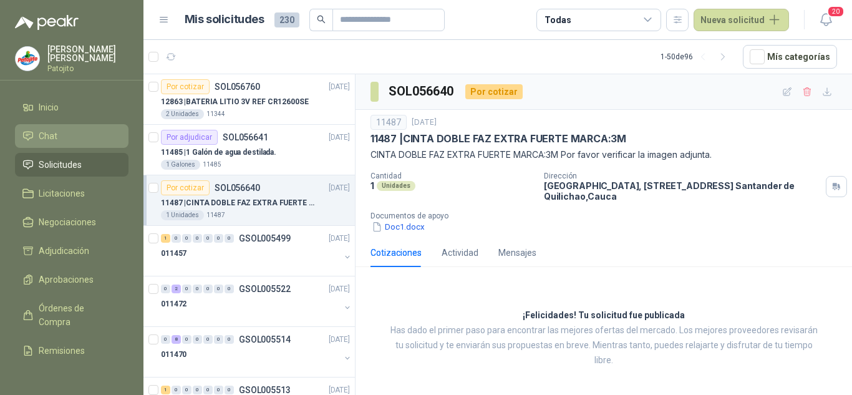
click at [65, 139] on li "Chat" at bounding box center [71, 136] width 99 height 14
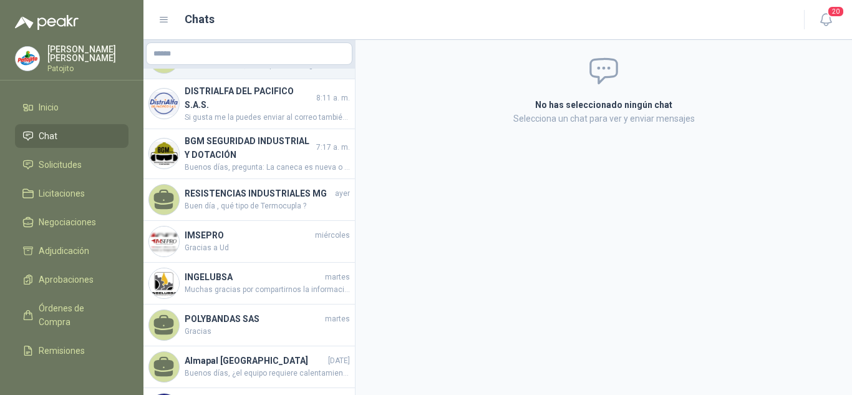
scroll to position [62, 0]
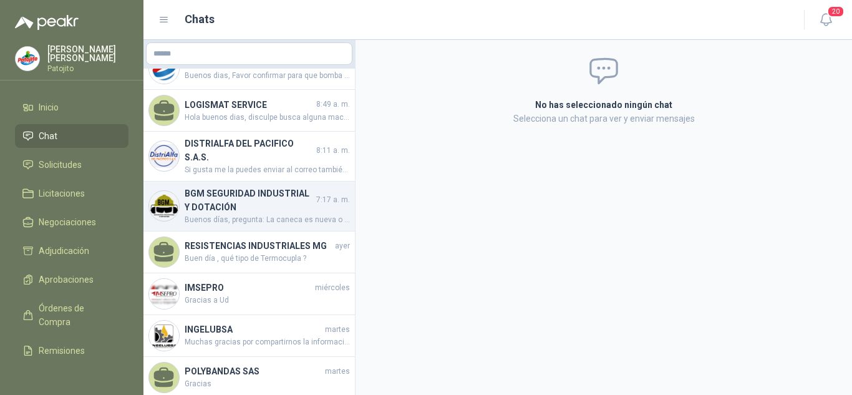
click at [250, 202] on h4 "BGM SEGURIDAD INDUSTRIAL Y DOTACIÓN" at bounding box center [249, 200] width 129 height 27
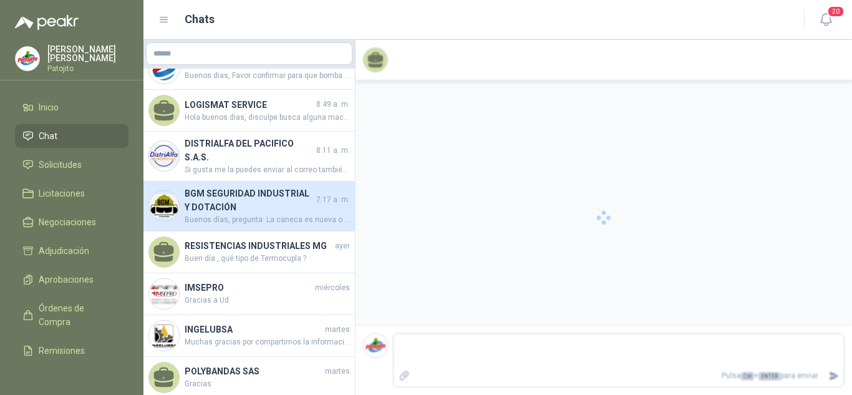
scroll to position [35, 0]
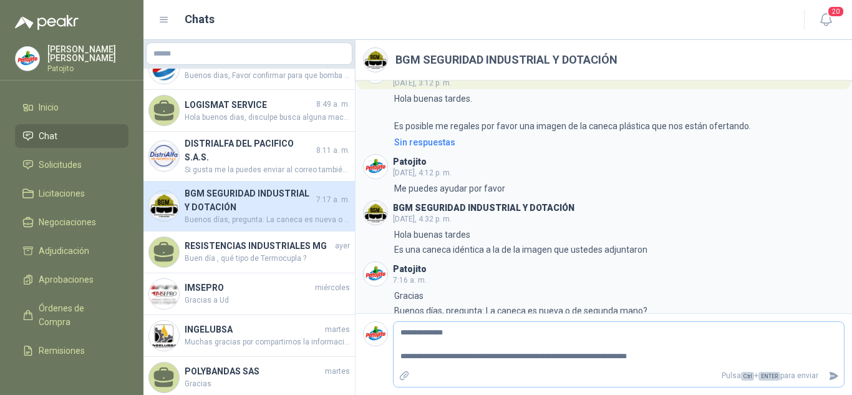
click at [402, 374] on icon "Adjuntar archivos" at bounding box center [404, 375] width 11 height 11
click at [0, 0] on input "file" at bounding box center [0, 0] width 0 height 0
click at [401, 373] on icon "Adjuntar archivos" at bounding box center [404, 375] width 11 height 11
click at [0, 0] on input "file" at bounding box center [0, 0] width 0 height 0
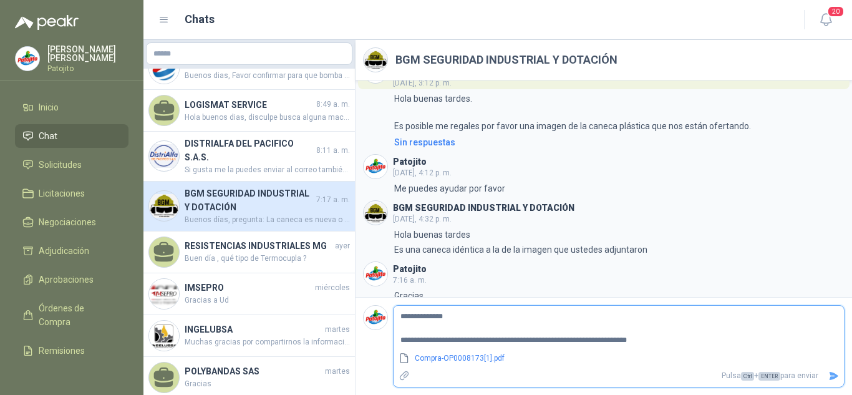
drag, startPoint x: 835, startPoint y: 374, endPoint x: 658, endPoint y: 368, distance: 177.3
click at [658, 368] on div "Pulsa Ctrl + ENTER para enviar" at bounding box center [619, 376] width 450 height 22
click at [545, 338] on textarea "**********" at bounding box center [619, 328] width 450 height 41
click at [834, 376] on icon "Enviar" at bounding box center [834, 376] width 11 height 11
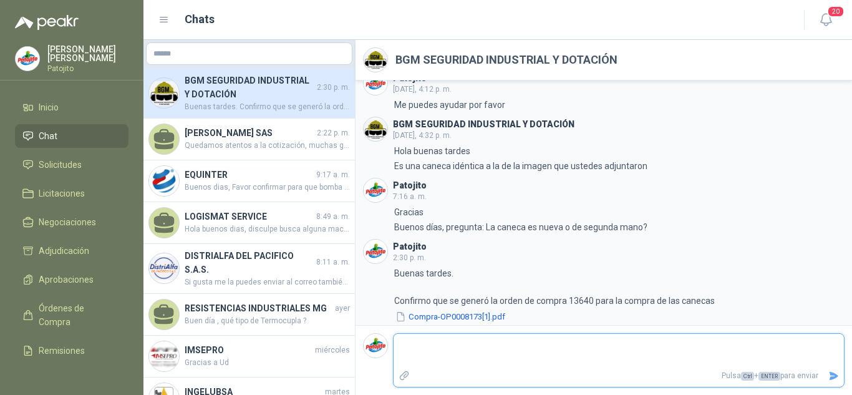
scroll to position [124, 0]
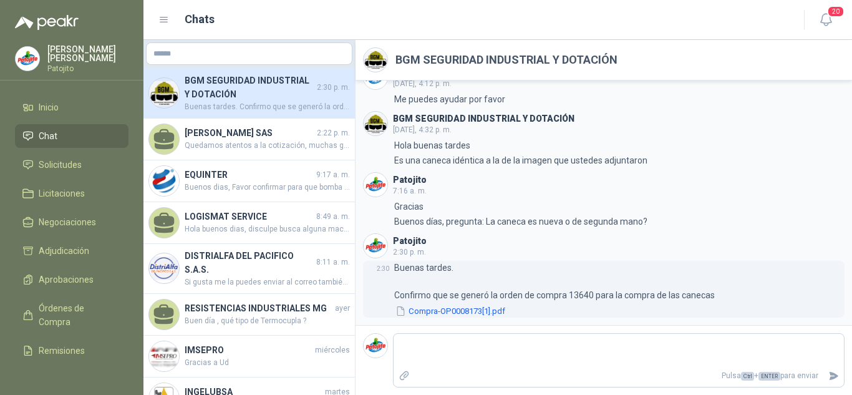
click at [470, 310] on button "Compra-OP0008173[1].pdf" at bounding box center [450, 310] width 112 height 13
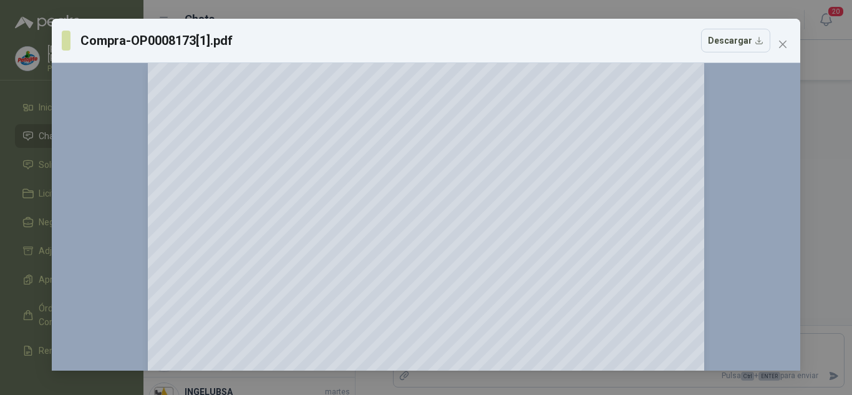
scroll to position [0, 0]
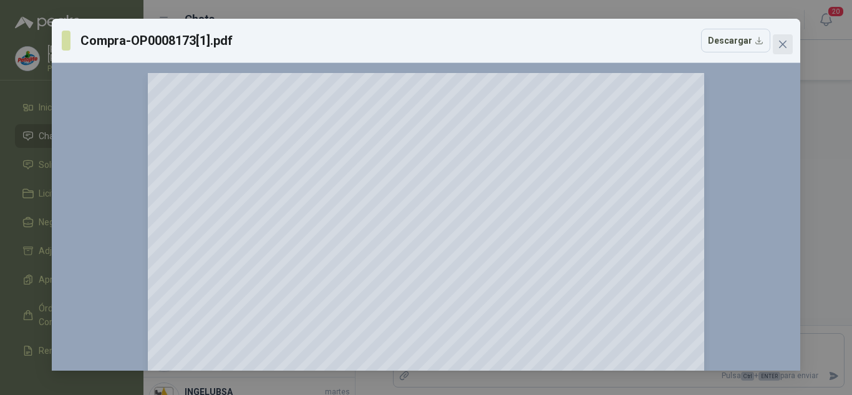
click at [784, 41] on icon "close" at bounding box center [783, 44] width 10 height 10
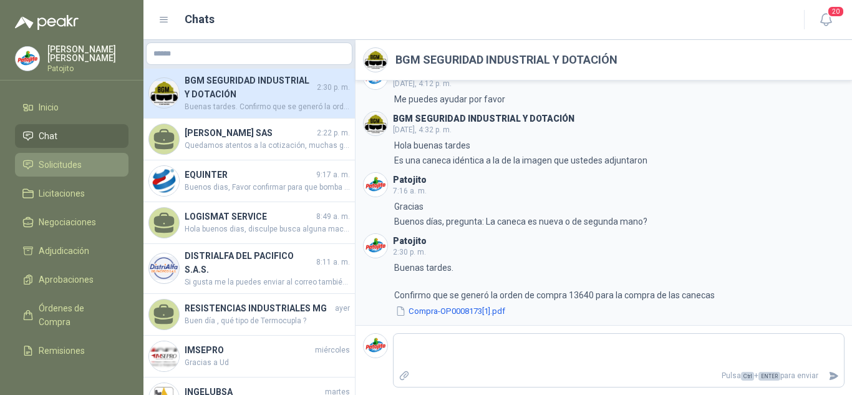
click at [65, 157] on link "Solicitudes" at bounding box center [72, 165] width 114 height 24
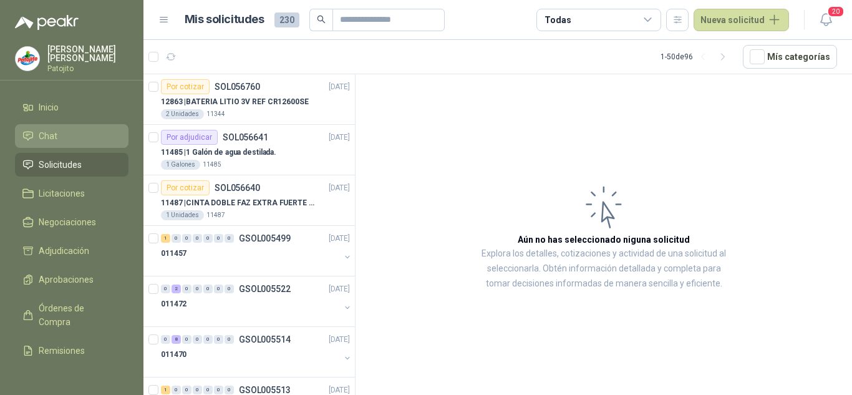
click at [57, 129] on link "Chat" at bounding box center [72, 136] width 114 height 24
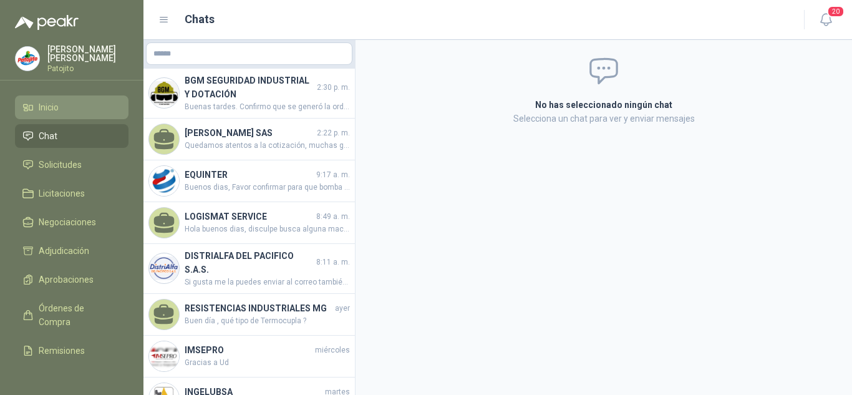
click at [79, 101] on li "Inicio" at bounding box center [71, 107] width 99 height 14
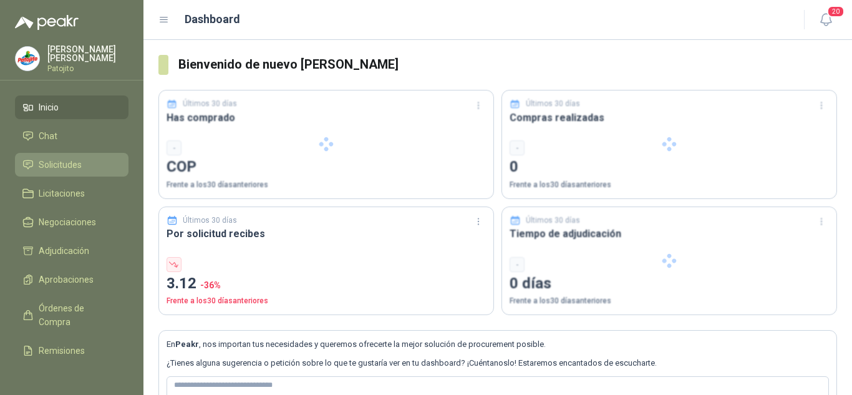
click at [52, 158] on span "Solicitudes" at bounding box center [60, 165] width 43 height 14
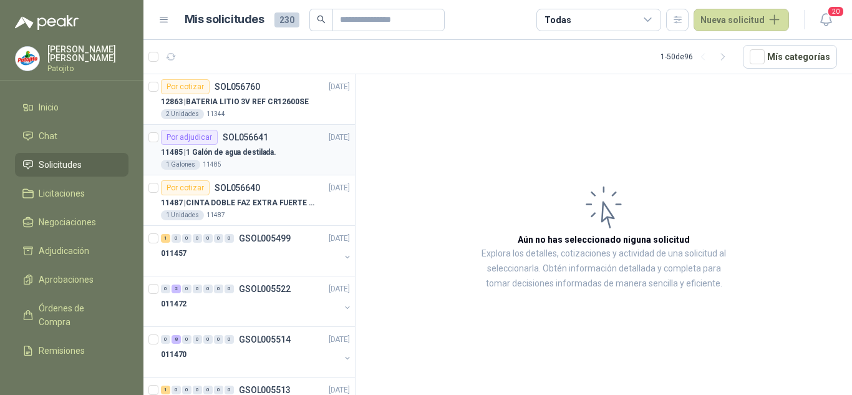
click at [271, 155] on p "11485 | 1 Galón de agua destilada." at bounding box center [218, 153] width 115 height 12
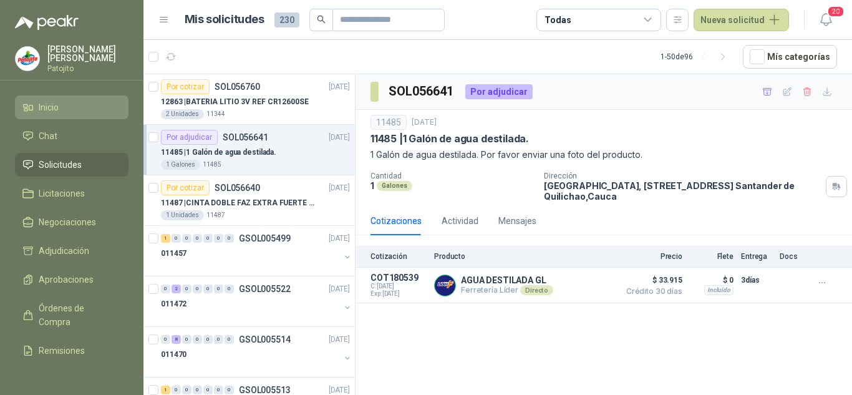
click at [48, 97] on link "Inicio" at bounding box center [72, 107] width 114 height 24
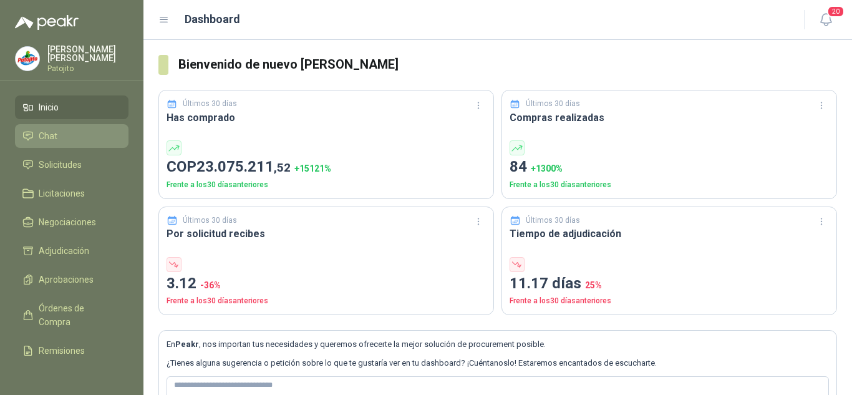
click at [69, 129] on link "Chat" at bounding box center [72, 136] width 114 height 24
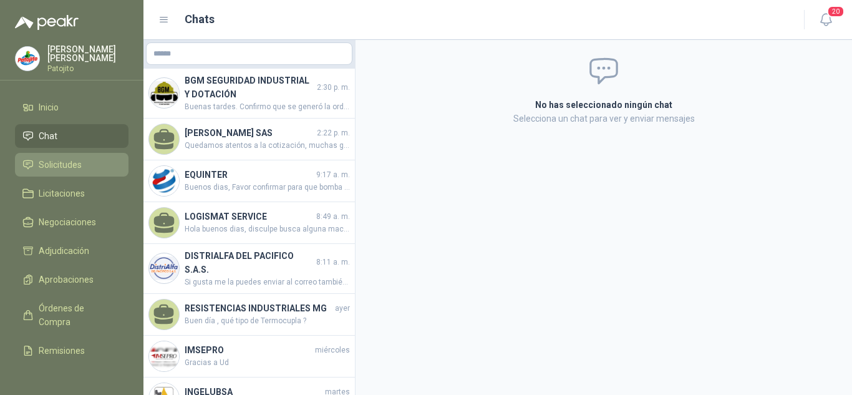
click at [75, 159] on span "Solicitudes" at bounding box center [60, 165] width 43 height 14
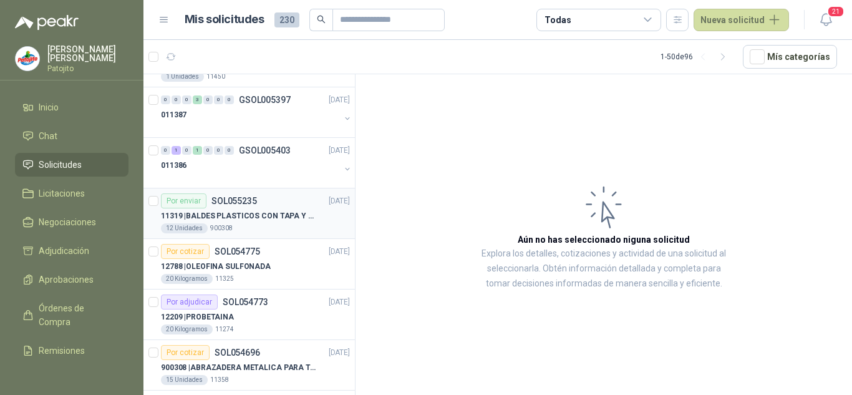
scroll to position [1996, 0]
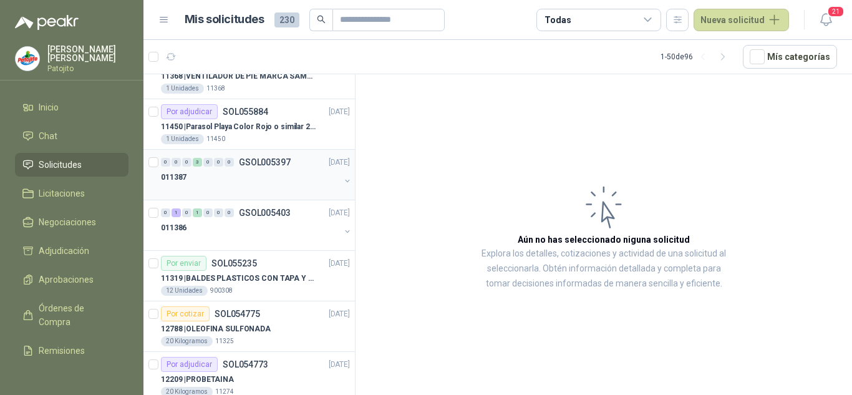
click at [277, 169] on div "0 0 0 3 0 0 0 GSOL005397 [DATE]" at bounding box center [257, 162] width 192 height 15
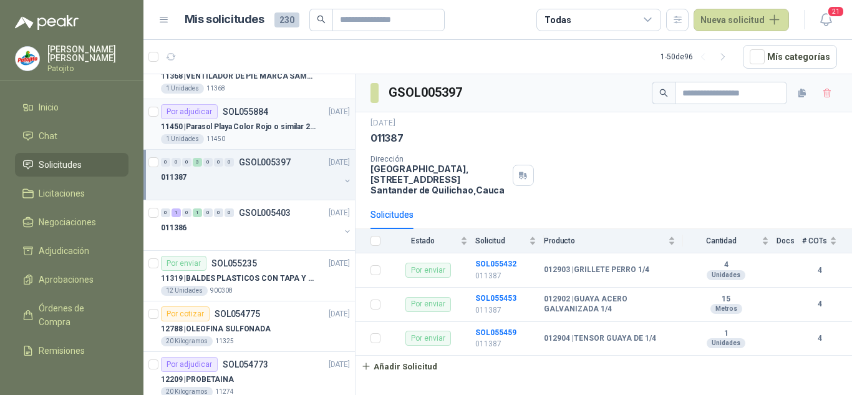
click at [260, 137] on div "1 Unidades 11450" at bounding box center [255, 139] width 189 height 10
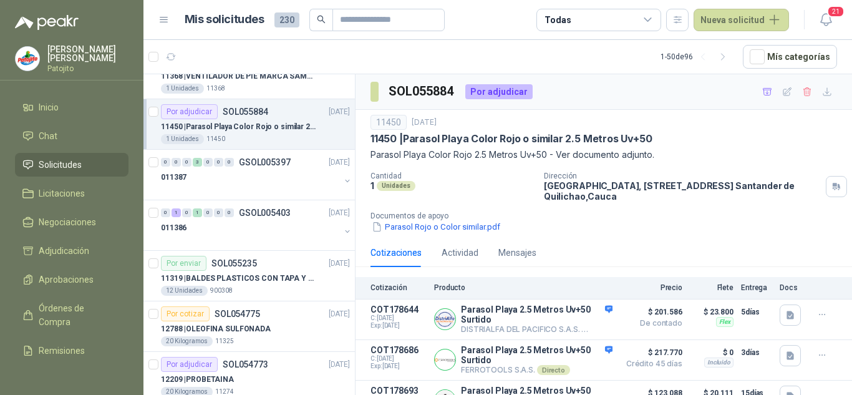
scroll to position [25, 0]
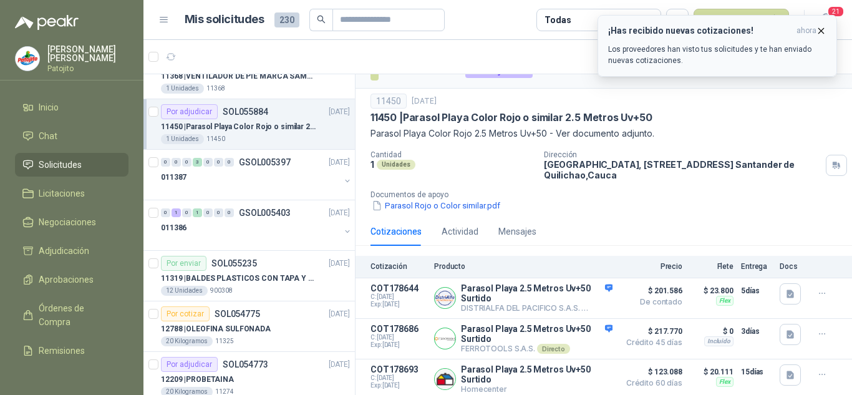
click at [631, 35] on h3 "¡Has recibido nuevas cotizaciones!" at bounding box center [699, 31] width 183 height 11
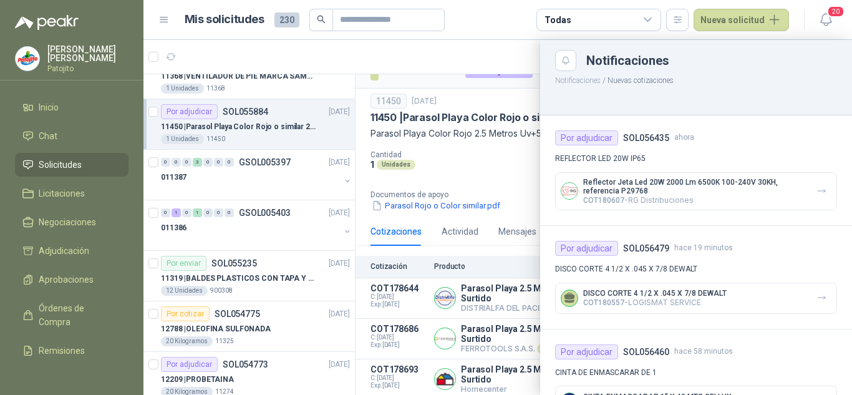
click at [472, 137] on div at bounding box center [497, 217] width 709 height 355
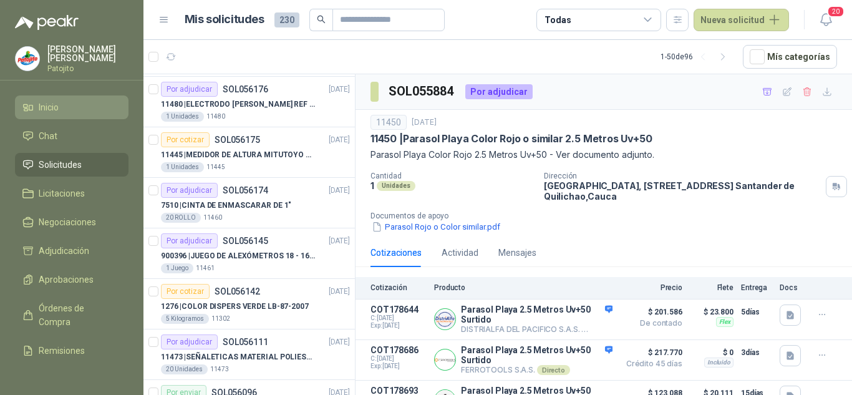
scroll to position [873, 0]
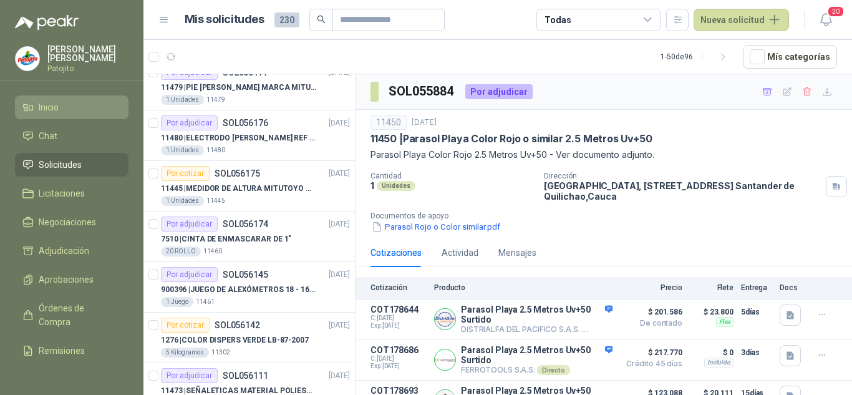
click at [78, 102] on li "Inicio" at bounding box center [71, 107] width 99 height 14
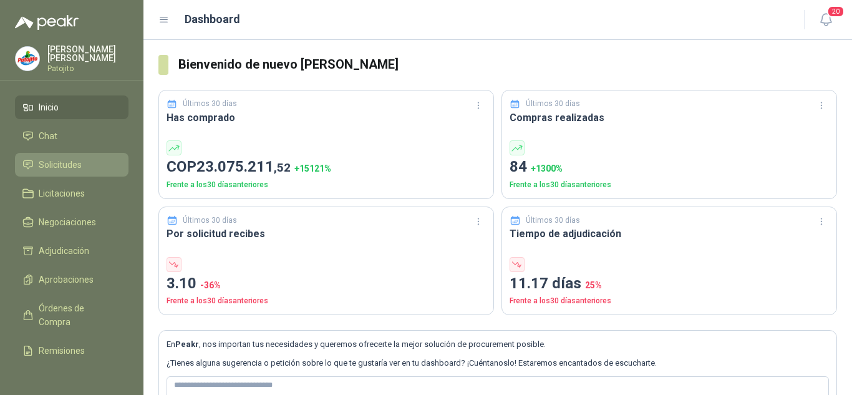
click at [36, 163] on li "Solicitudes" at bounding box center [71, 165] width 99 height 14
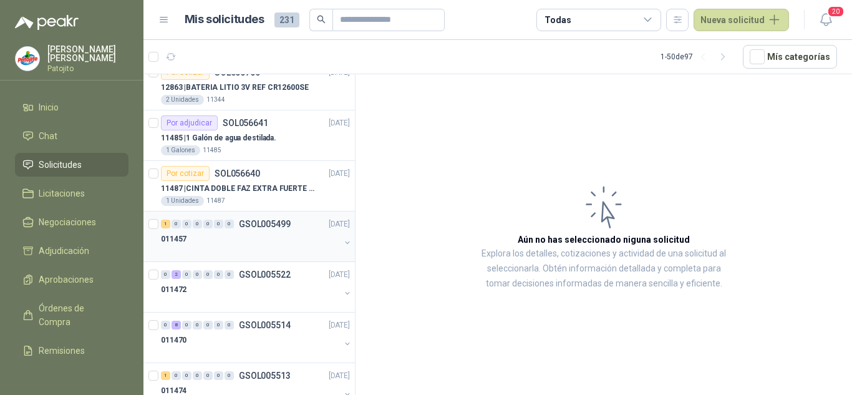
scroll to position [125, 0]
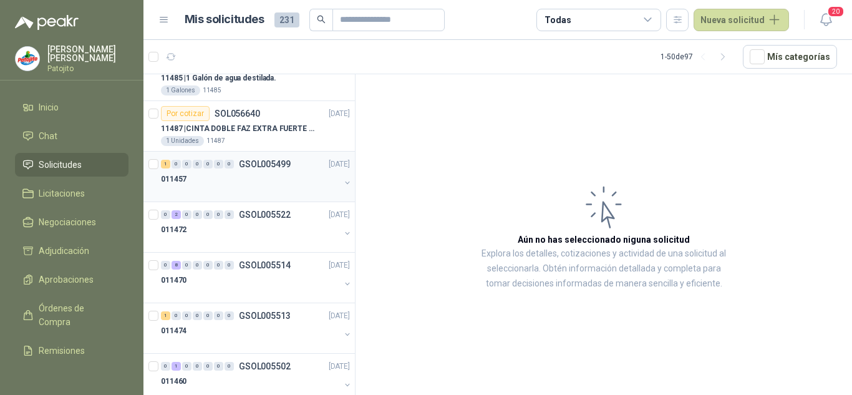
click at [270, 175] on div "011457" at bounding box center [250, 179] width 179 height 15
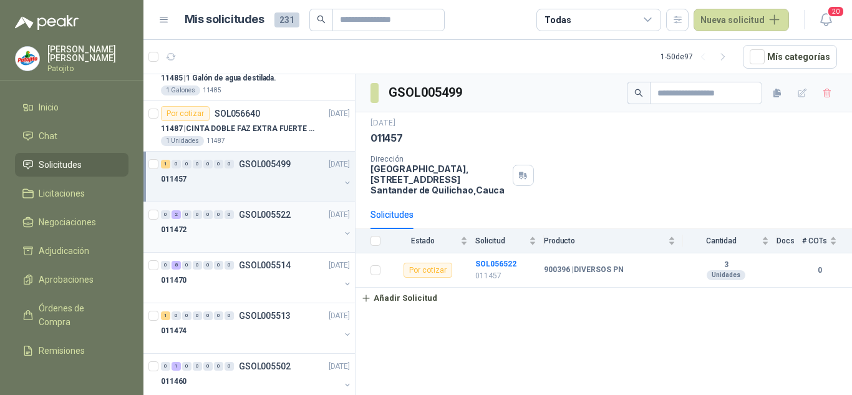
click at [261, 230] on div "011472" at bounding box center [250, 229] width 179 height 15
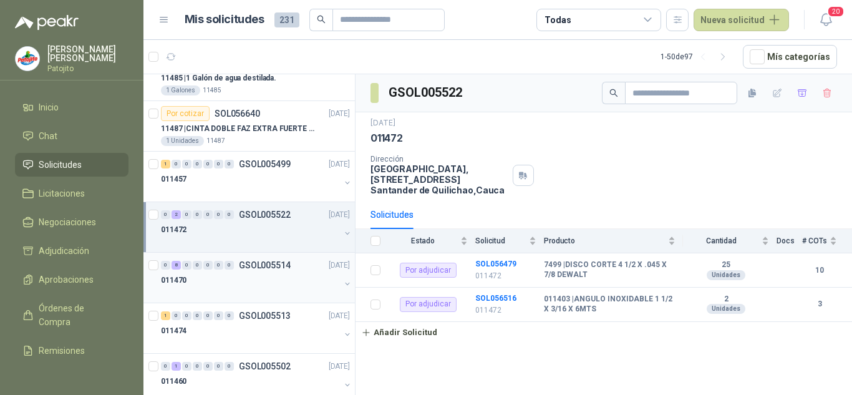
click at [278, 288] on div at bounding box center [250, 293] width 179 height 10
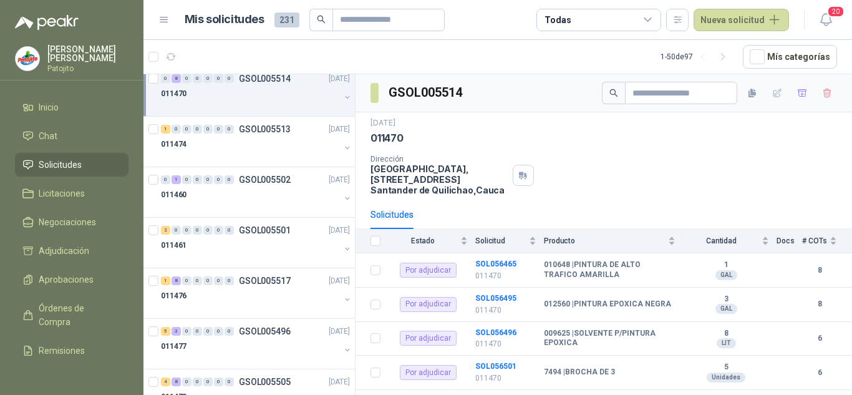
scroll to position [312, 0]
click at [231, 141] on div "011474" at bounding box center [250, 143] width 179 height 15
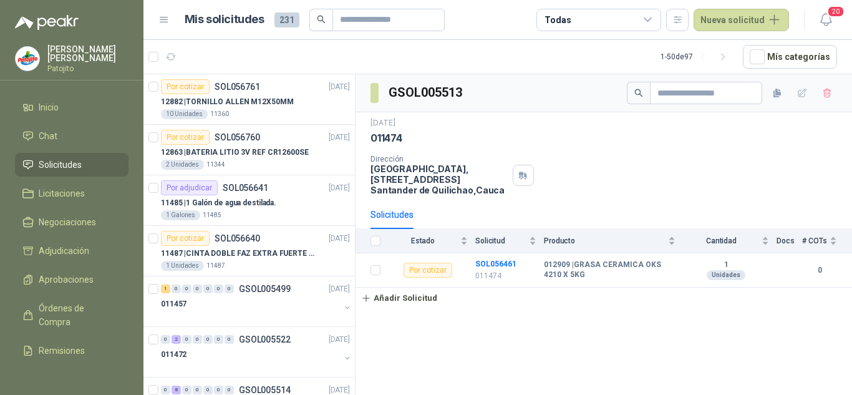
click at [69, 162] on span "Solicitudes" at bounding box center [60, 165] width 43 height 14
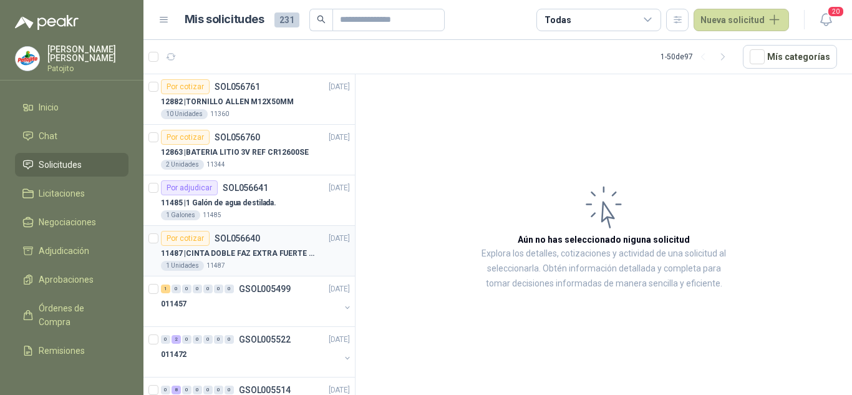
click at [256, 240] on p "SOL056640" at bounding box center [238, 238] width 46 height 9
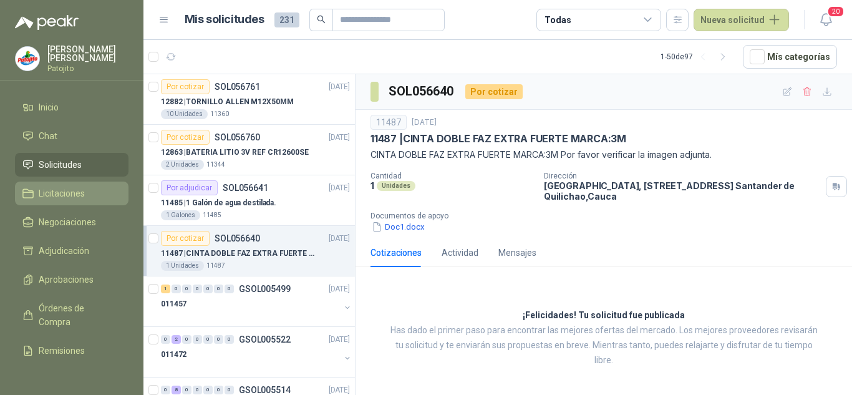
click at [57, 189] on span "Licitaciones" at bounding box center [62, 194] width 46 height 14
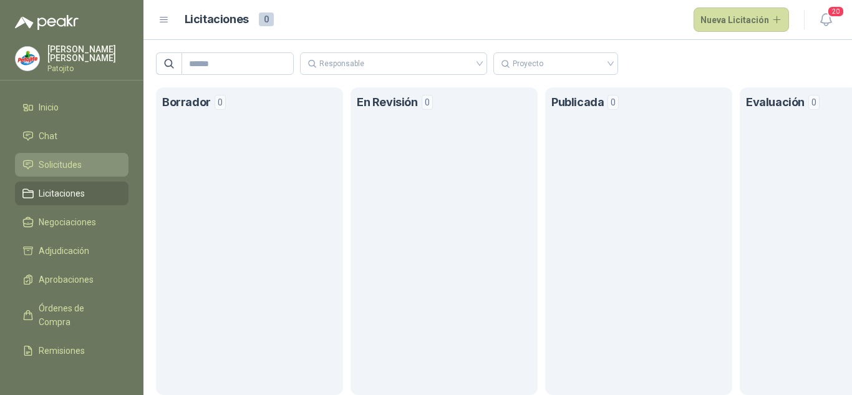
click at [67, 153] on link "Solicitudes" at bounding box center [72, 165] width 114 height 24
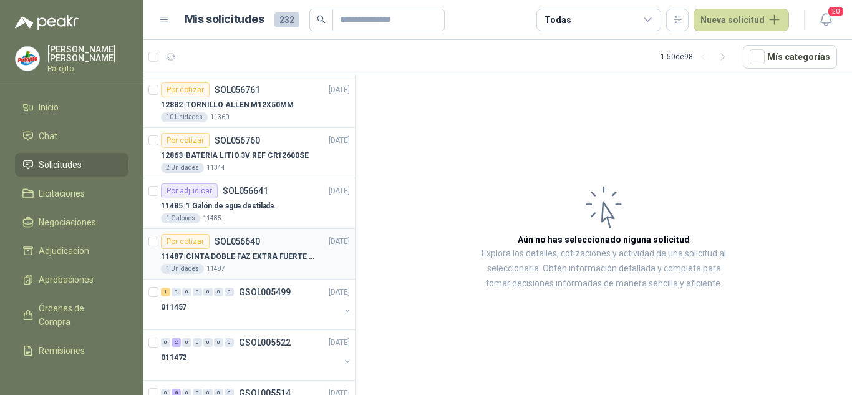
scroll to position [125, 0]
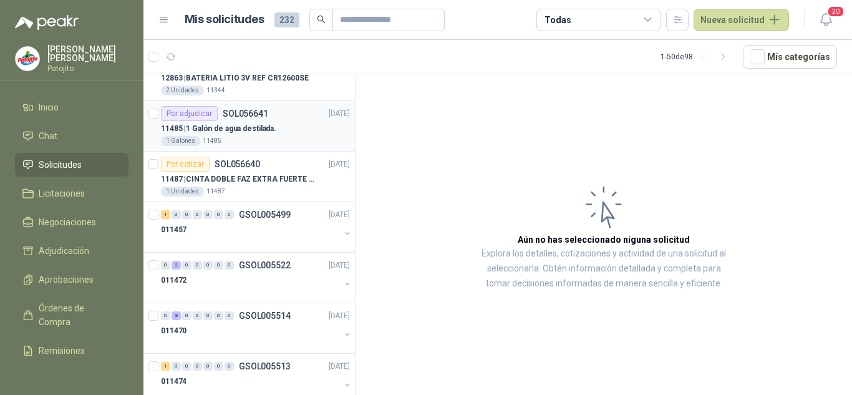
click at [256, 124] on p "11485 | 1 Galón de agua destilada." at bounding box center [218, 129] width 115 height 12
